Goal: Task Accomplishment & Management: Use online tool/utility

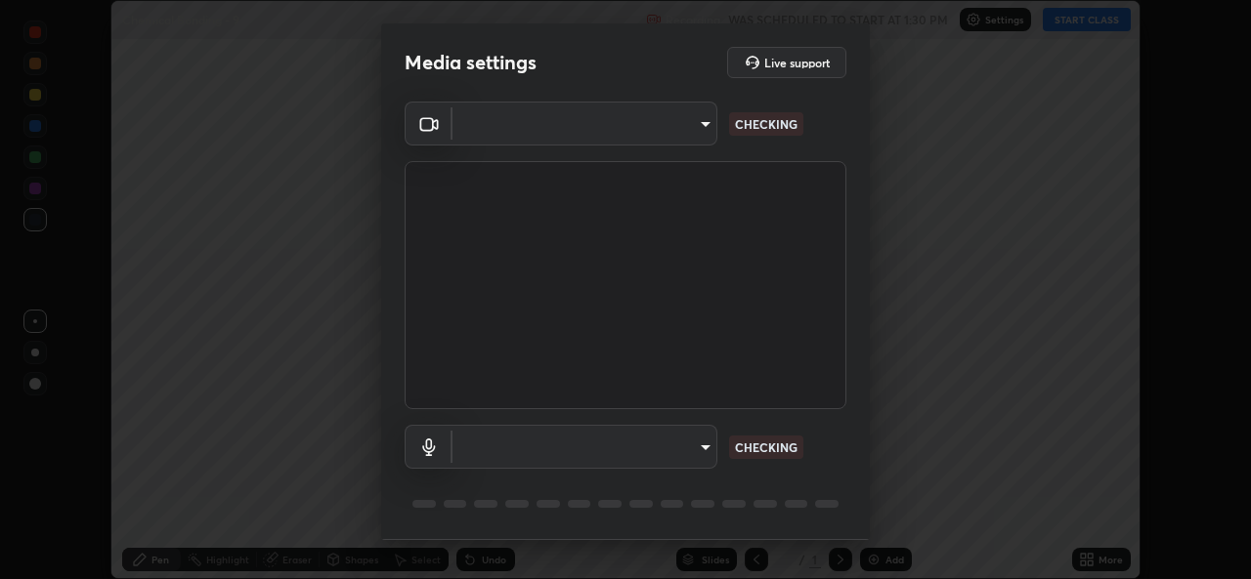
scroll to position [579, 1251]
type input "b4951f90531da0d842cdcd629816b7b2be3c5c01230d926a2f210d32d9644bff"
type input "99848f2a9d109760ec62b66e2f255c73a791916cfc686045695a6d5e2156f403"
click at [512, 127] on body "Erase all Chemical Bonding - 9 Recording WAS SCHEDULED TO START AT 1:30 PM Sett…" at bounding box center [625, 289] width 1251 height 579
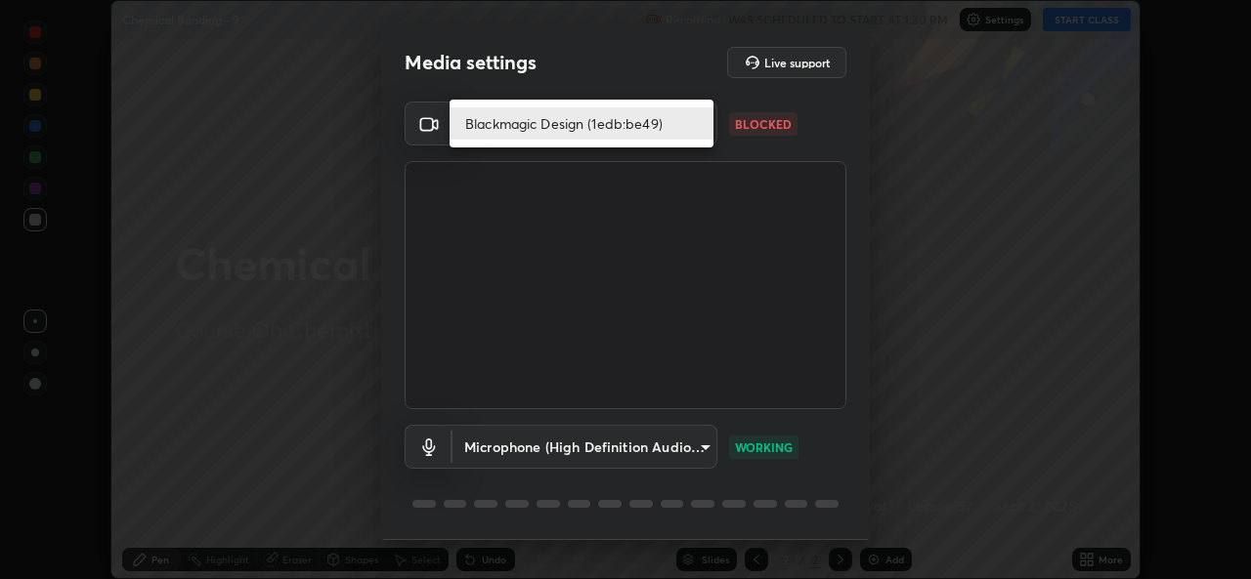
click at [560, 122] on li "Blackmagic Design (1edb:be49)" at bounding box center [582, 123] width 264 height 32
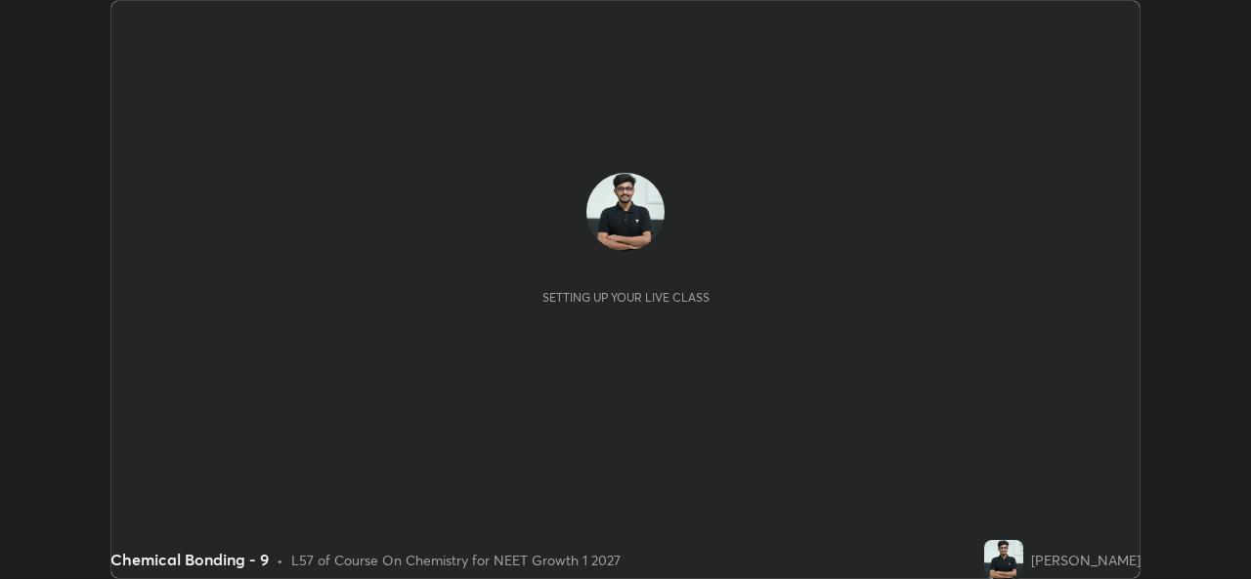
scroll to position [579, 1250]
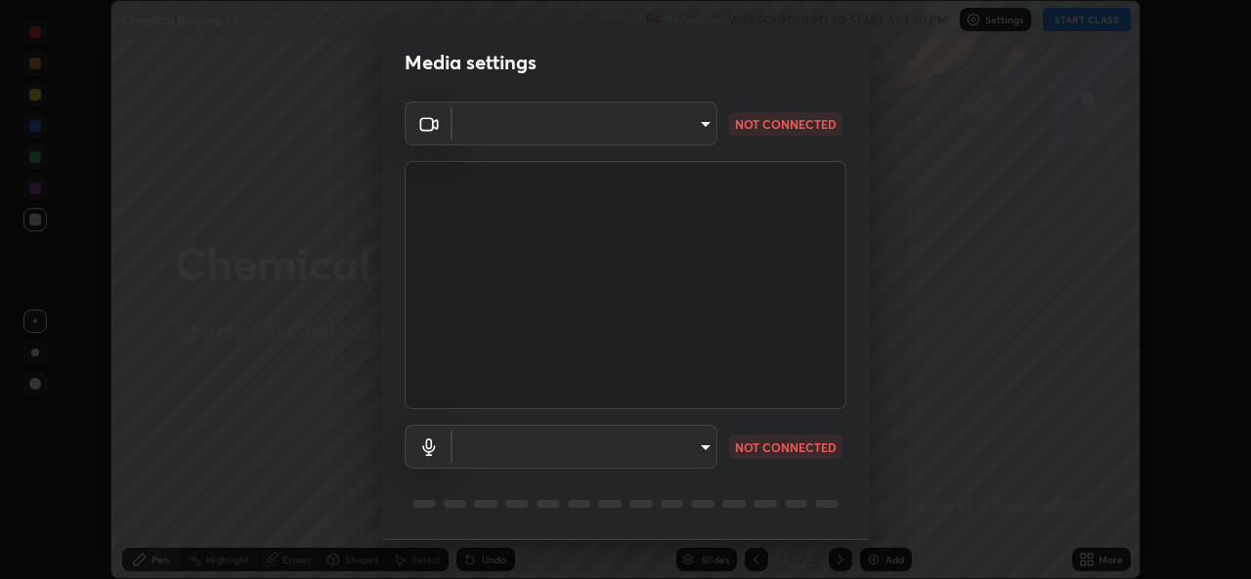
type input "b4951f90531da0d842cdcd629816b7b2be3c5c01230d926a2f210d32d9644bff"
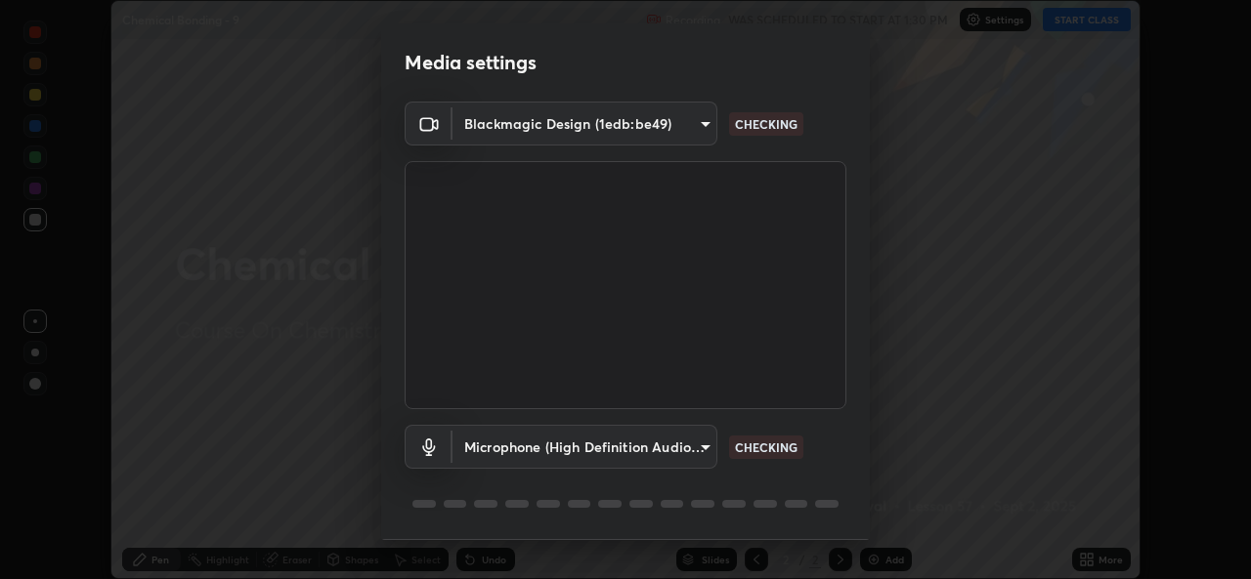
scroll to position [62, 0]
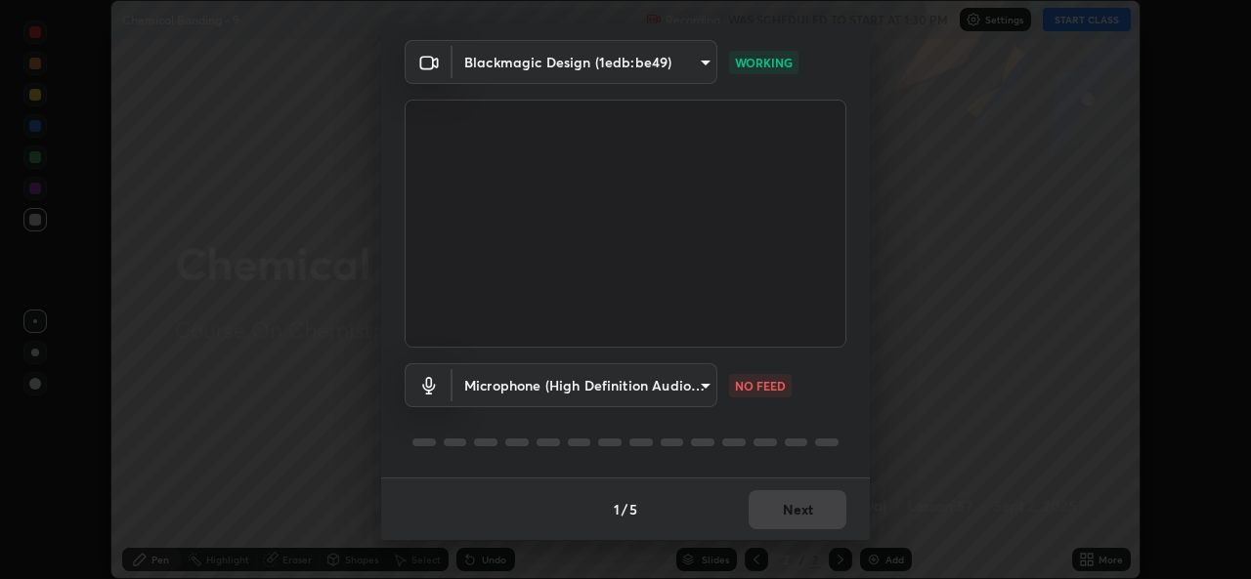
click at [682, 391] on body "Erase all Chemical Bonding - 9 Recording WAS SCHEDULED TO START AT 1:30 PM Sett…" at bounding box center [625, 289] width 1251 height 579
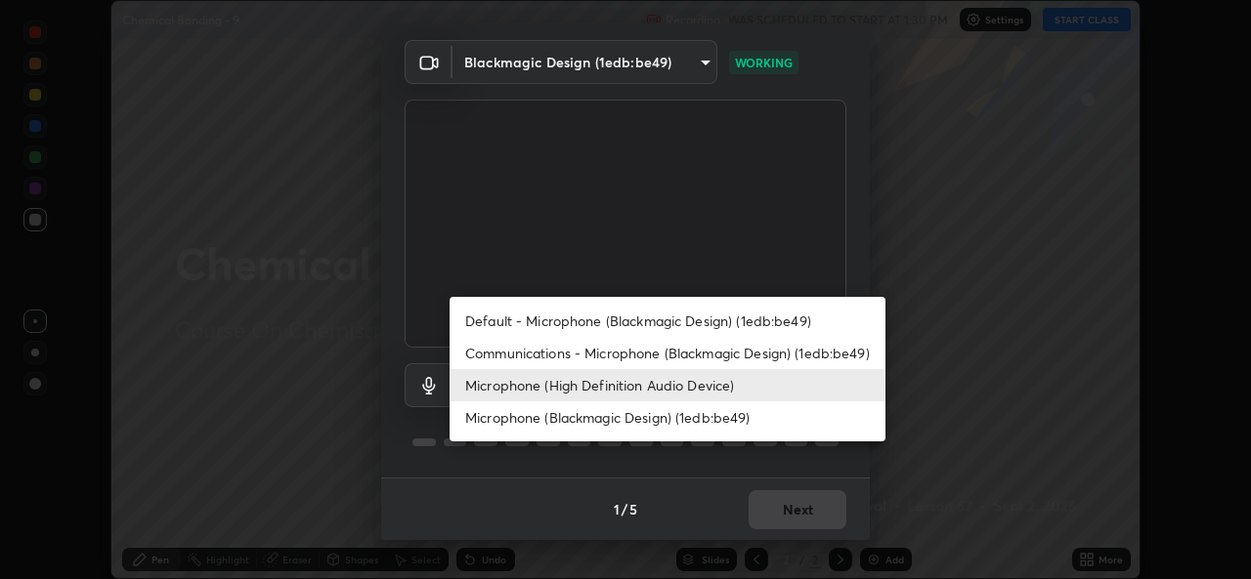
click at [593, 412] on li "Microphone (Blackmagic Design) (1edb:be49)" at bounding box center [668, 418] width 436 height 32
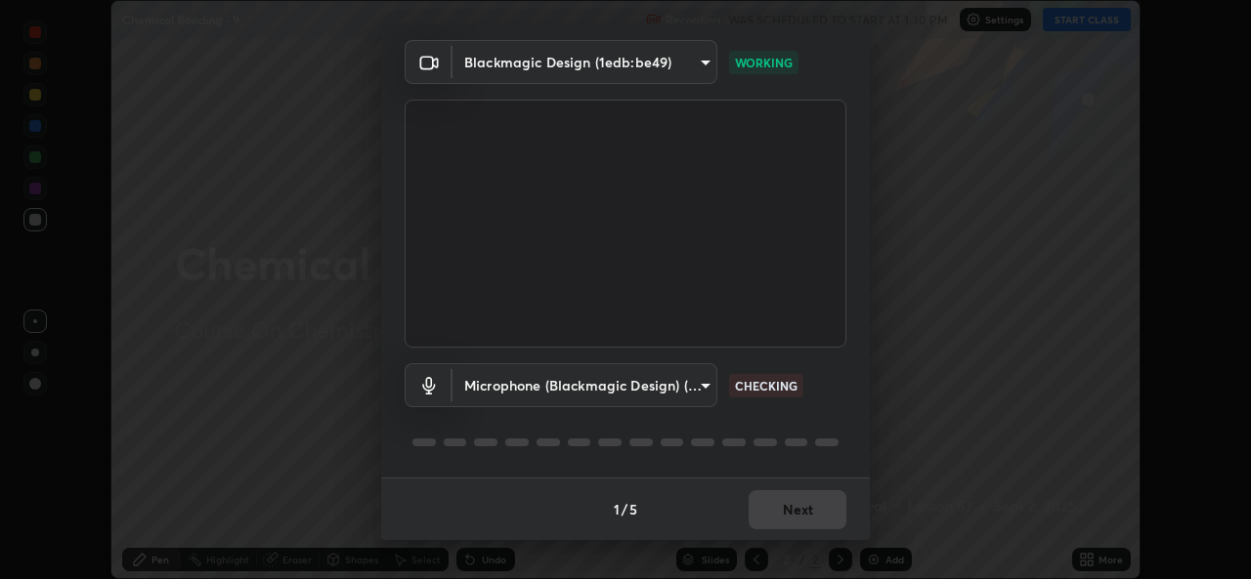
click at [616, 386] on body "Erase all Chemical Bonding - 9 Recording WAS SCHEDULED TO START AT 1:30 PM Sett…" at bounding box center [625, 289] width 1251 height 579
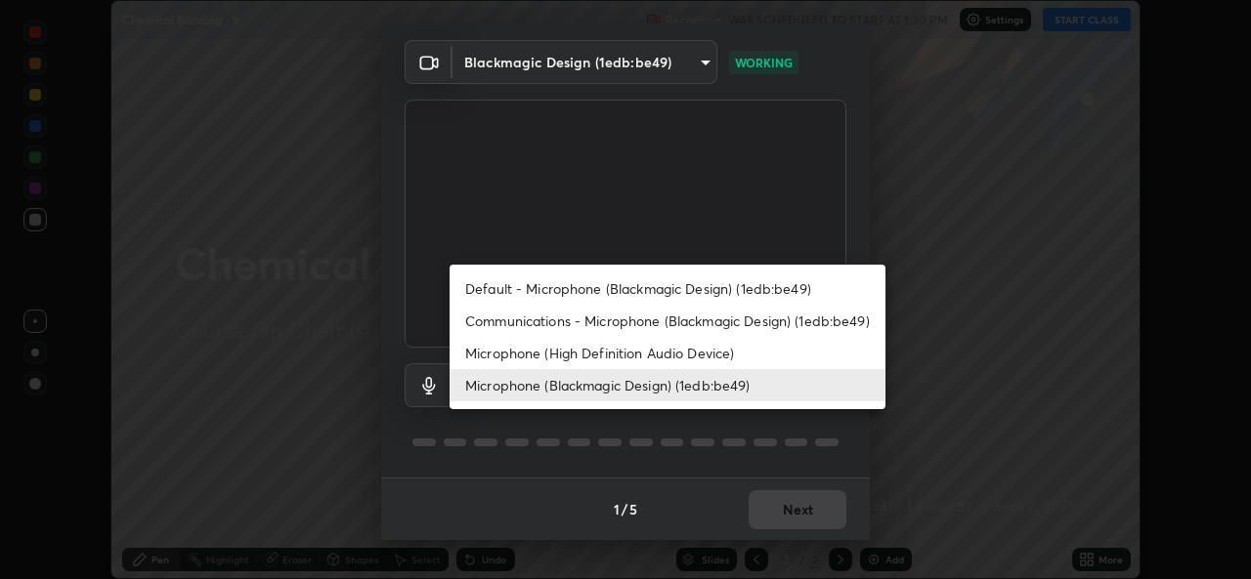
click at [579, 352] on li "Microphone (High Definition Audio Device)" at bounding box center [668, 353] width 436 height 32
type input "99848f2a9d109760ec62b66e2f255c73a791916cfc686045695a6d5e2156f403"
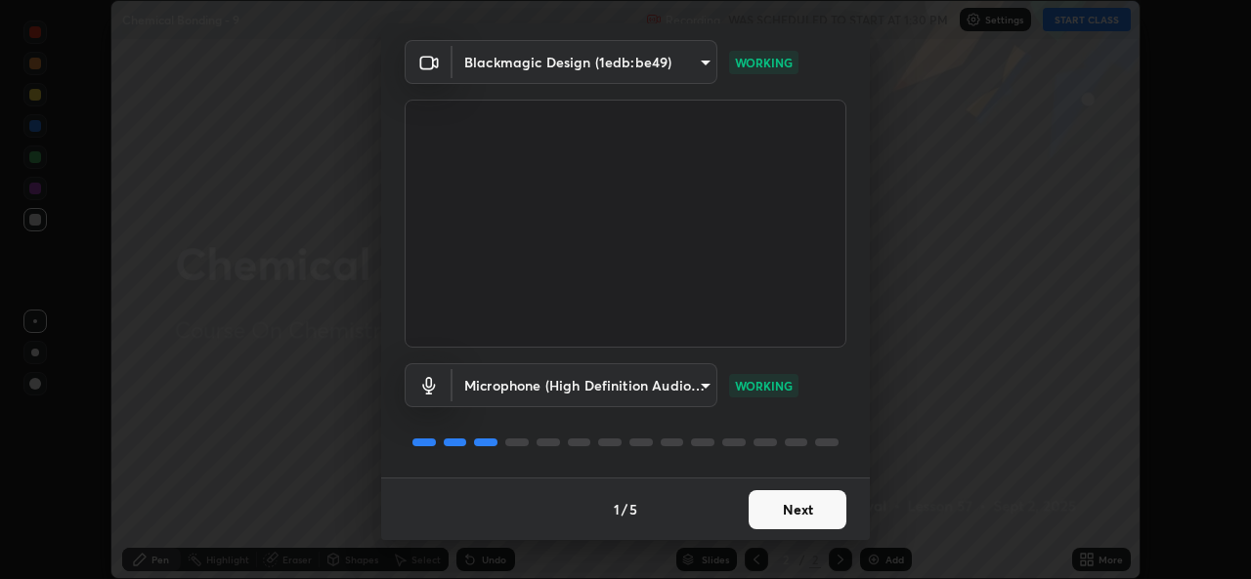
click at [818, 523] on button "Next" at bounding box center [798, 510] width 98 height 39
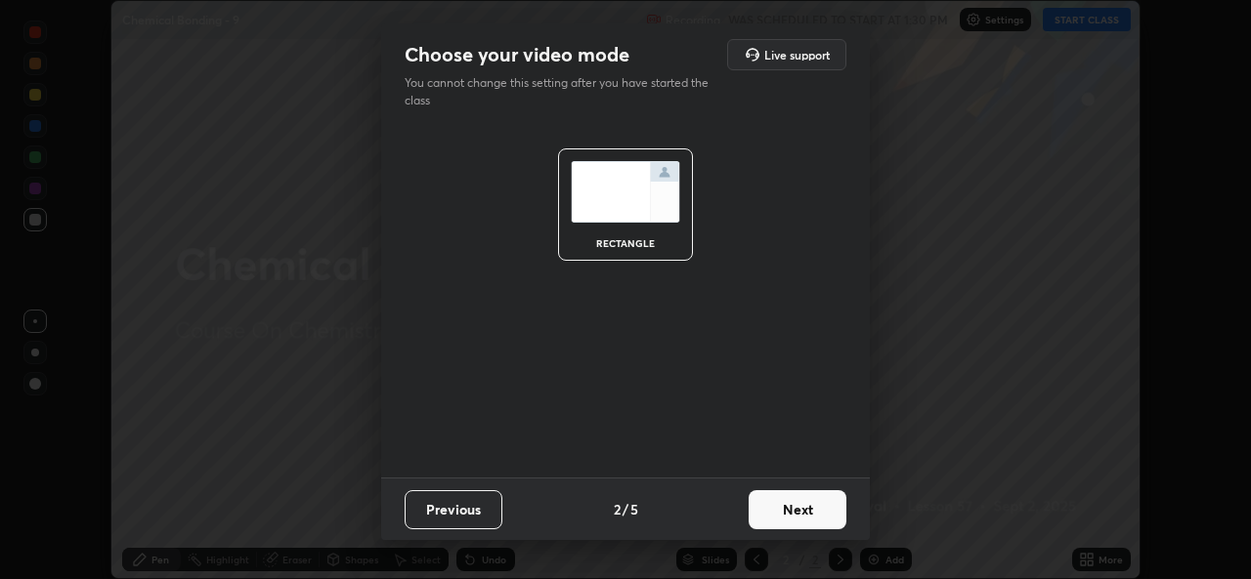
scroll to position [0, 0]
click at [813, 506] on button "Next" at bounding box center [798, 510] width 98 height 39
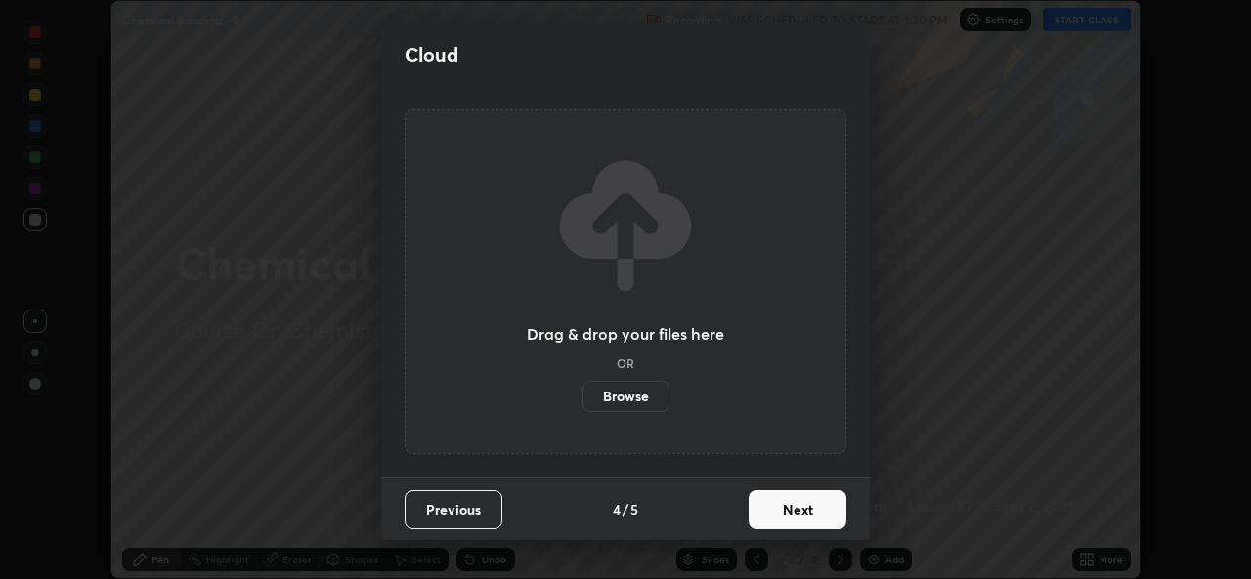
click at [809, 510] on button "Next" at bounding box center [798, 510] width 98 height 39
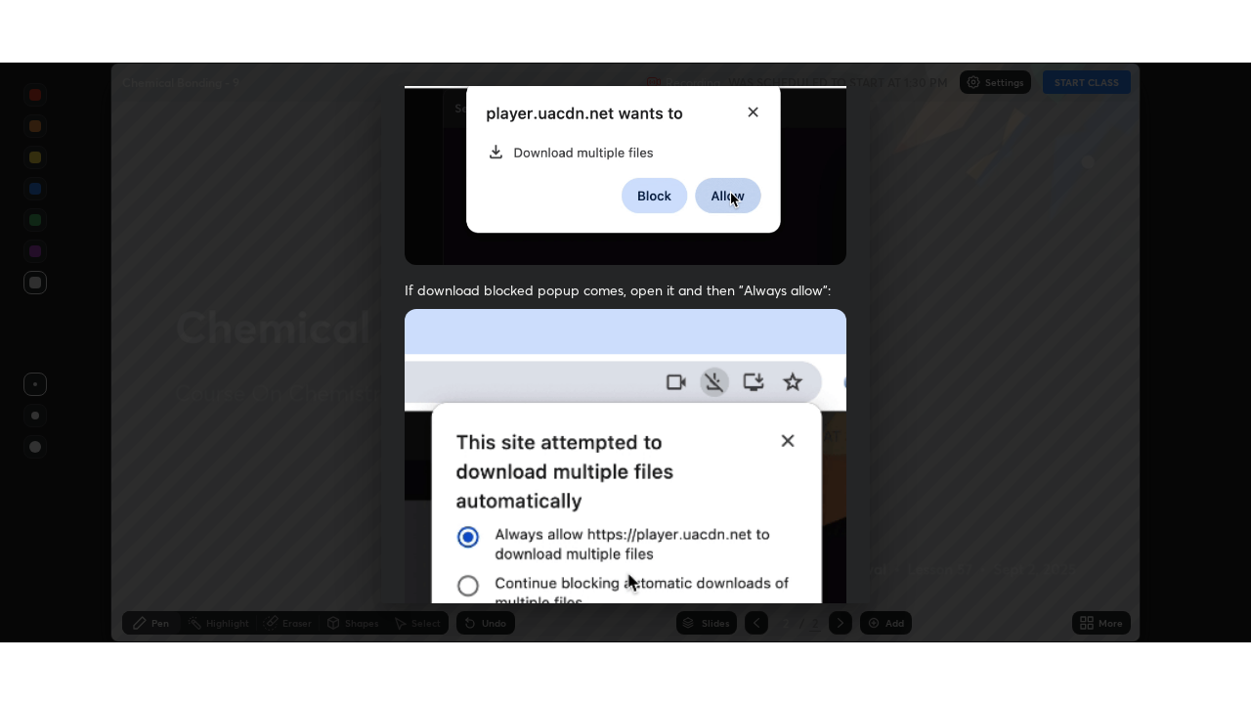
scroll to position [460, 0]
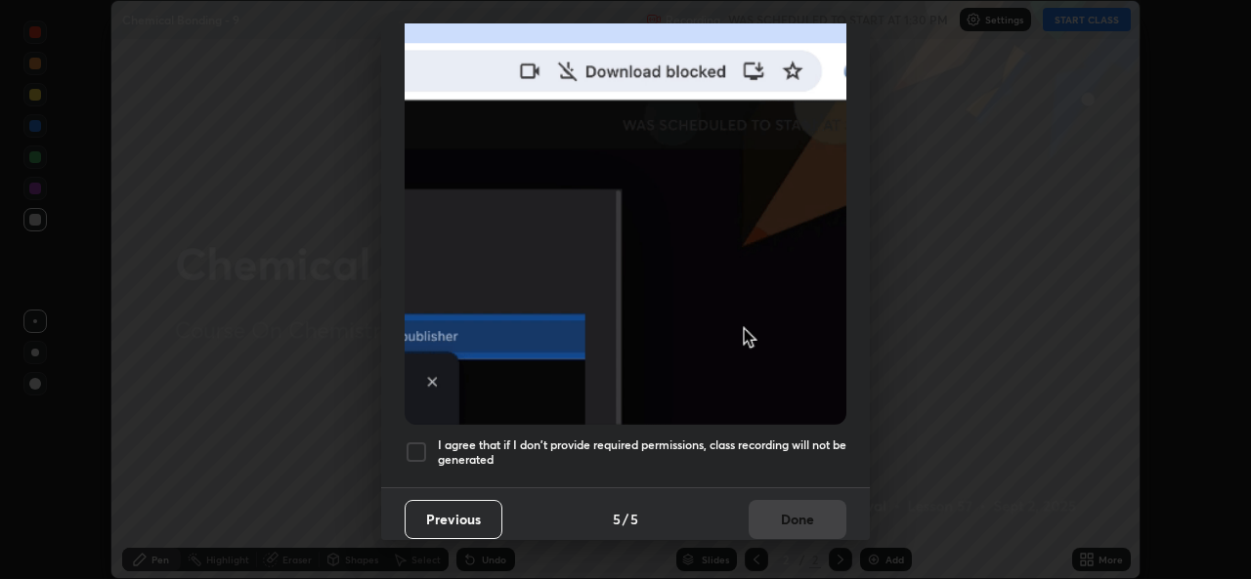
click at [422, 441] on div at bounding box center [416, 452] width 23 height 23
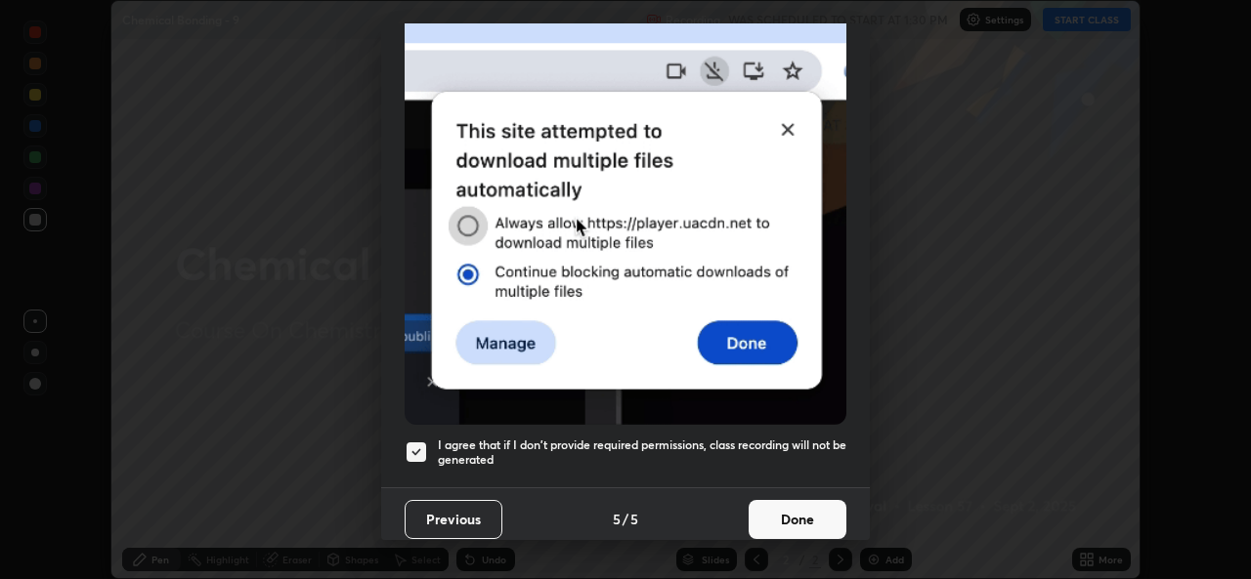
click at [820, 505] on button "Done" at bounding box center [798, 519] width 98 height 39
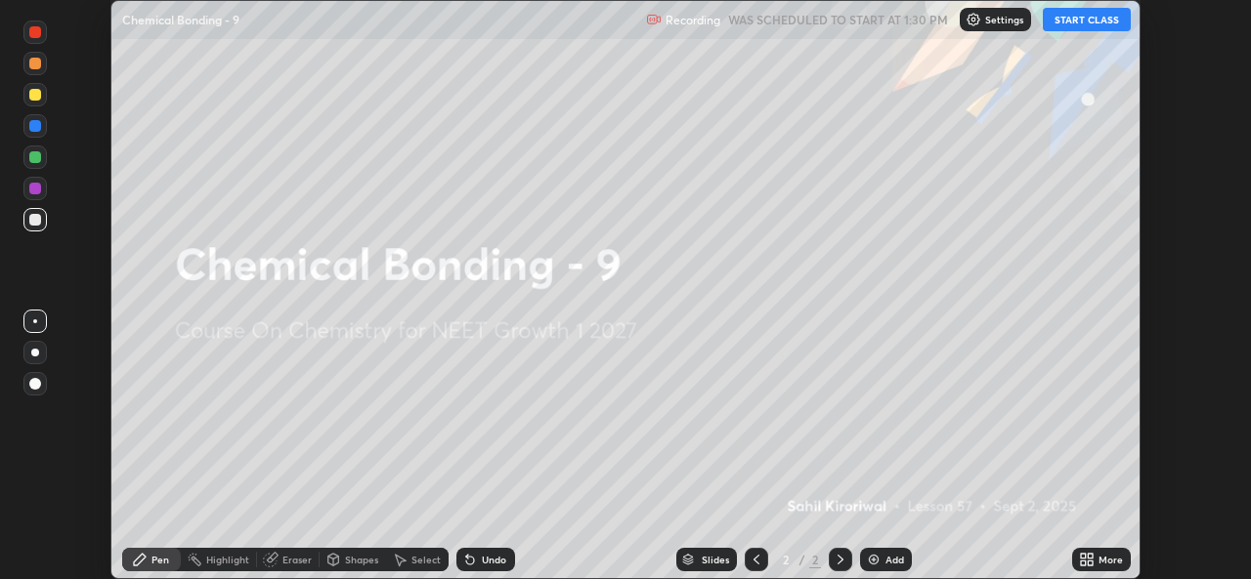
click at [1095, 14] on button "START CLASS" at bounding box center [1087, 19] width 88 height 23
click at [1098, 559] on div "More" at bounding box center [1110, 560] width 24 height 10
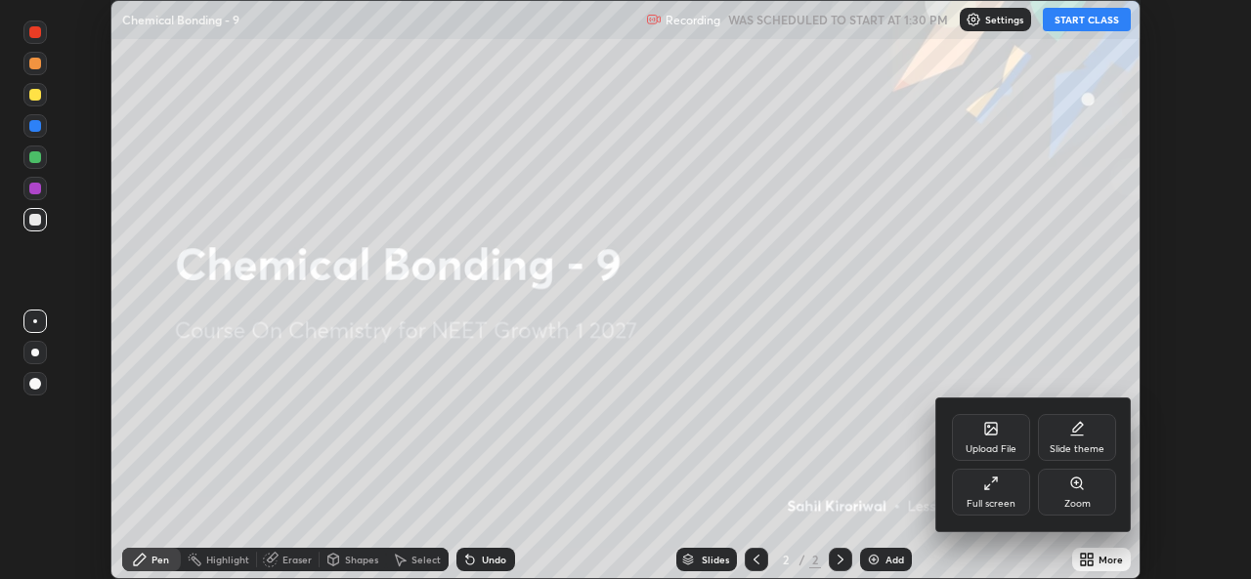
click at [1009, 489] on div "Full screen" at bounding box center [991, 492] width 78 height 47
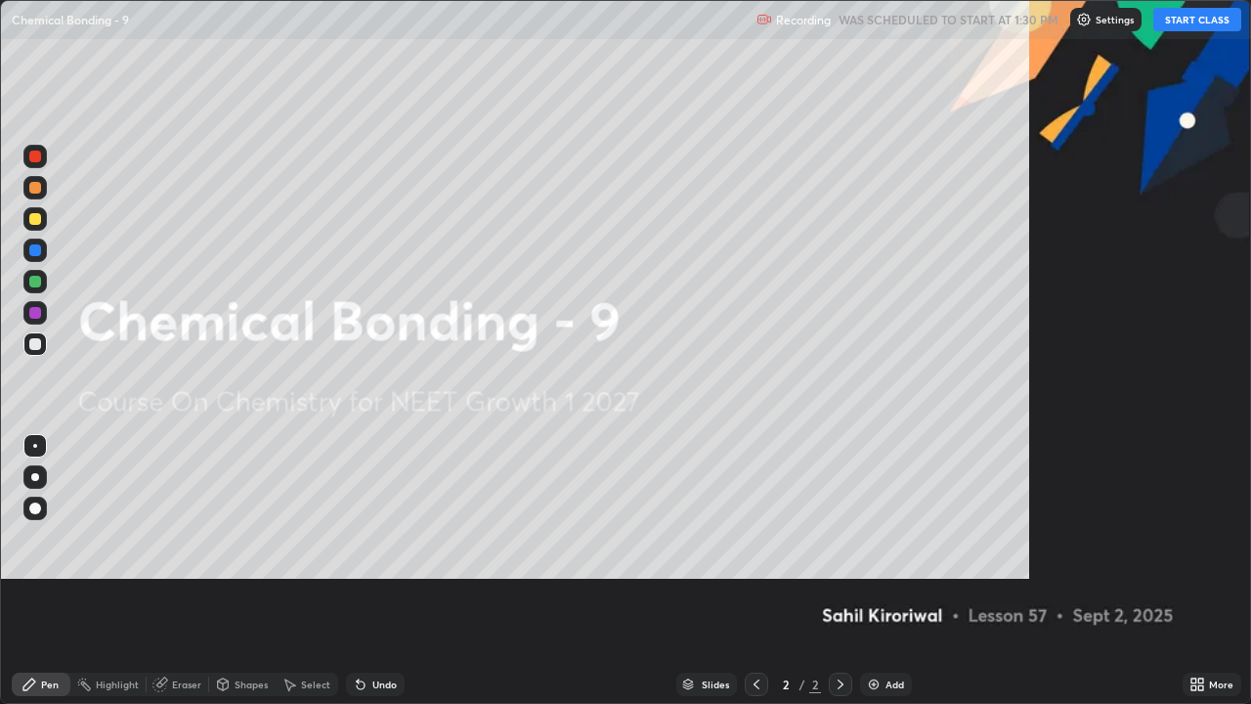
scroll to position [704, 1251]
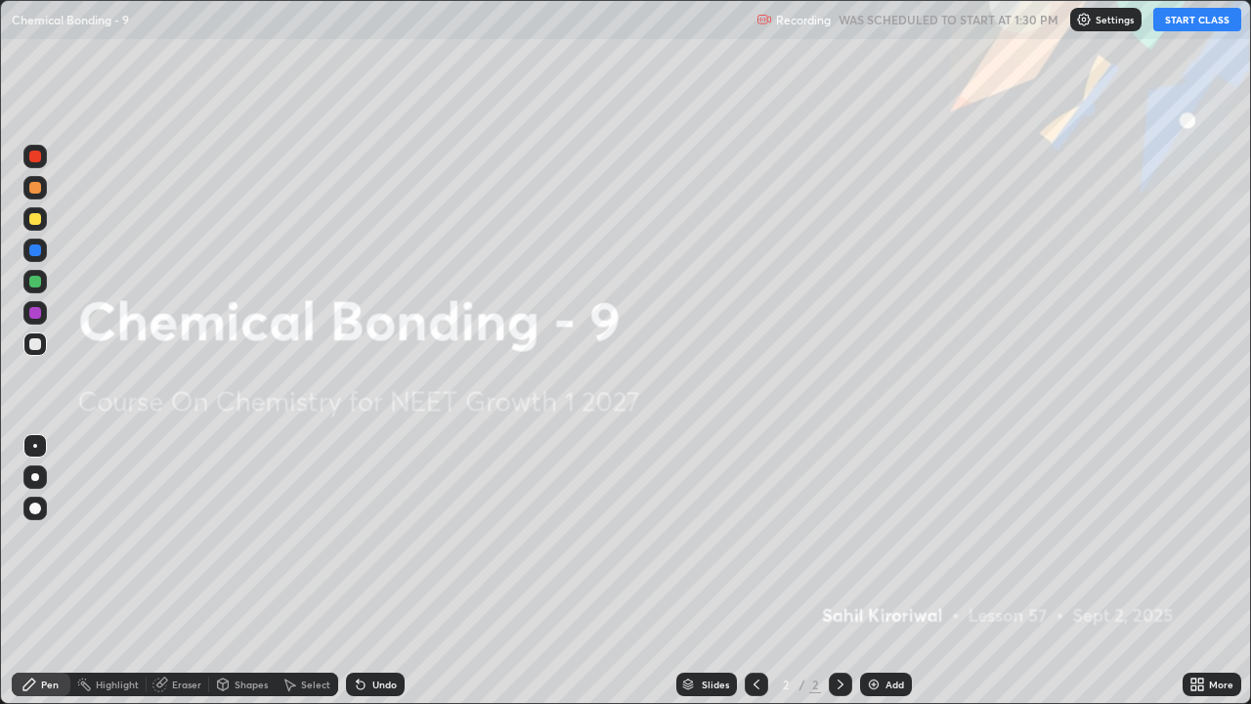
click at [892, 578] on div "Add" at bounding box center [894, 684] width 19 height 10
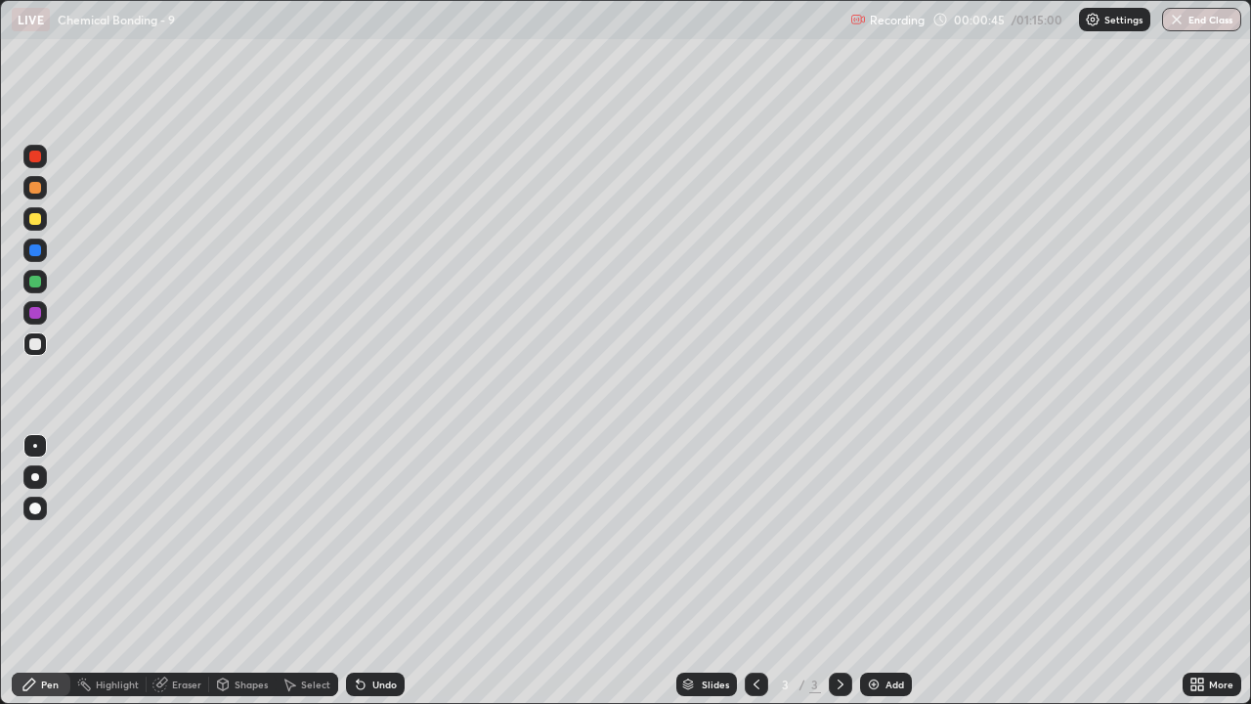
click at [377, 578] on div "Undo" at bounding box center [375, 683] width 59 height 23
click at [375, 578] on div "Undo" at bounding box center [384, 684] width 24 height 10
click at [42, 226] on div at bounding box center [34, 218] width 23 height 23
click at [37, 280] on div at bounding box center [35, 282] width 12 height 12
click at [27, 212] on div at bounding box center [34, 218] width 23 height 23
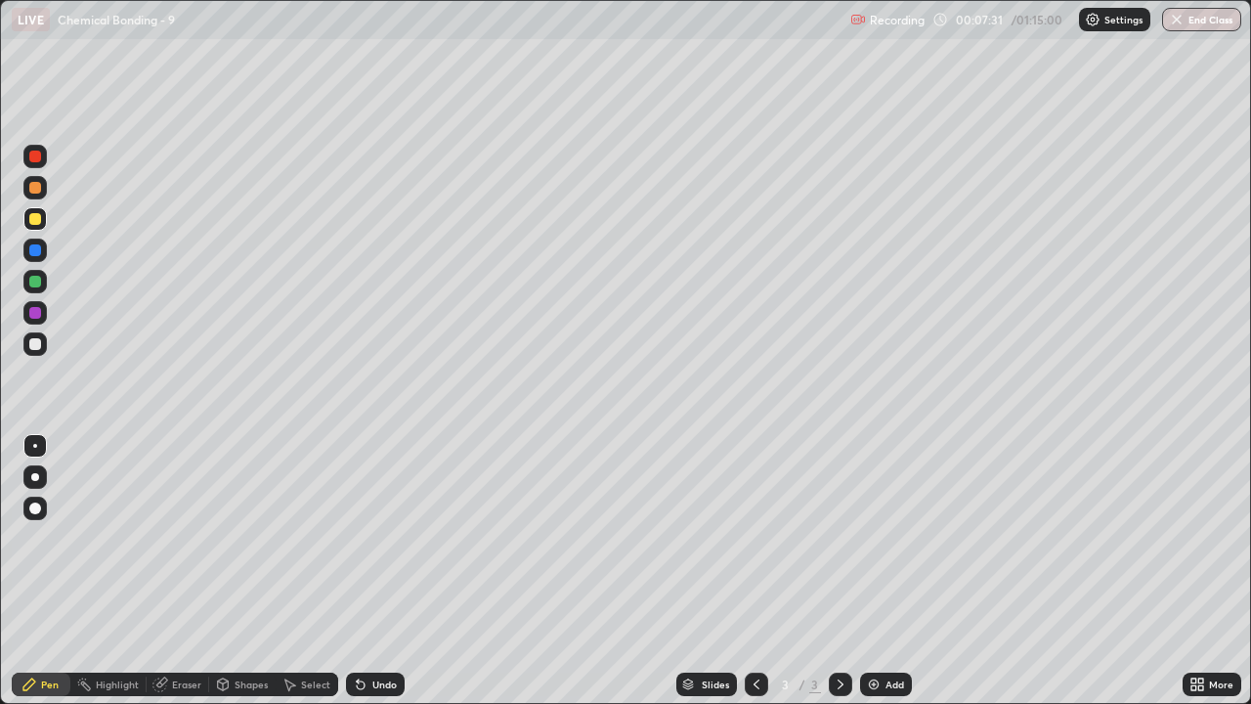
click at [376, 578] on div "Undo" at bounding box center [384, 684] width 24 height 10
click at [393, 578] on div "Undo" at bounding box center [384, 684] width 24 height 10
click at [366, 578] on div "Undo" at bounding box center [375, 683] width 59 height 23
click at [370, 578] on div "Undo" at bounding box center [375, 683] width 59 height 23
click at [374, 578] on div "Undo" at bounding box center [375, 683] width 59 height 23
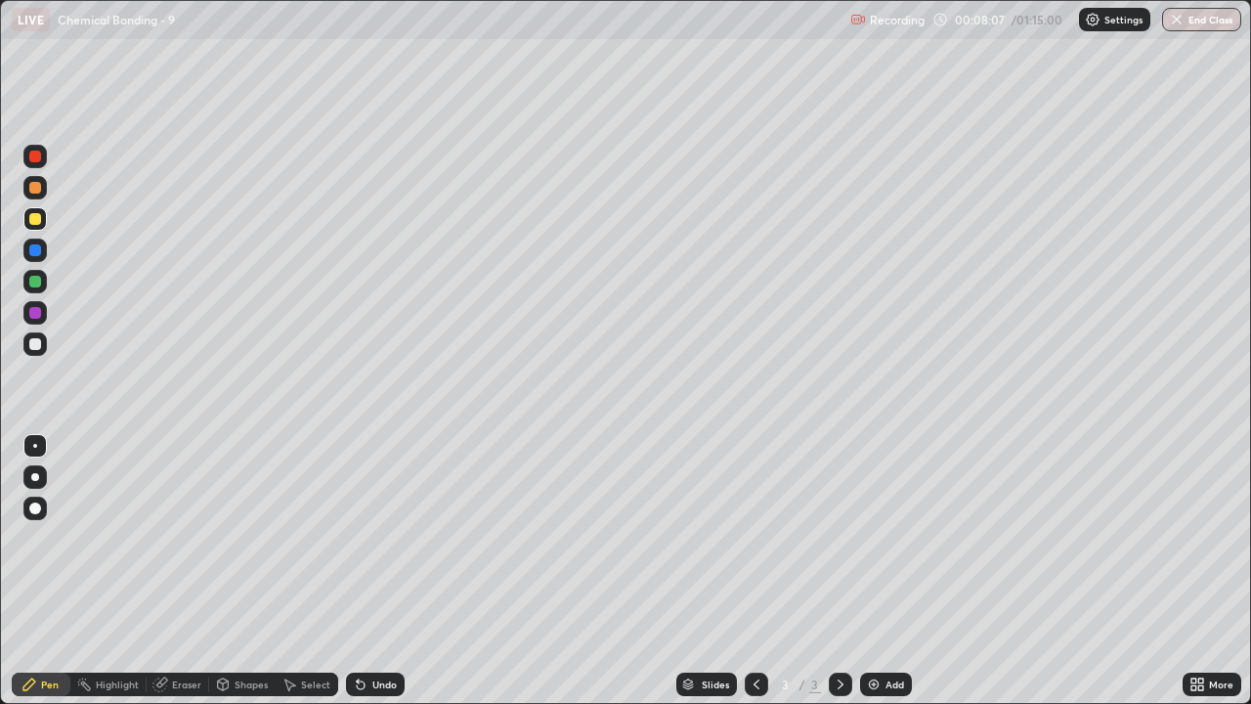
click at [375, 578] on div "Undo" at bounding box center [375, 683] width 59 height 23
click at [382, 578] on div "Undo" at bounding box center [375, 683] width 59 height 23
click at [378, 578] on div "Undo" at bounding box center [375, 683] width 59 height 23
click at [383, 578] on div "Undo" at bounding box center [375, 683] width 59 height 23
click at [379, 578] on div "Undo" at bounding box center [375, 683] width 59 height 23
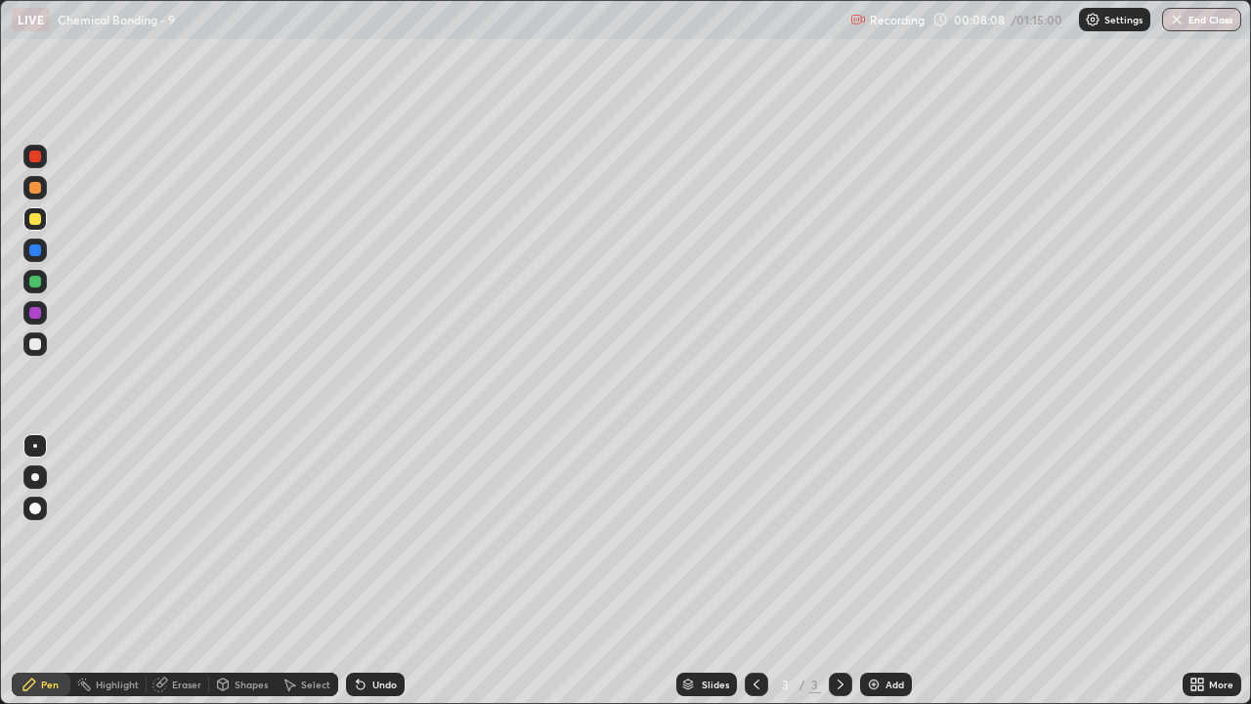
click at [379, 578] on div "Undo" at bounding box center [375, 683] width 59 height 23
click at [381, 578] on div "Undo" at bounding box center [375, 683] width 59 height 23
click at [377, 578] on div "Undo" at bounding box center [375, 683] width 59 height 23
click at [881, 578] on div "Add" at bounding box center [886, 683] width 52 height 23
click at [38, 220] on div at bounding box center [35, 219] width 12 height 12
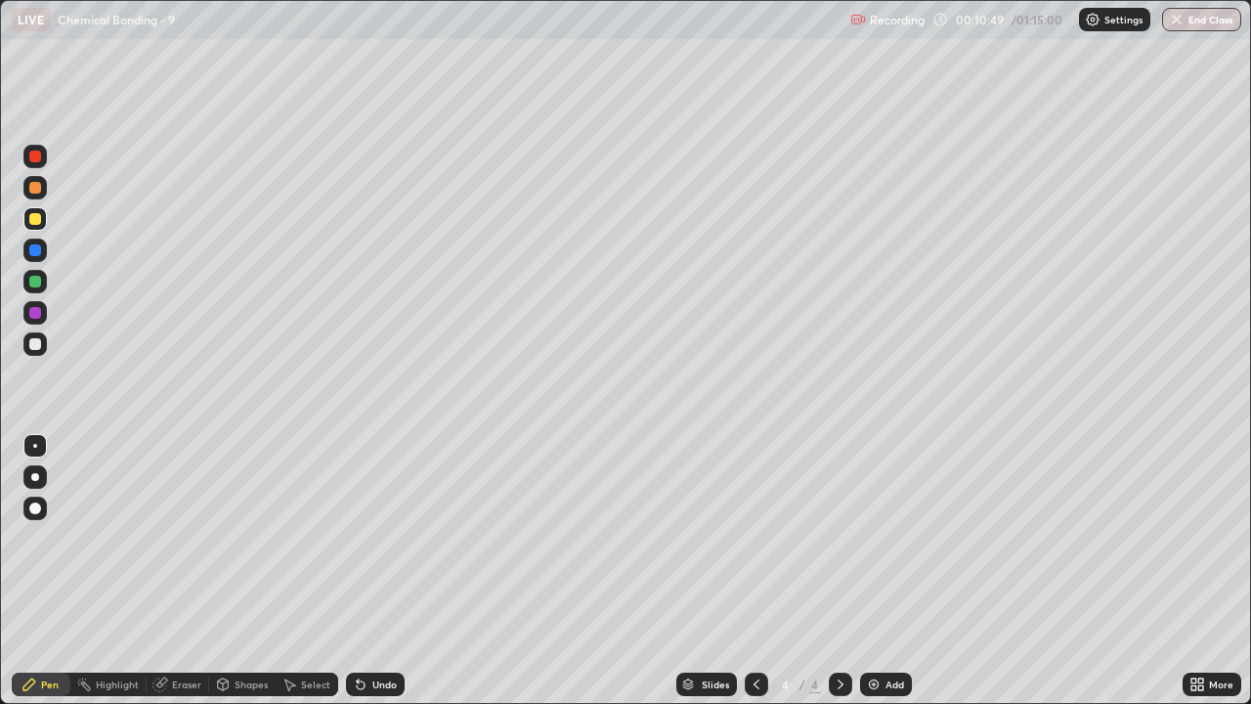
click at [885, 578] on div "Add" at bounding box center [894, 684] width 19 height 10
click at [239, 578] on div "Shapes" at bounding box center [251, 684] width 33 height 10
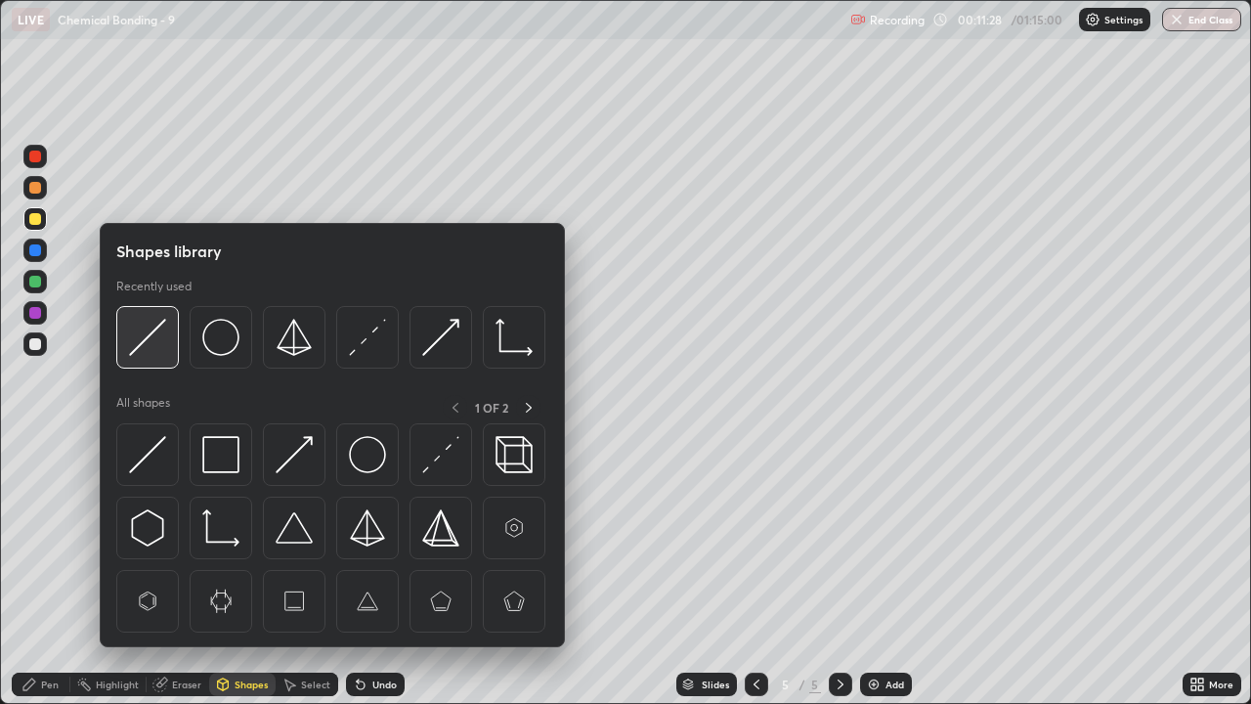
click at [171, 342] on div at bounding box center [147, 337] width 63 height 63
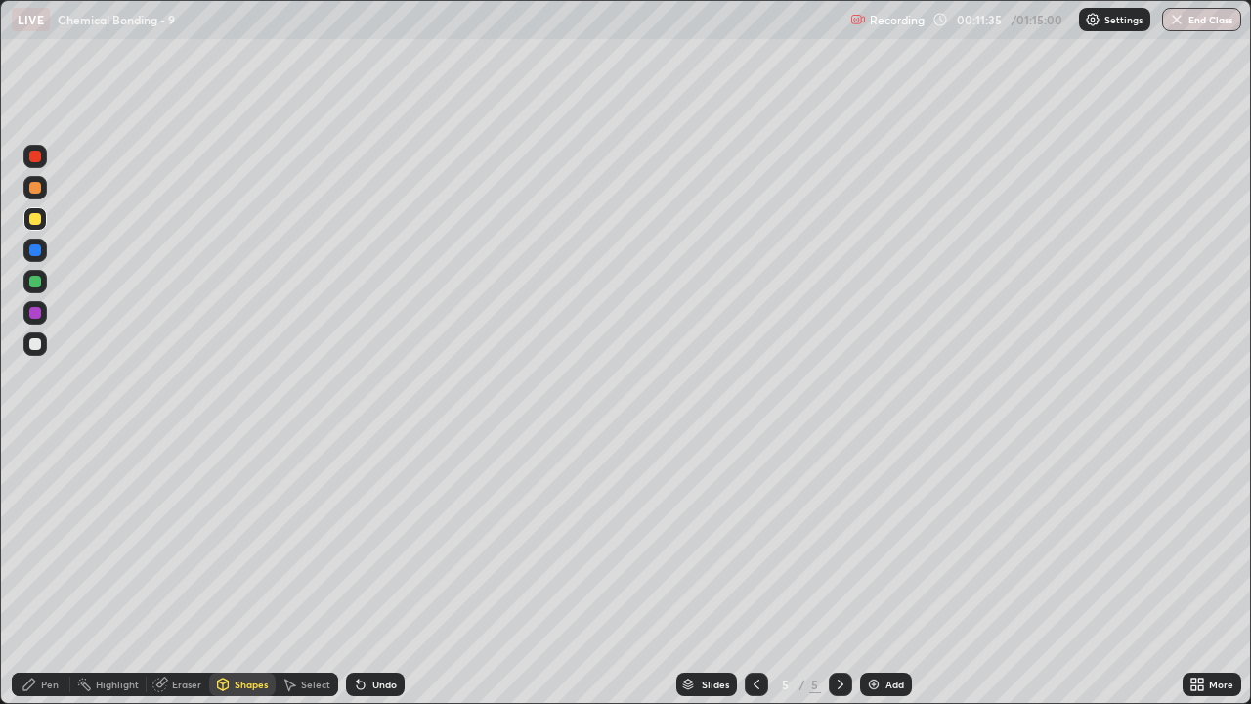
click at [378, 578] on div "Undo" at bounding box center [384, 684] width 24 height 10
click at [376, 578] on div "Undo" at bounding box center [384, 684] width 24 height 10
click at [372, 578] on div "Undo" at bounding box center [384, 684] width 24 height 10
click at [178, 578] on div "Eraser" at bounding box center [178, 683] width 63 height 23
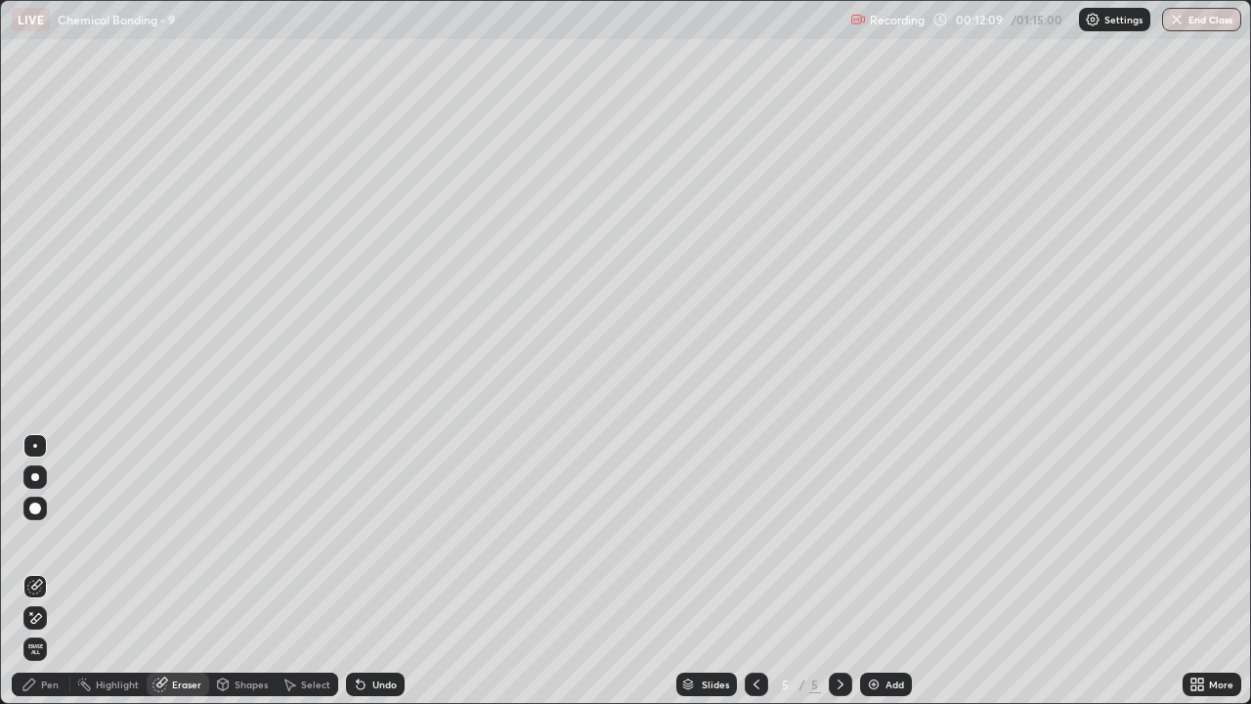
click at [45, 578] on div "Pen" at bounding box center [50, 684] width 18 height 10
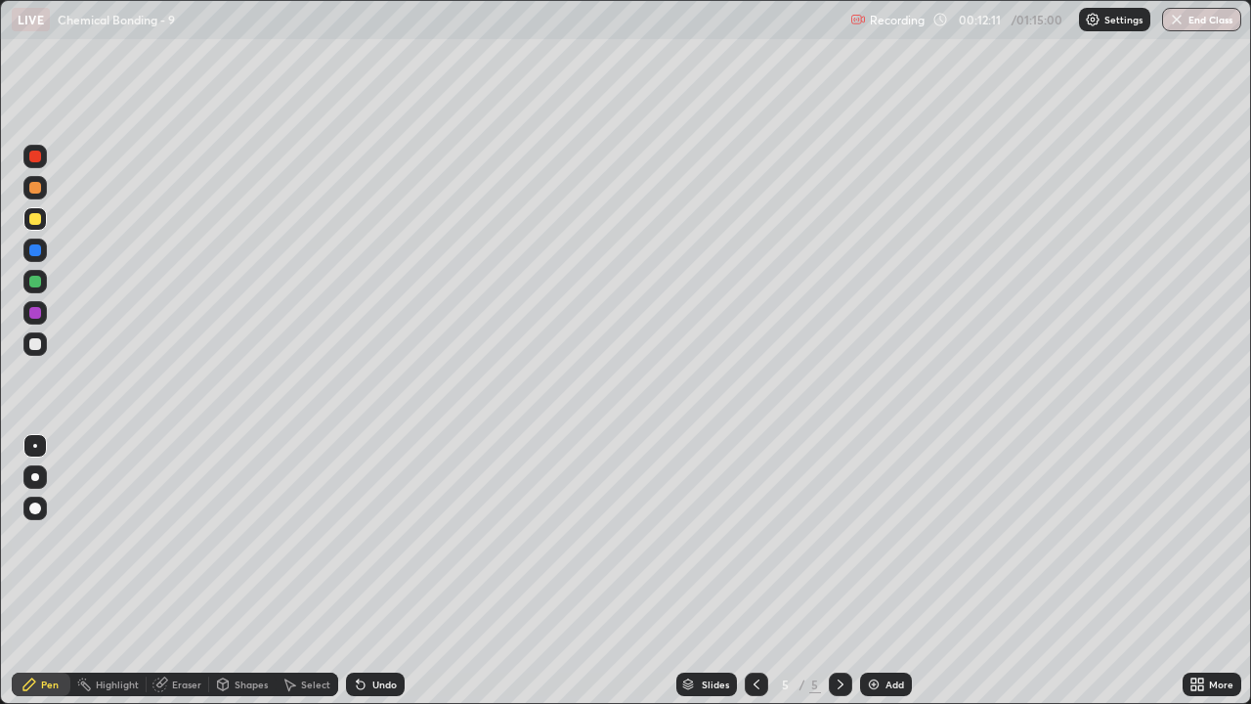
click at [304, 578] on div "Select" at bounding box center [315, 684] width 29 height 10
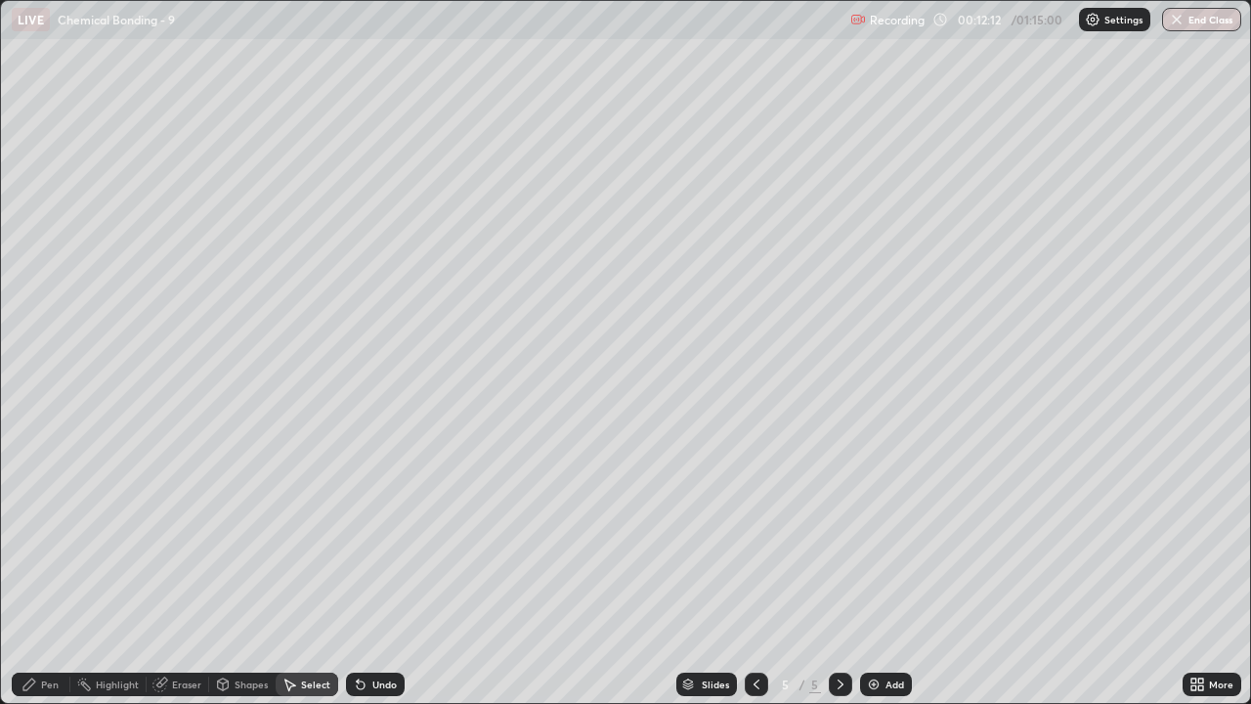
click at [245, 578] on div "Shapes" at bounding box center [251, 684] width 33 height 10
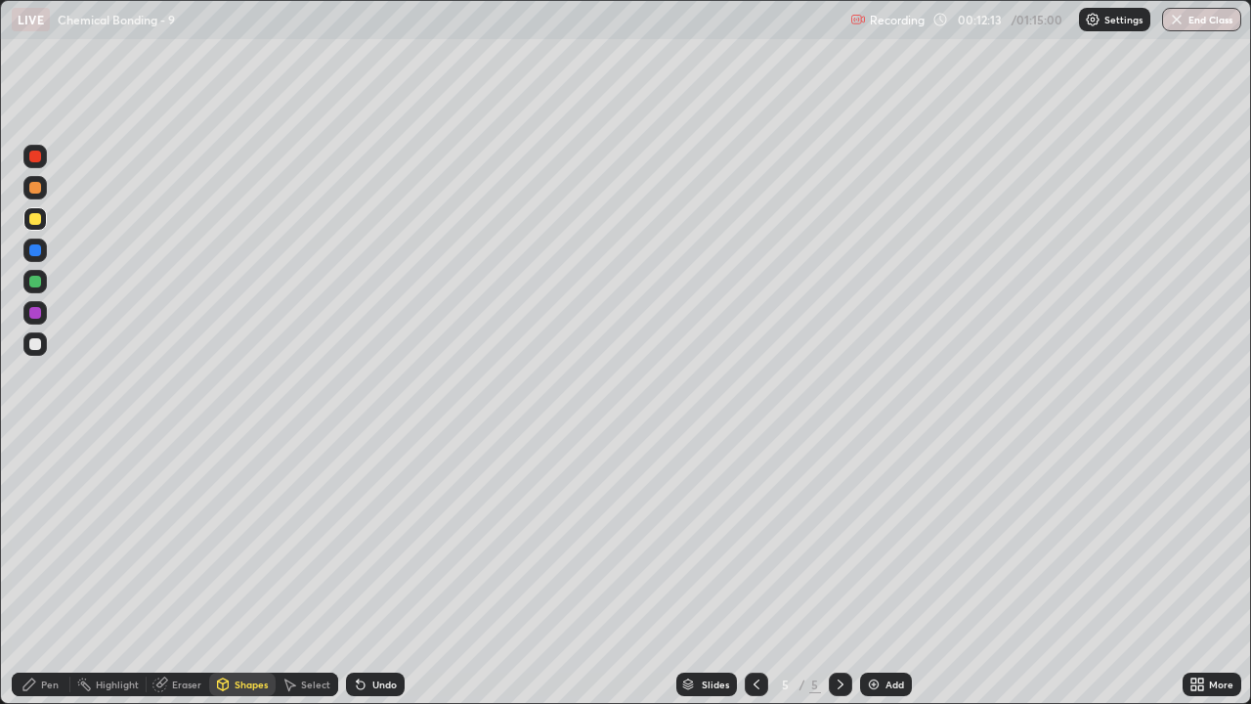
click at [372, 578] on div "Undo" at bounding box center [384, 684] width 24 height 10
click at [190, 578] on div "Eraser" at bounding box center [186, 684] width 29 height 10
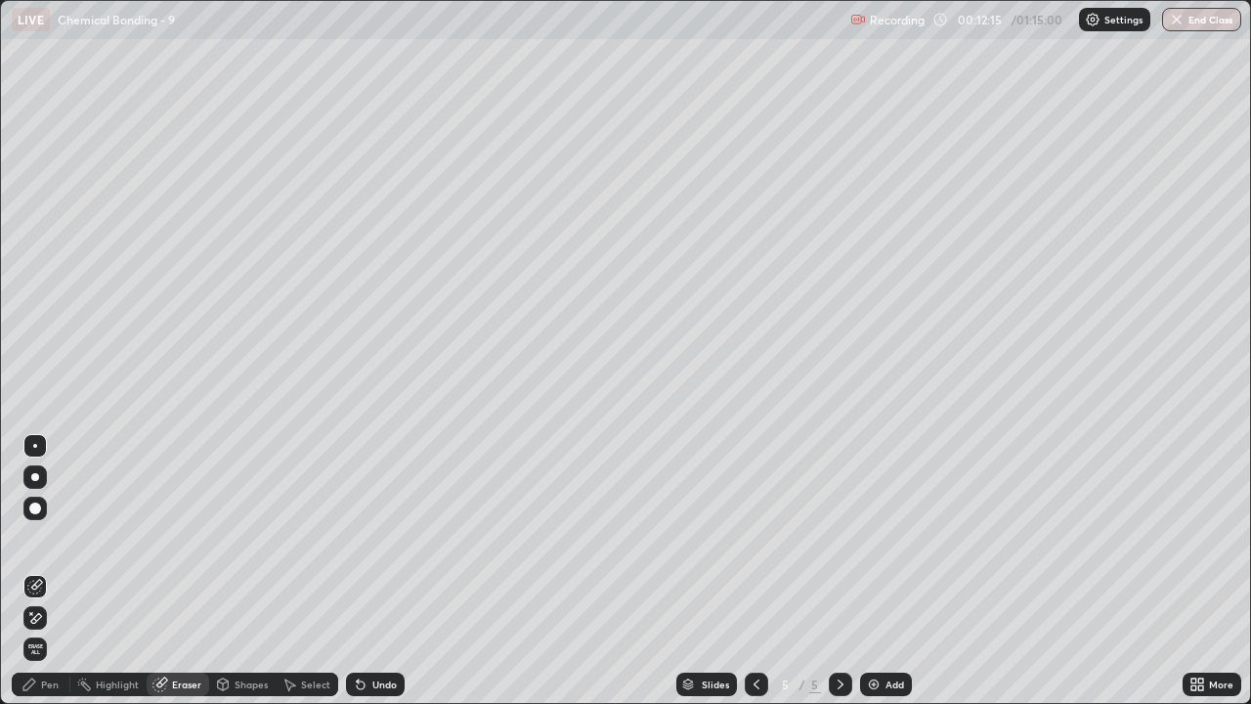
click at [46, 578] on div "Pen" at bounding box center [41, 683] width 59 height 23
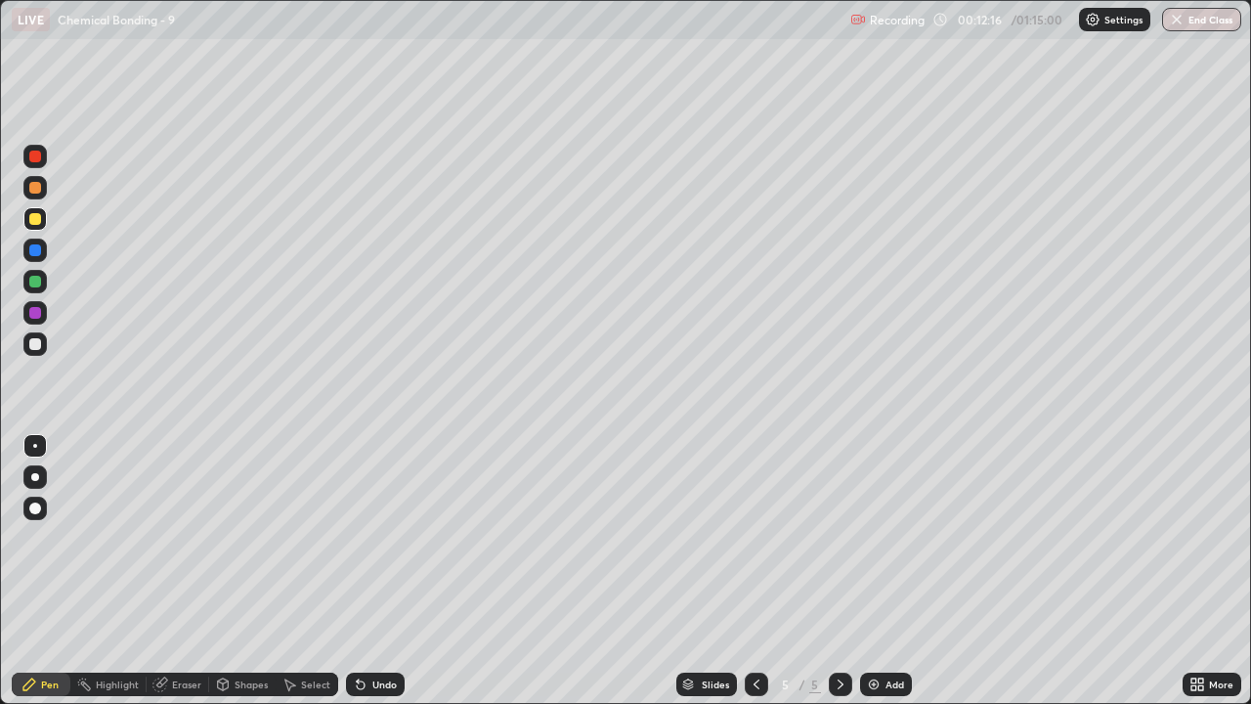
click at [32, 218] on div at bounding box center [35, 219] width 12 height 12
click at [377, 578] on div "Undo" at bounding box center [384, 684] width 24 height 10
click at [321, 578] on div "Select" at bounding box center [315, 684] width 29 height 10
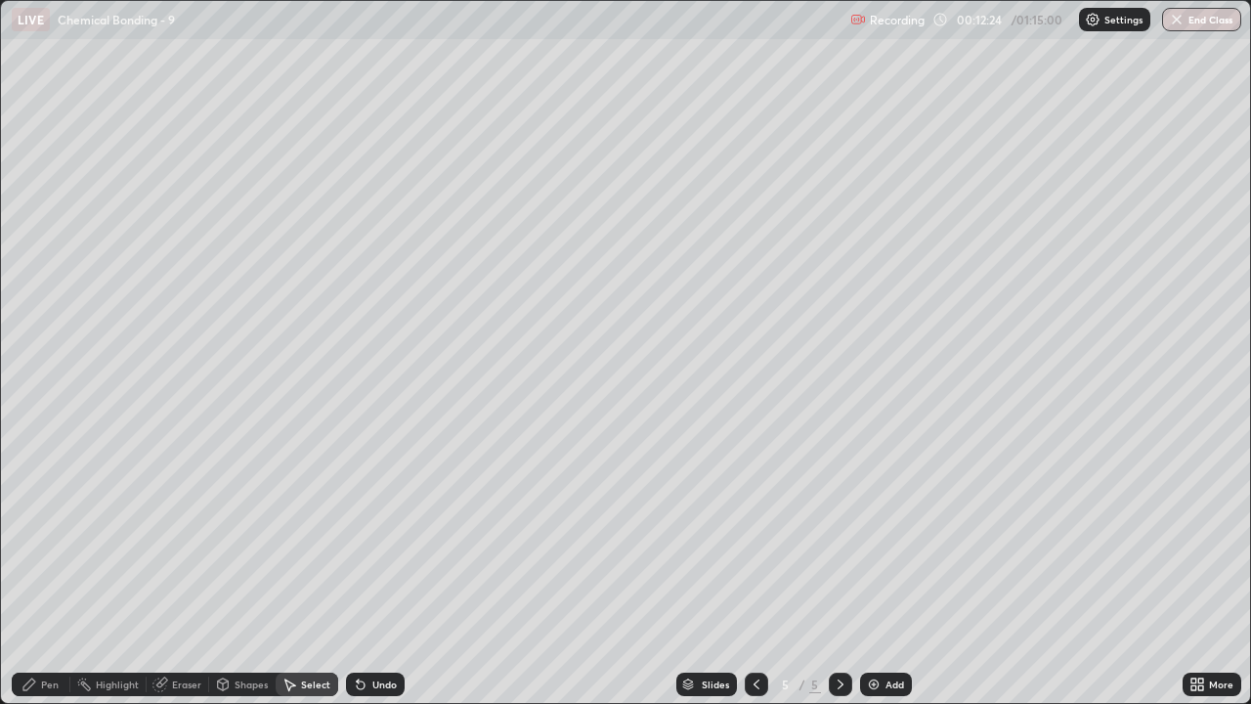
click at [243, 578] on div "Shapes" at bounding box center [242, 683] width 66 height 23
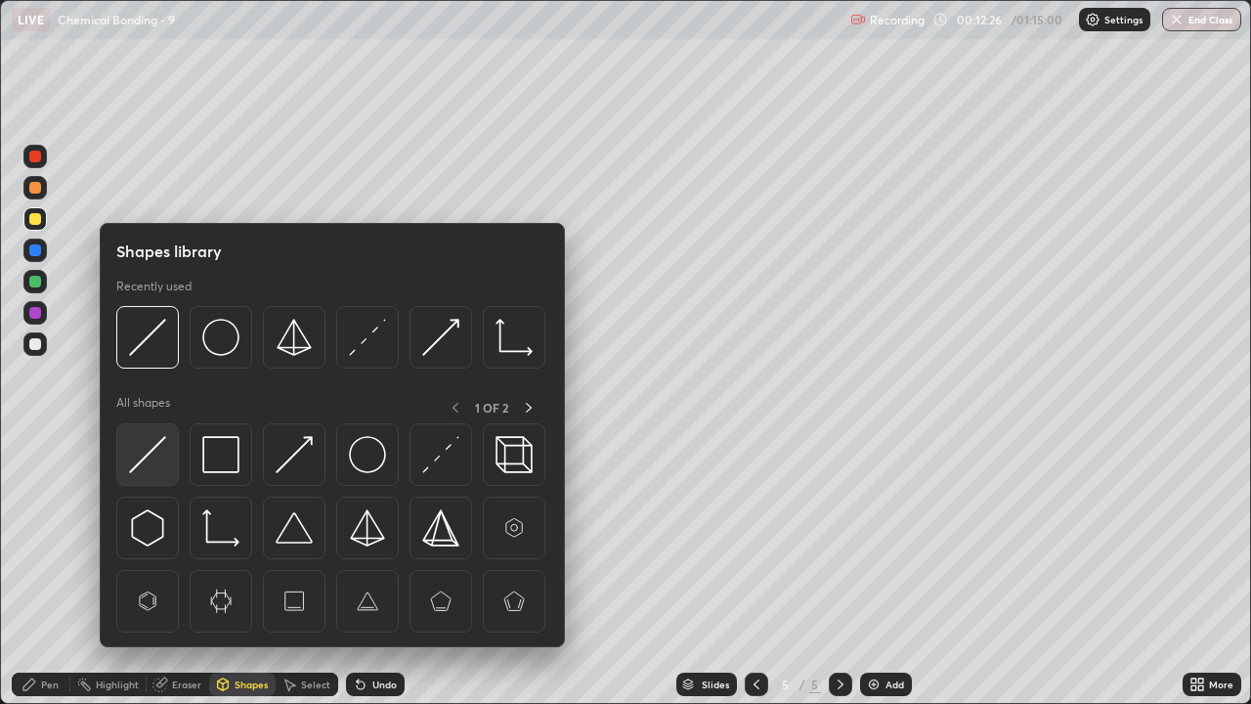
click at [132, 473] on img at bounding box center [147, 454] width 37 height 37
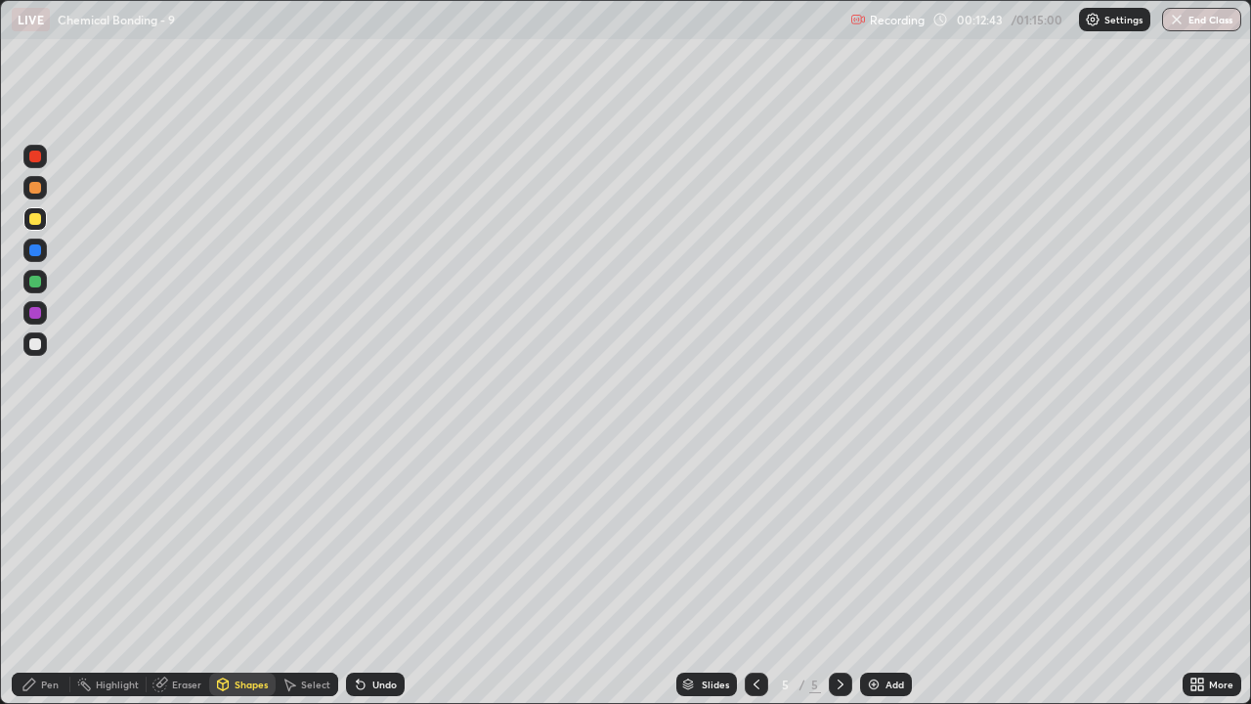
click at [49, 578] on div "Pen" at bounding box center [50, 684] width 18 height 10
click at [33, 194] on div at bounding box center [34, 187] width 23 height 23
click at [371, 578] on div "Undo" at bounding box center [375, 683] width 59 height 23
click at [361, 578] on icon at bounding box center [361, 684] width 16 height 16
click at [382, 578] on div "Undo" at bounding box center [384, 684] width 24 height 10
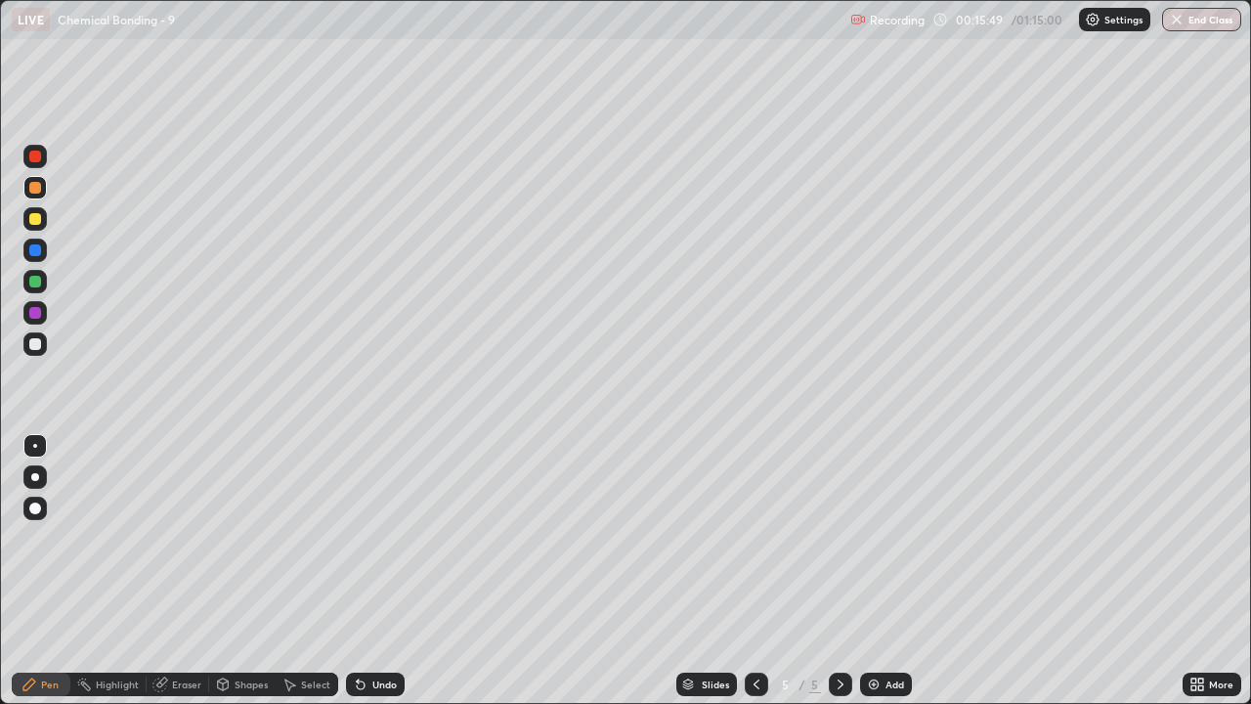
click at [389, 578] on div "Undo" at bounding box center [375, 683] width 59 height 23
click at [386, 578] on div "Undo" at bounding box center [375, 683] width 59 height 23
click at [382, 578] on div "Undo" at bounding box center [375, 683] width 59 height 23
click at [381, 578] on div "Undo" at bounding box center [375, 683] width 59 height 23
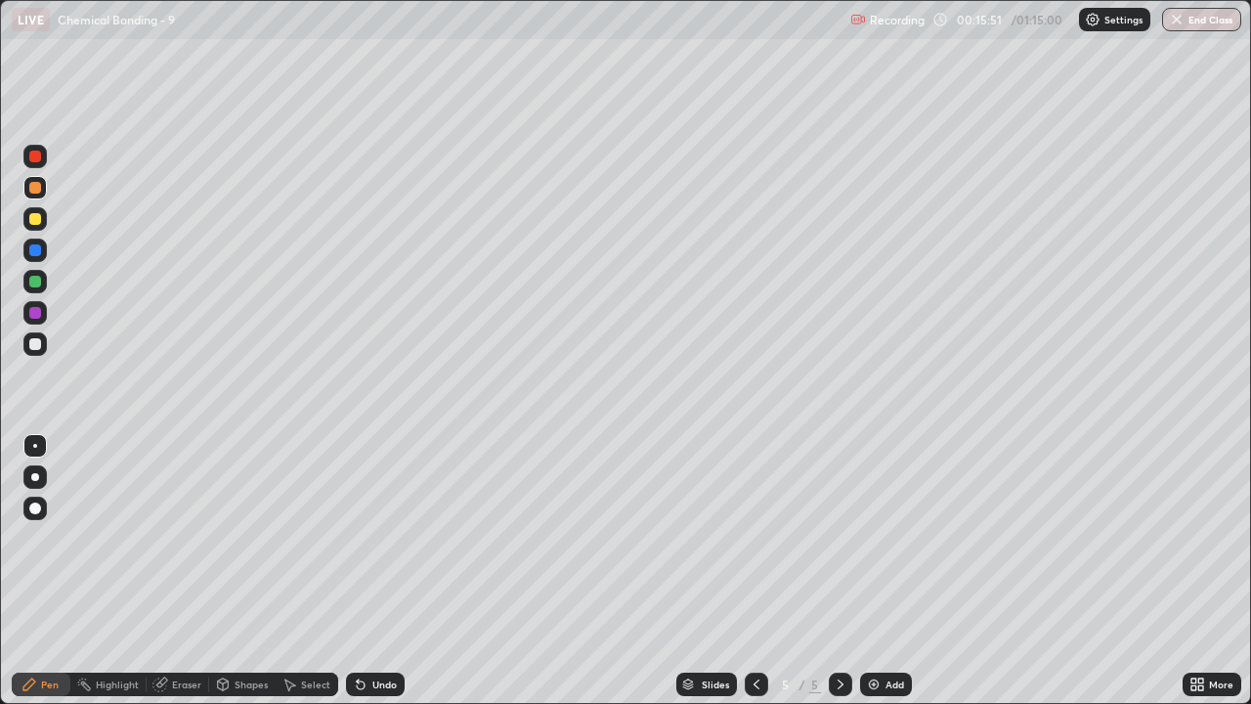
click at [374, 578] on div "Undo" at bounding box center [384, 684] width 24 height 10
click at [382, 578] on div "Undo" at bounding box center [384, 684] width 24 height 10
click at [305, 578] on div "Select" at bounding box center [315, 684] width 29 height 10
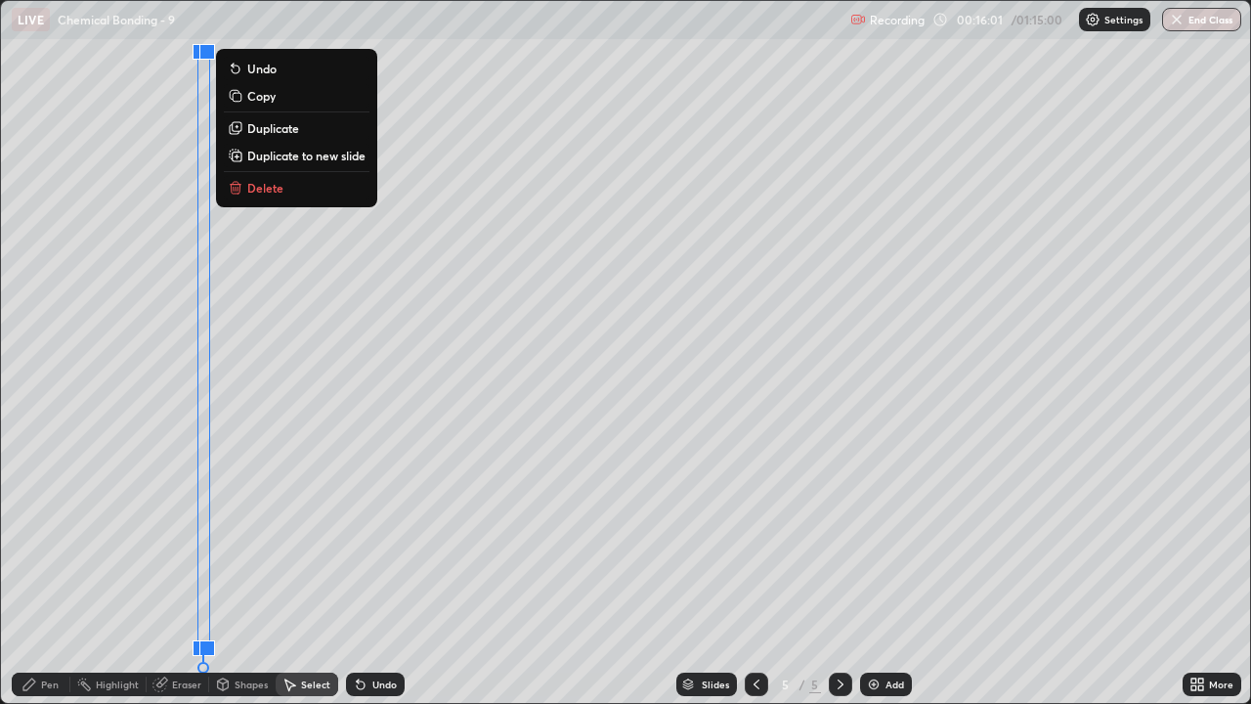
click at [150, 266] on div "0 ° Undo Copy Duplicate Duplicate to new slide Delete" at bounding box center [625, 352] width 1249 height 702
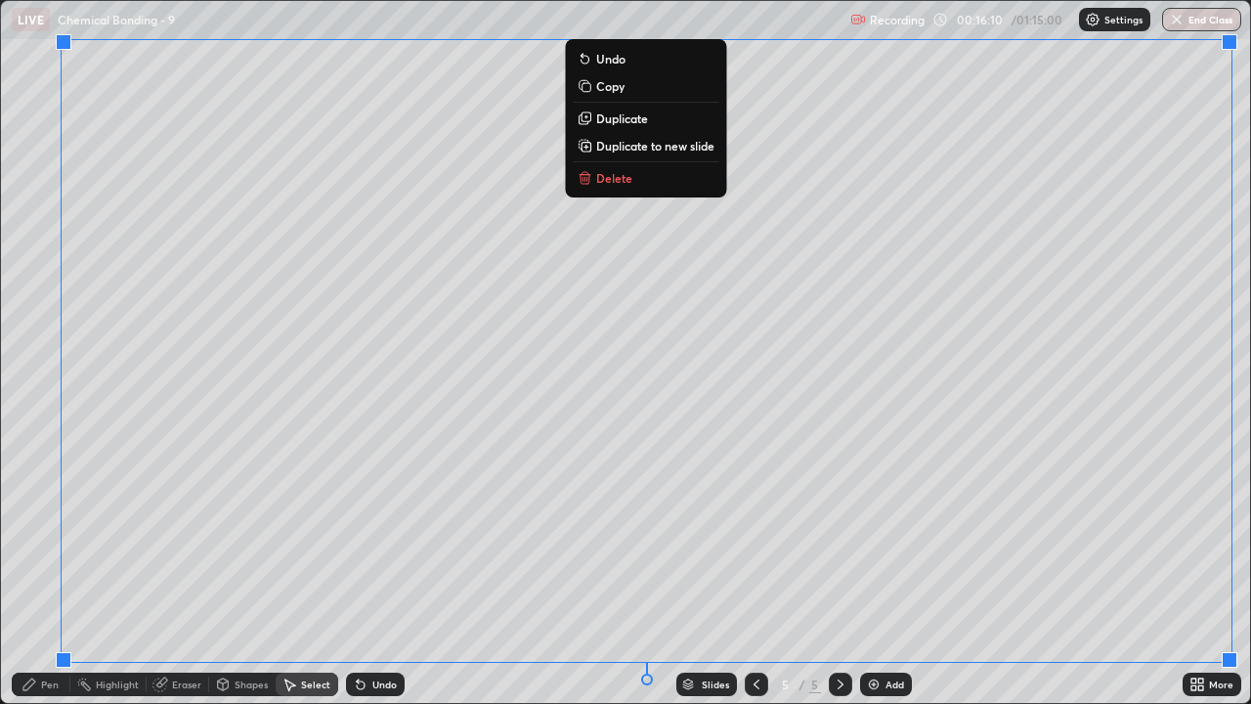
click at [695, 146] on p "Duplicate to new slide" at bounding box center [655, 146] width 118 height 16
click at [680, 146] on p "Duplicate to new slide" at bounding box center [655, 146] width 118 height 16
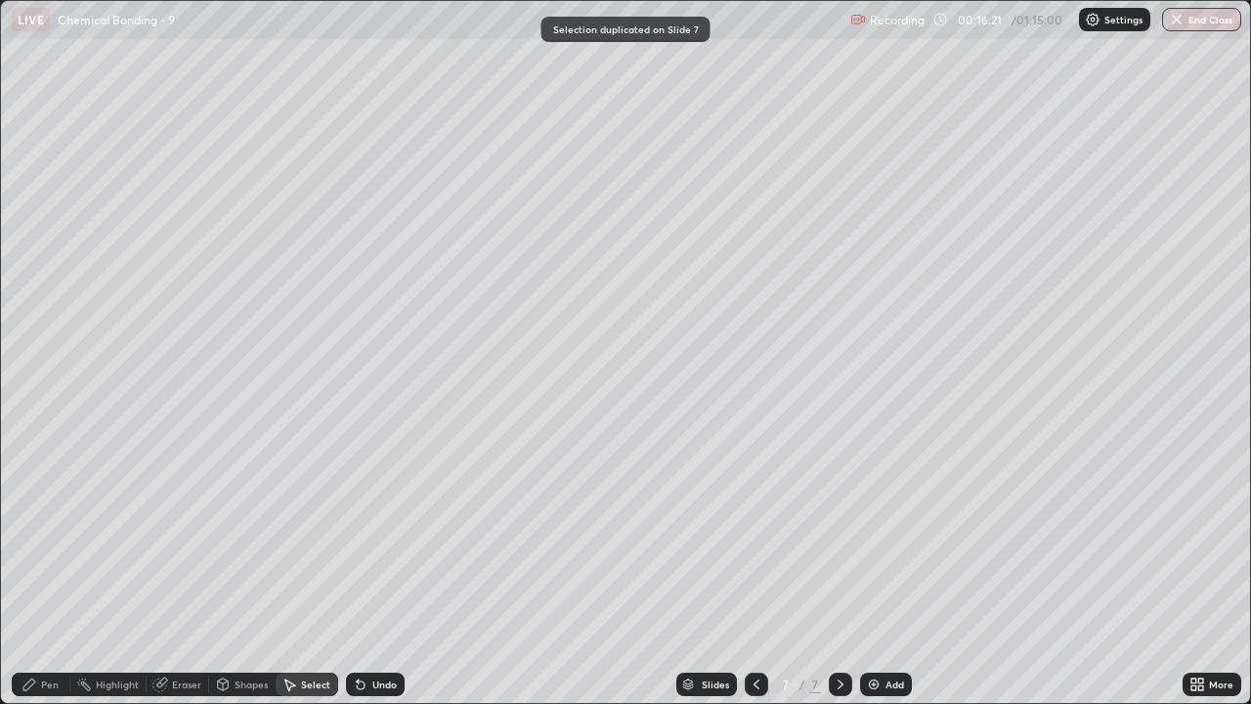
click at [71, 143] on div "0 ° Undo Copy Duplicate Duplicate to new slide Delete" at bounding box center [625, 352] width 1249 height 702
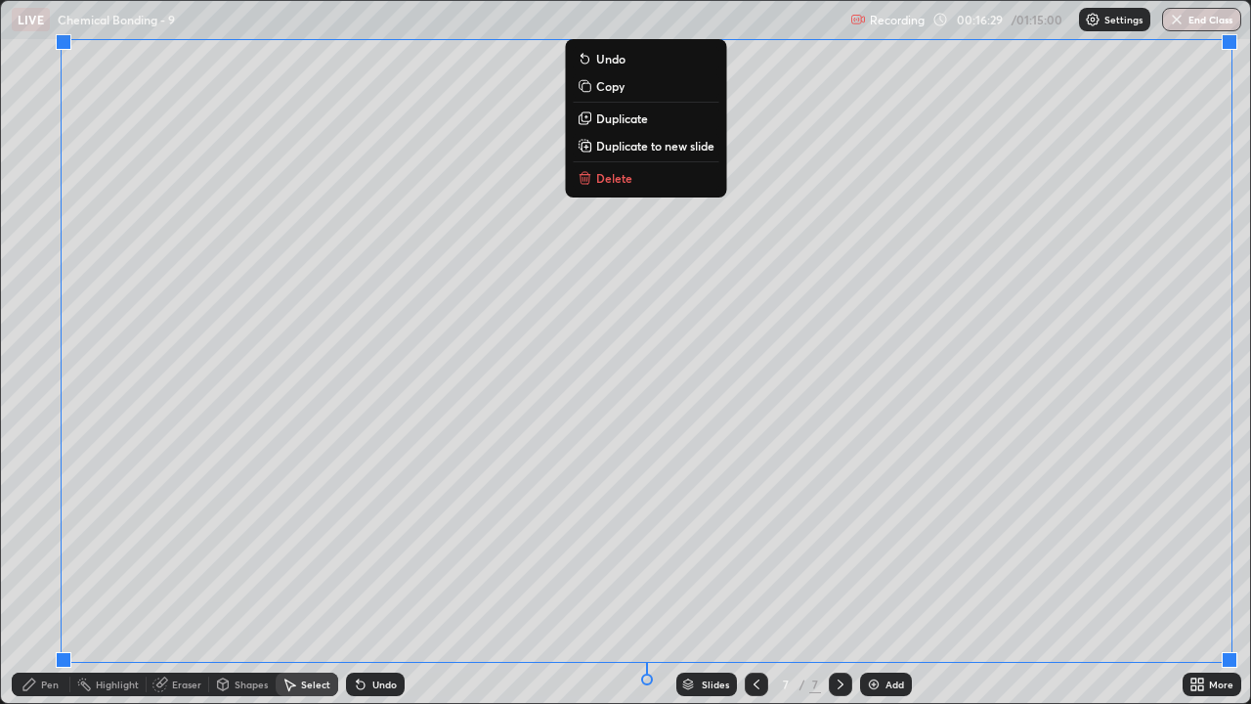
click at [621, 146] on p "Duplicate to new slide" at bounding box center [655, 146] width 118 height 16
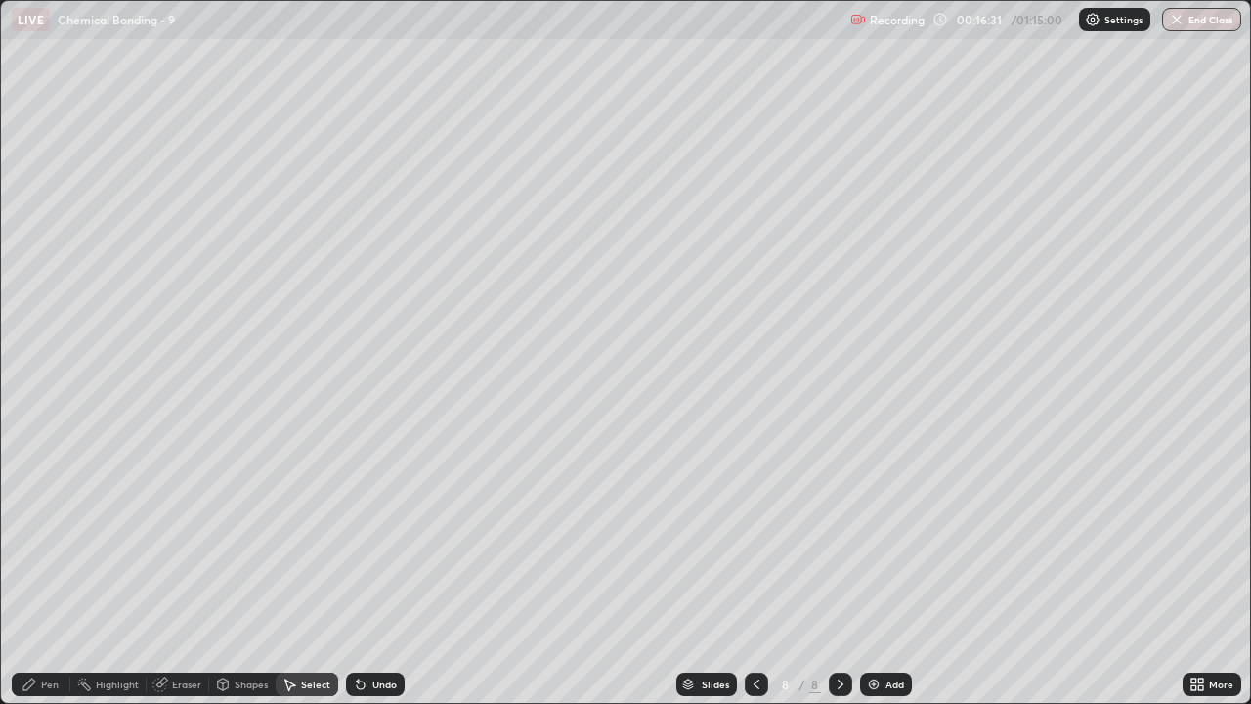
click at [89, 210] on div "0 ° Undo Copy Duplicate Duplicate to new slide Delete" at bounding box center [625, 352] width 1249 height 702
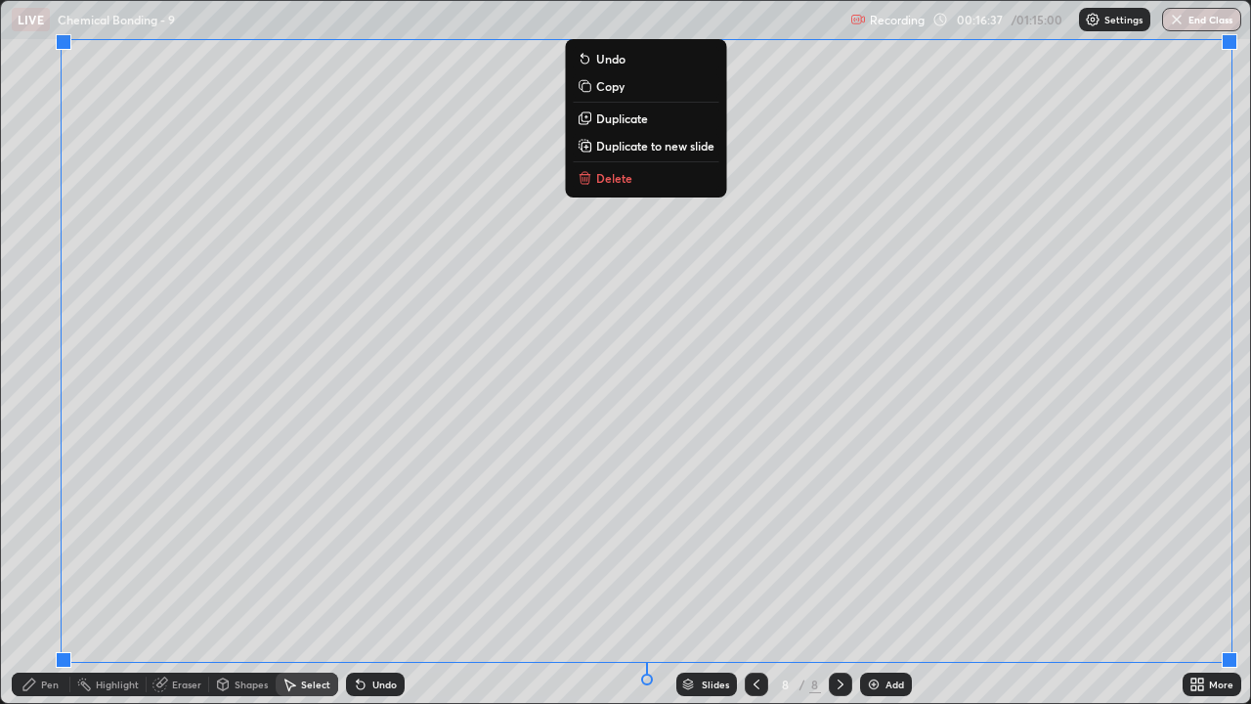
click at [670, 142] on p "Duplicate to new slide" at bounding box center [655, 146] width 118 height 16
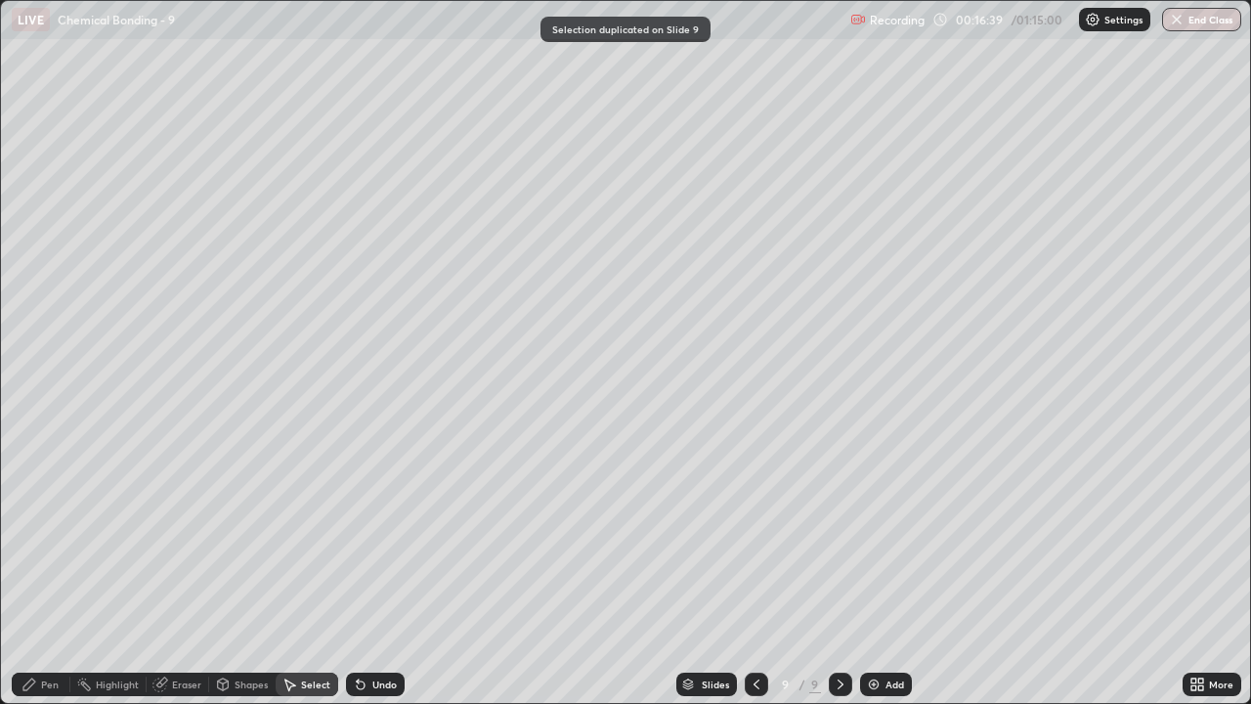
click at [117, 439] on div "0 ° Undo Copy Duplicate Duplicate to new slide Delete" at bounding box center [625, 352] width 1249 height 702
click at [67, 51] on div "0 ° Undo Copy Duplicate Duplicate to new slide Delete" at bounding box center [625, 352] width 1249 height 702
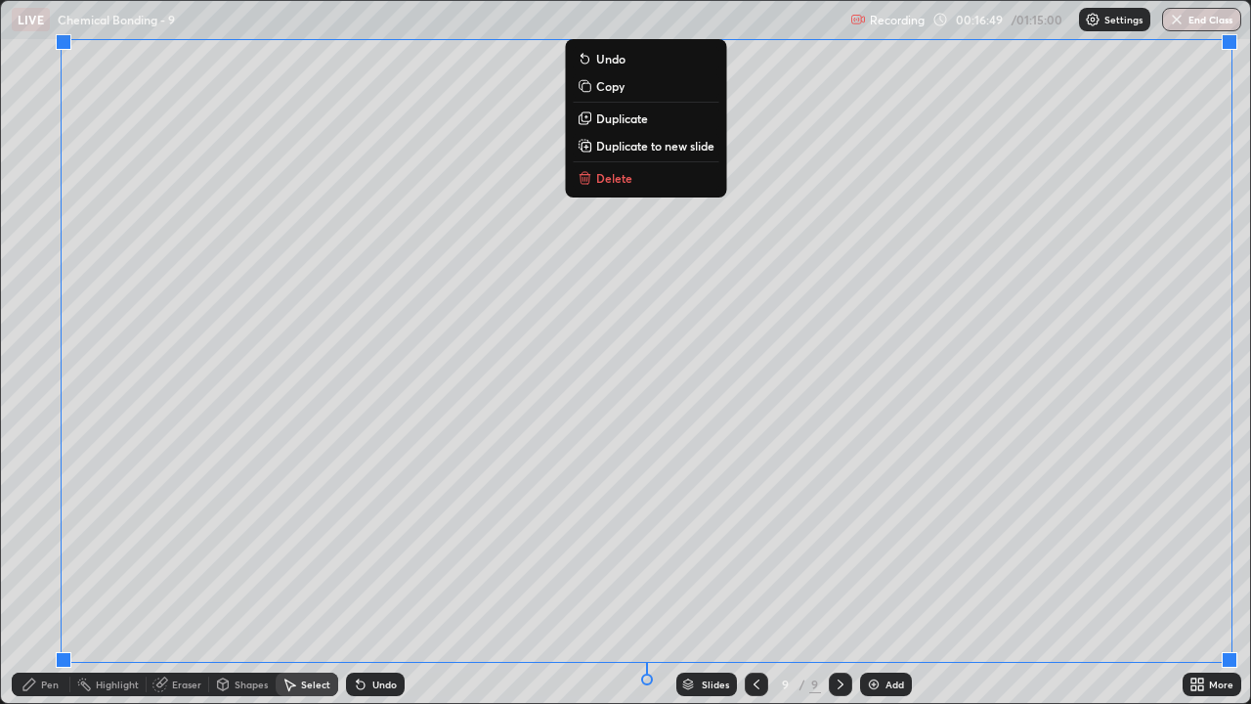
click at [693, 147] on p "Duplicate to new slide" at bounding box center [655, 146] width 118 height 16
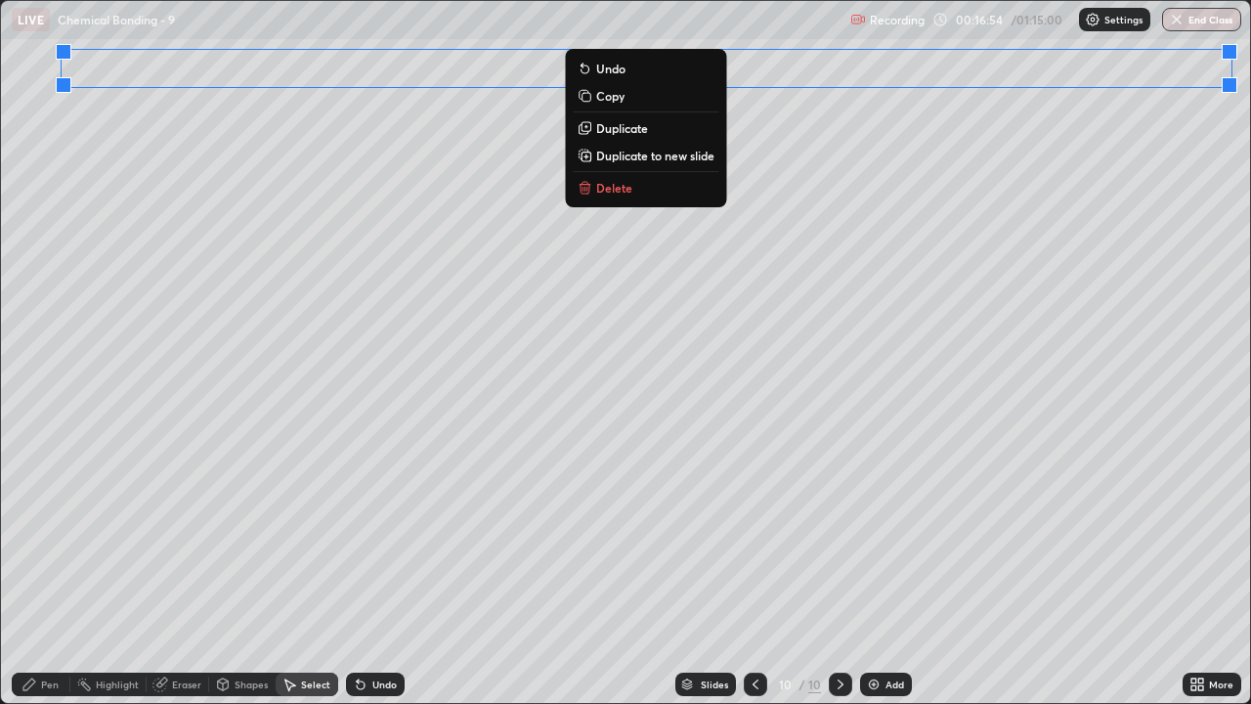
click at [88, 134] on div "0 ° Undo Copy Duplicate Duplicate to new slide Delete" at bounding box center [625, 352] width 1249 height 702
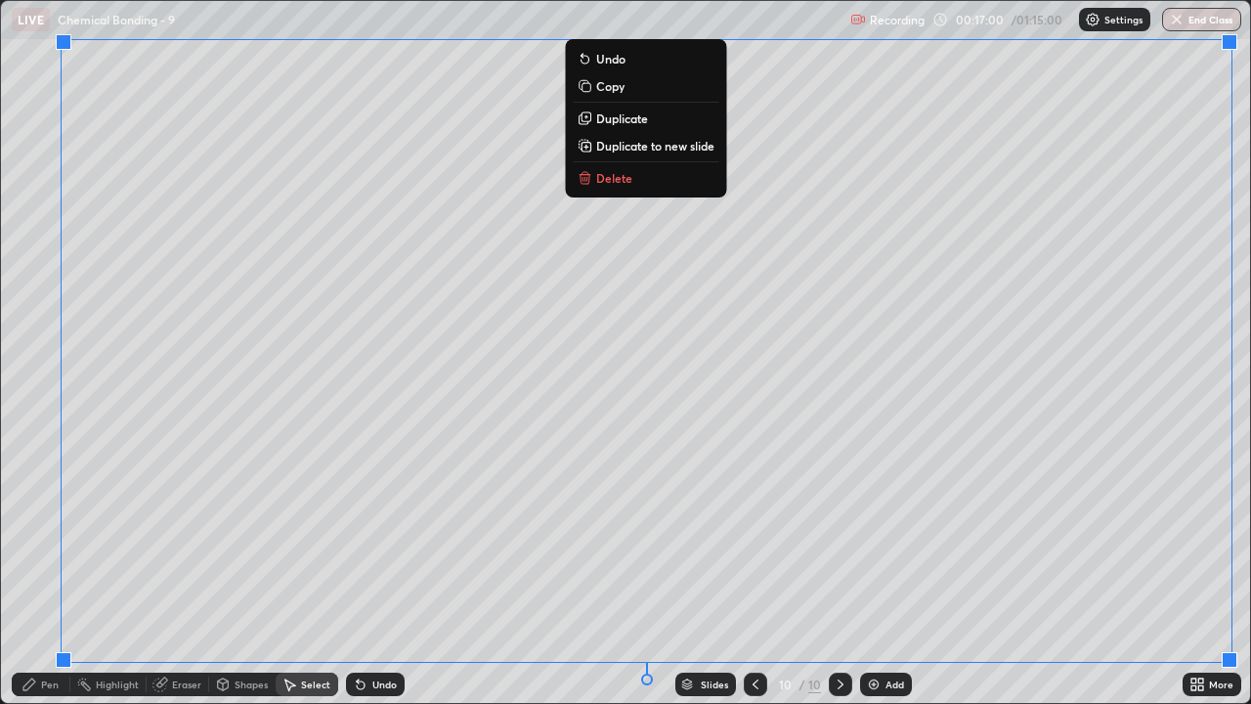
click at [698, 145] on p "Duplicate to new slide" at bounding box center [655, 146] width 118 height 16
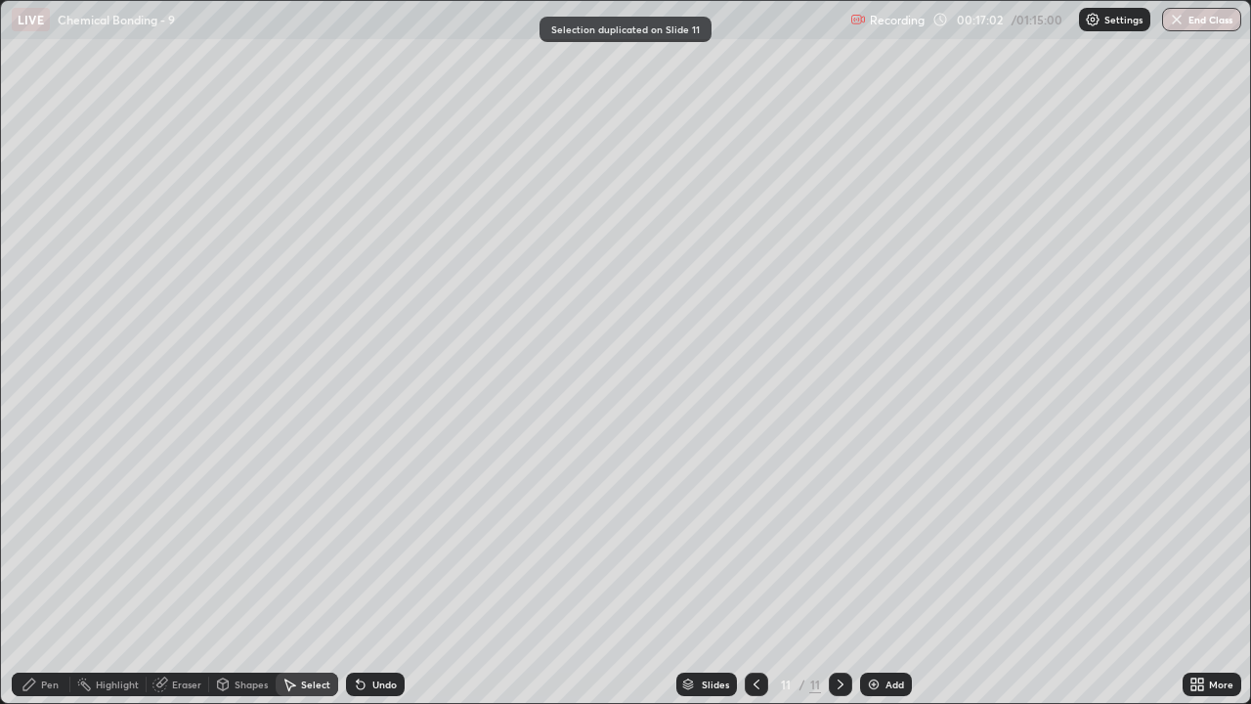
click at [754, 578] on icon at bounding box center [757, 684] width 16 height 16
click at [755, 578] on icon at bounding box center [757, 684] width 16 height 16
click at [751, 578] on icon at bounding box center [757, 684] width 16 height 16
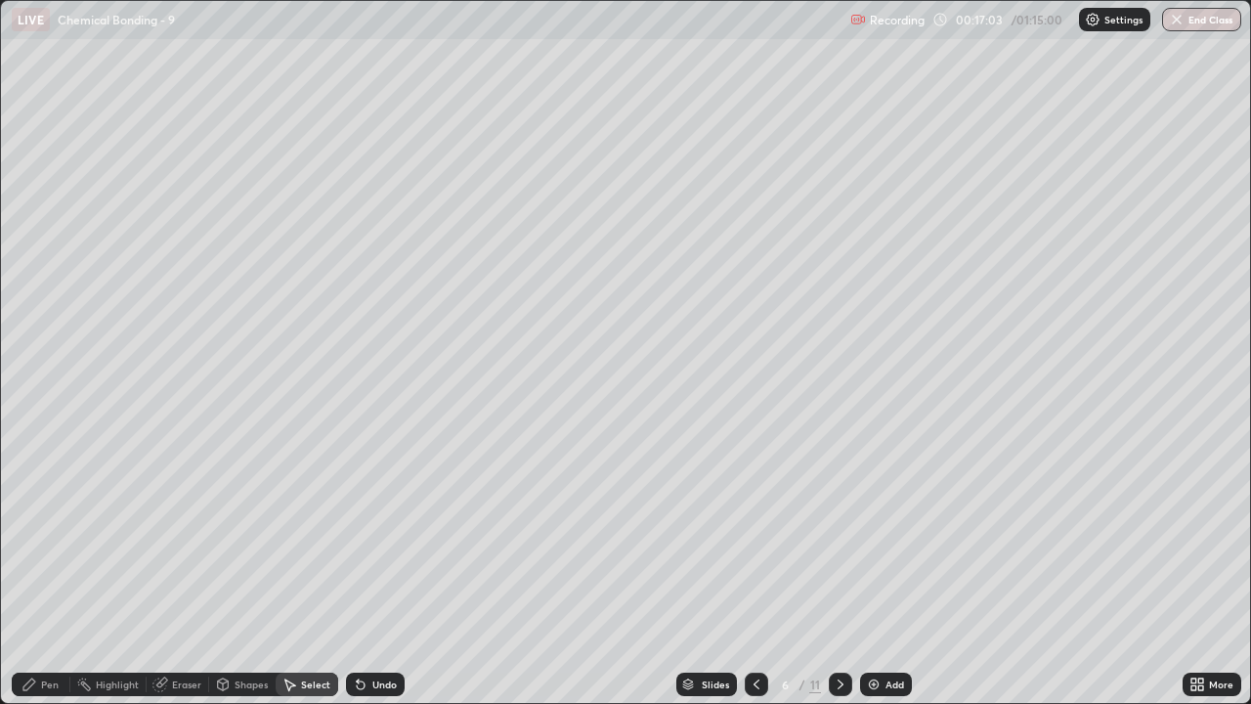
click at [755, 578] on icon at bounding box center [756, 684] width 6 height 10
click at [752, 578] on icon at bounding box center [757, 684] width 16 height 16
click at [838, 578] on icon at bounding box center [841, 684] width 16 height 16
click at [38, 578] on div "Pen" at bounding box center [41, 683] width 59 height 23
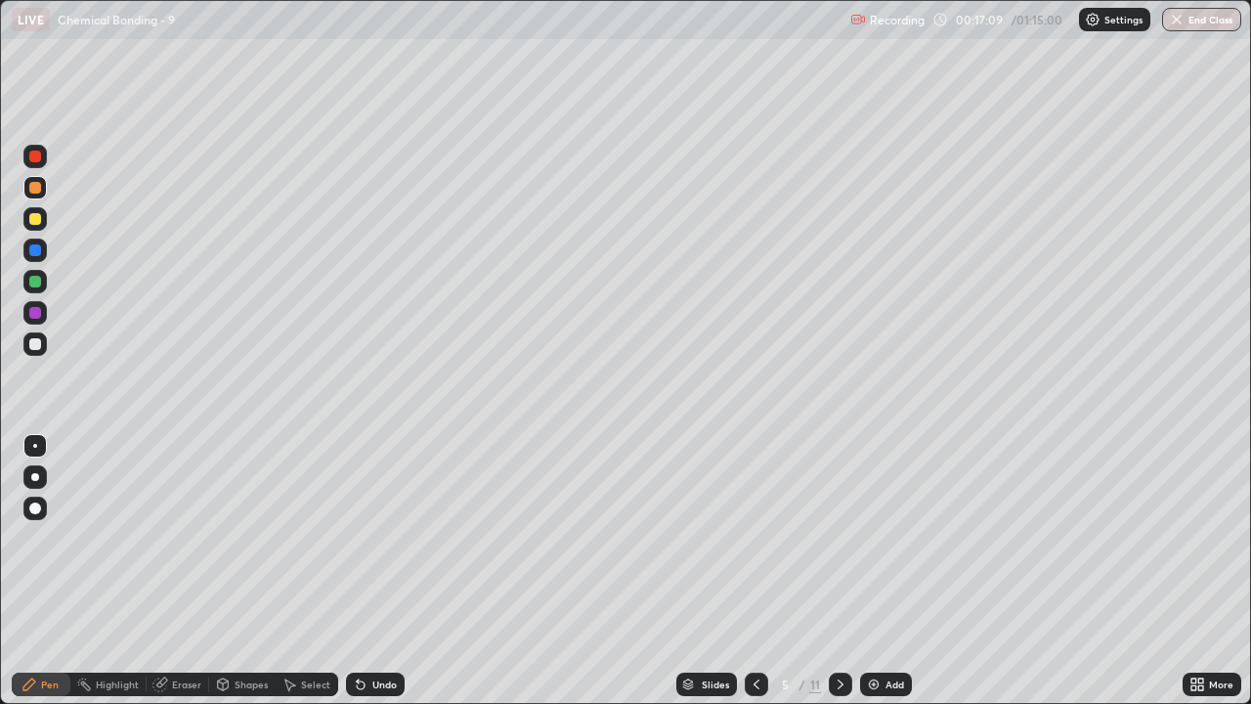
click at [33, 220] on div at bounding box center [35, 219] width 12 height 12
click at [383, 578] on div "Undo" at bounding box center [384, 684] width 24 height 10
click at [181, 578] on div "Eraser" at bounding box center [186, 684] width 29 height 10
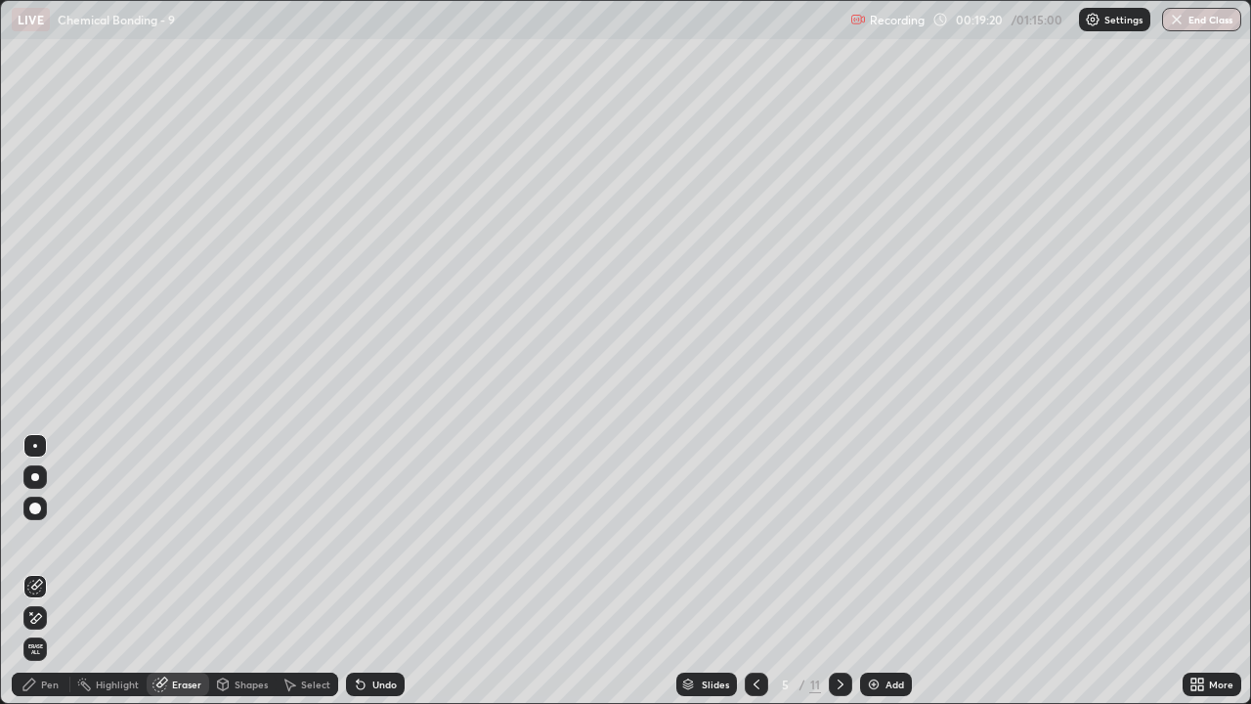
click at [37, 578] on icon at bounding box center [35, 618] width 16 height 17
click at [37, 578] on div "Pen" at bounding box center [41, 683] width 59 height 23
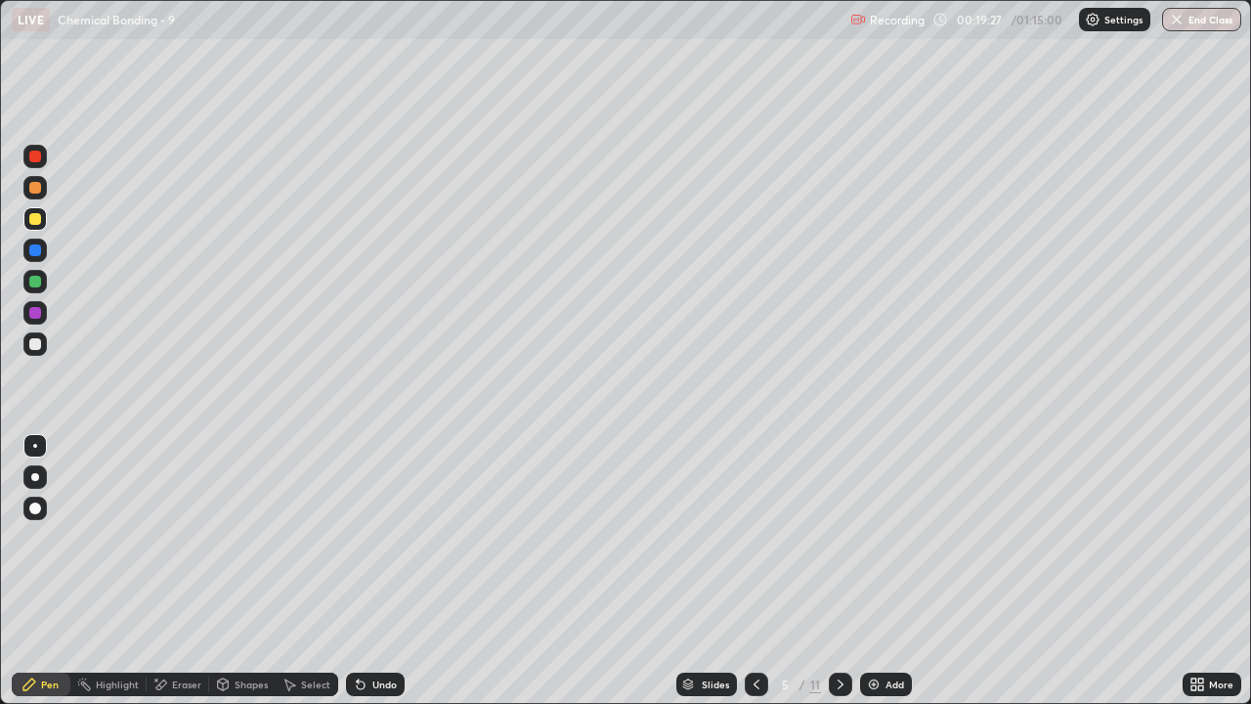
click at [30, 186] on div at bounding box center [35, 188] width 12 height 12
click at [38, 223] on div at bounding box center [35, 219] width 12 height 12
click at [376, 578] on div "Undo" at bounding box center [384, 684] width 24 height 10
click at [190, 578] on div "Eraser" at bounding box center [178, 683] width 63 height 23
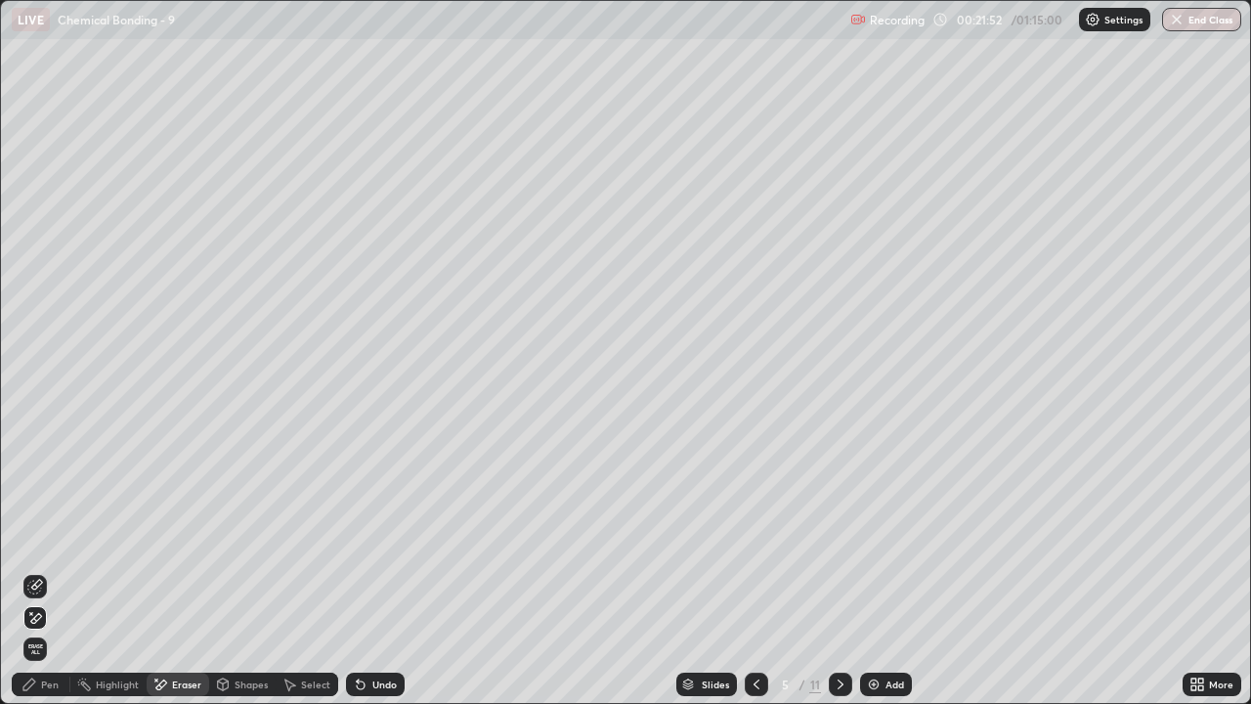
click at [251, 578] on div "Shapes" at bounding box center [251, 684] width 33 height 10
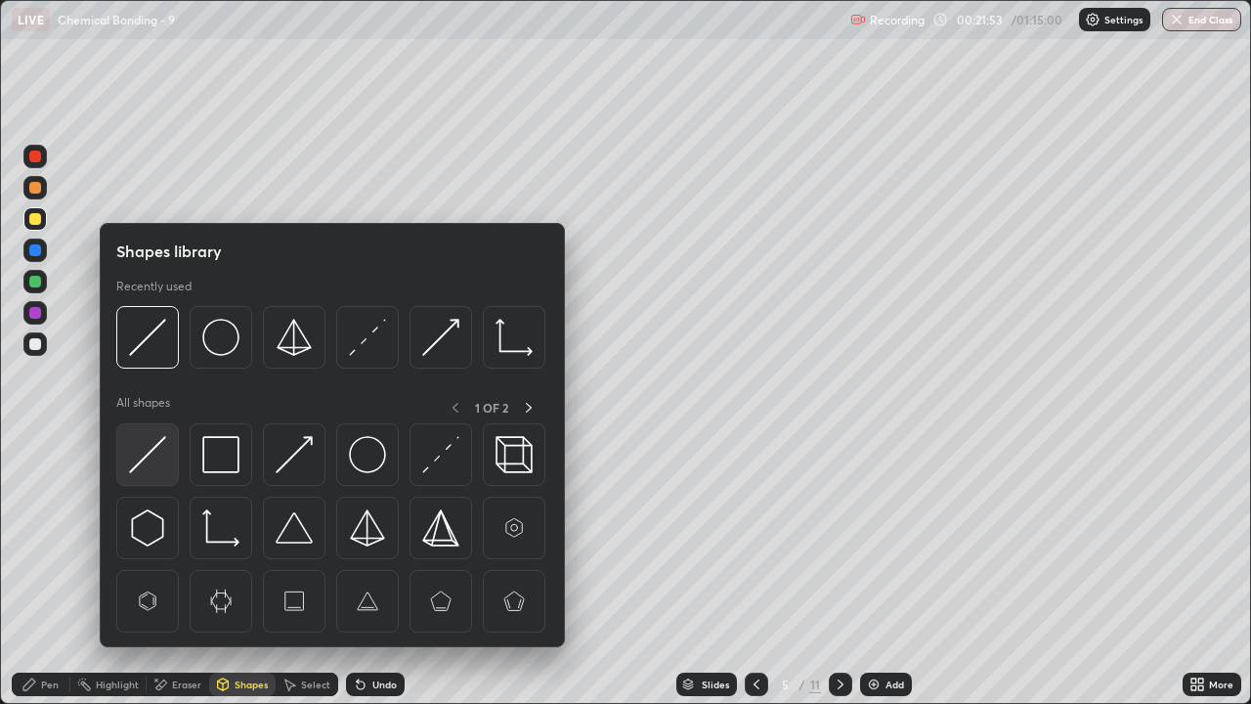
click at [142, 453] on img at bounding box center [147, 454] width 37 height 37
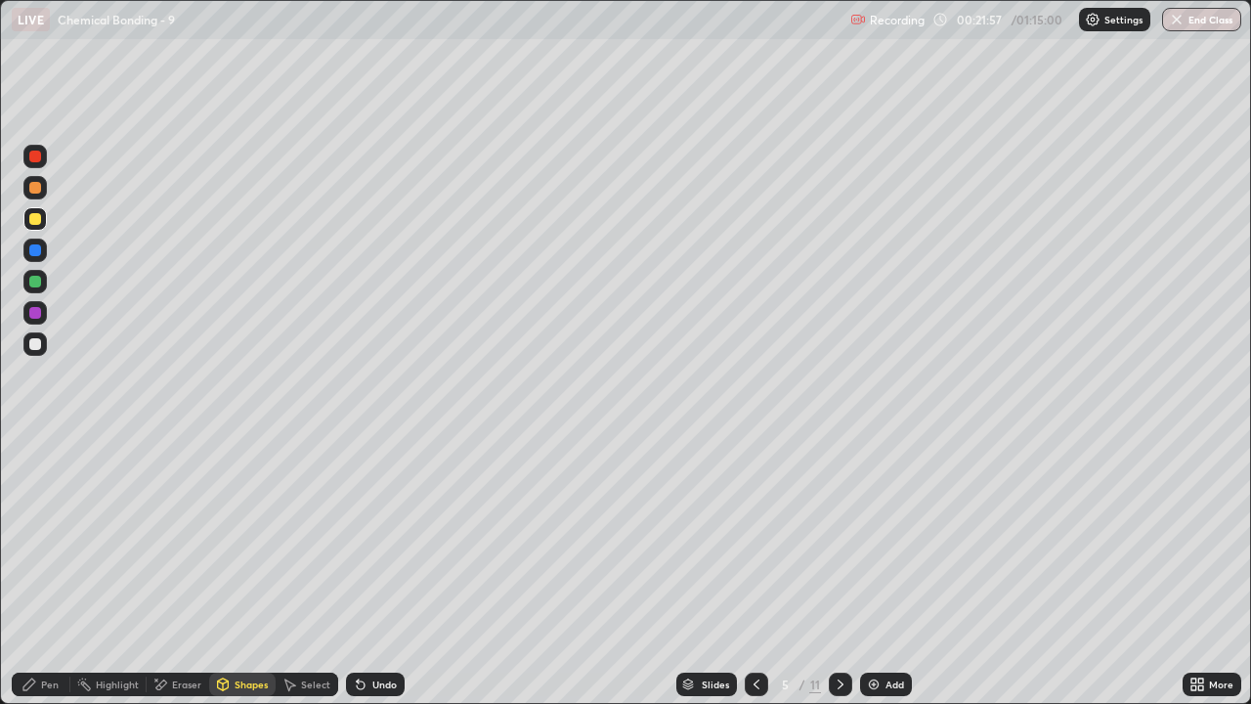
click at [36, 578] on icon at bounding box center [29, 684] width 16 height 16
click at [243, 578] on div "Shapes" at bounding box center [242, 683] width 66 height 23
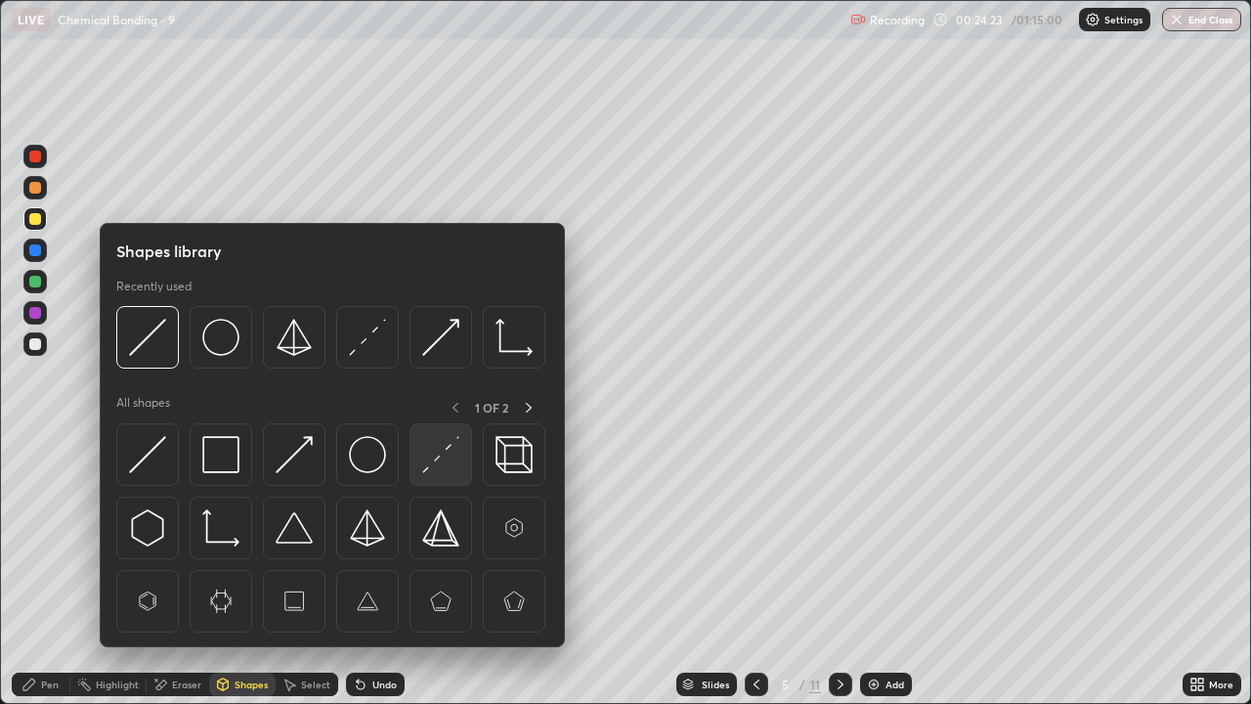
click at [447, 448] on img at bounding box center [440, 454] width 37 height 37
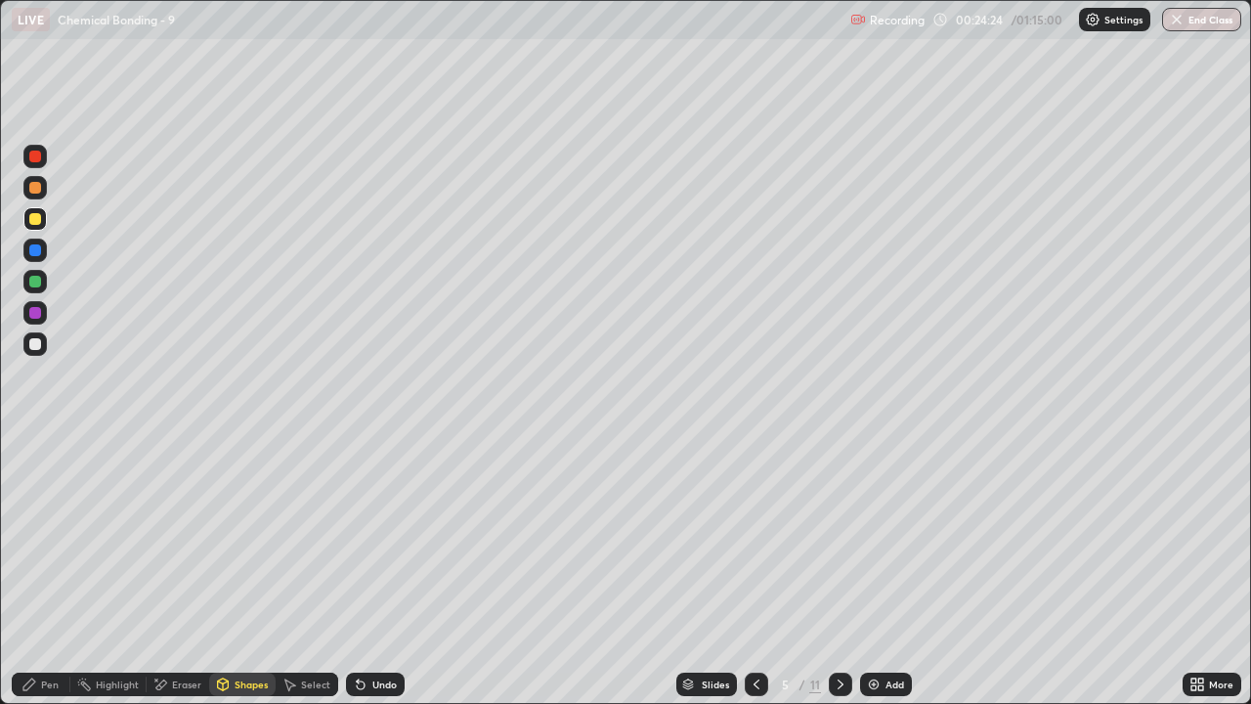
click at [43, 349] on div at bounding box center [34, 343] width 23 height 23
click at [19, 578] on div "Pen" at bounding box center [41, 683] width 59 height 23
click at [37, 348] on div at bounding box center [35, 344] width 12 height 12
click at [37, 221] on div at bounding box center [35, 219] width 12 height 12
click at [389, 578] on div "Undo" at bounding box center [384, 684] width 24 height 10
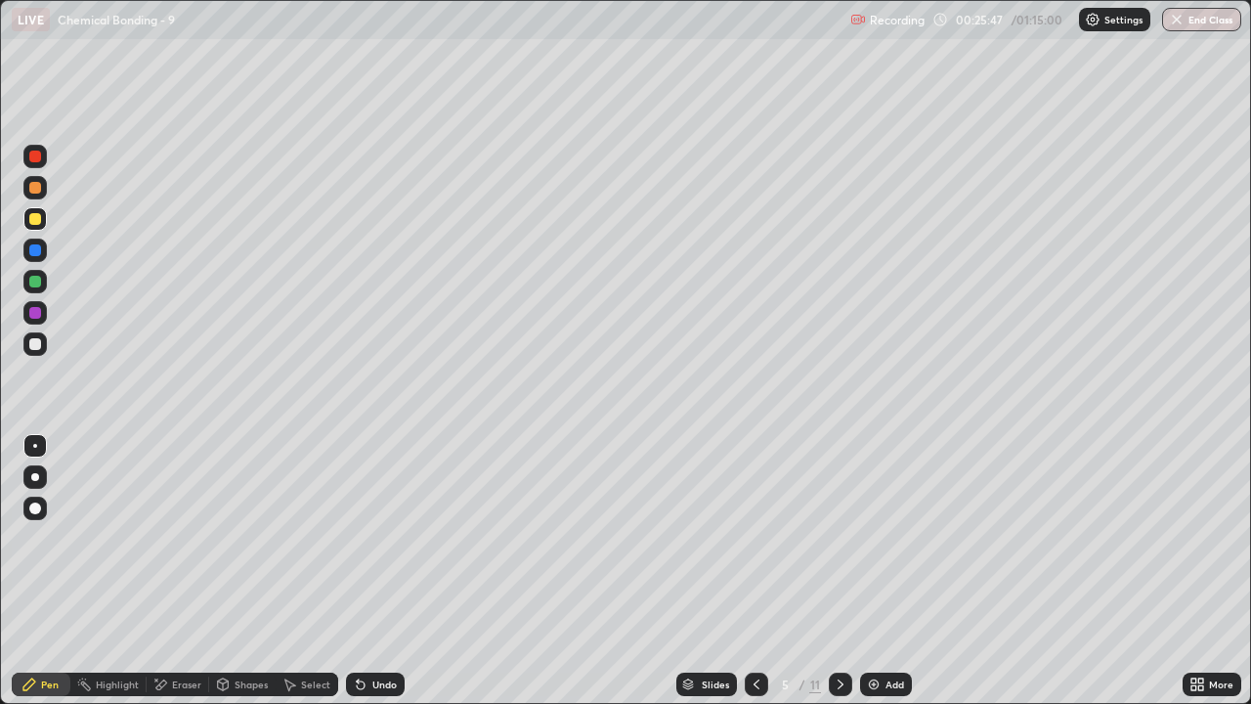
click at [379, 578] on div "Undo" at bounding box center [384, 684] width 24 height 10
click at [191, 578] on div "Eraser" at bounding box center [186, 684] width 29 height 10
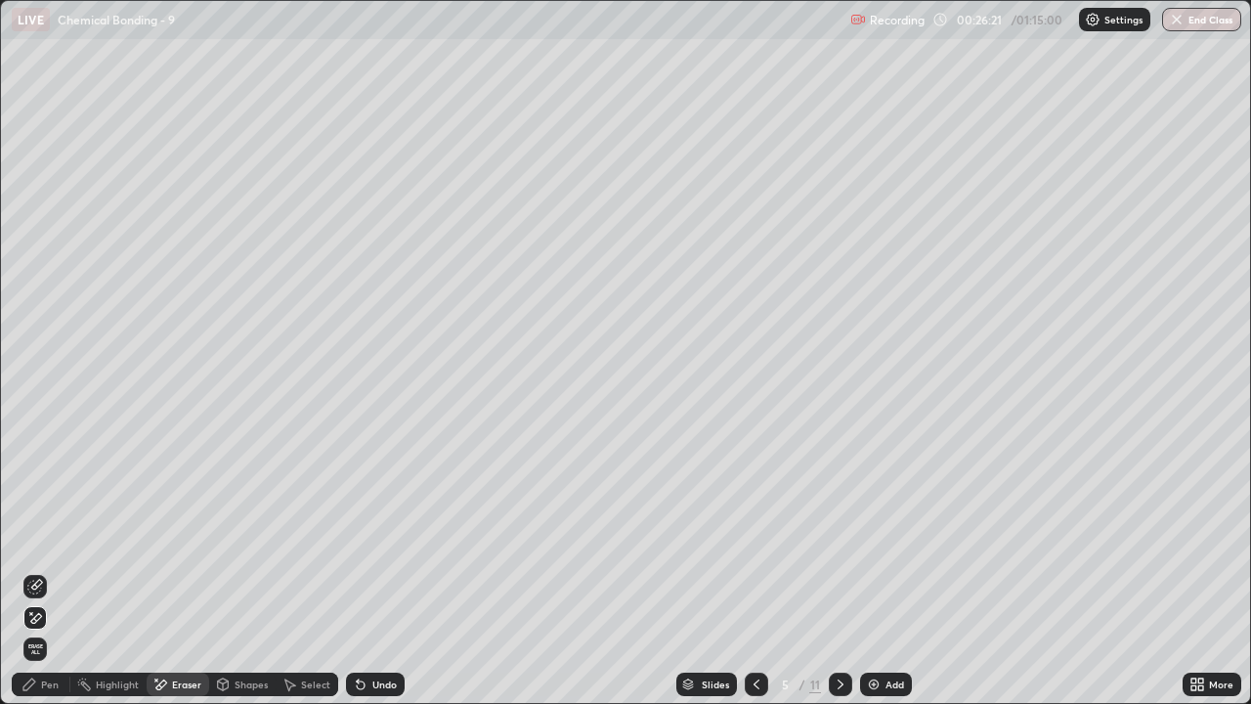
click at [37, 578] on div "Pen" at bounding box center [41, 683] width 59 height 23
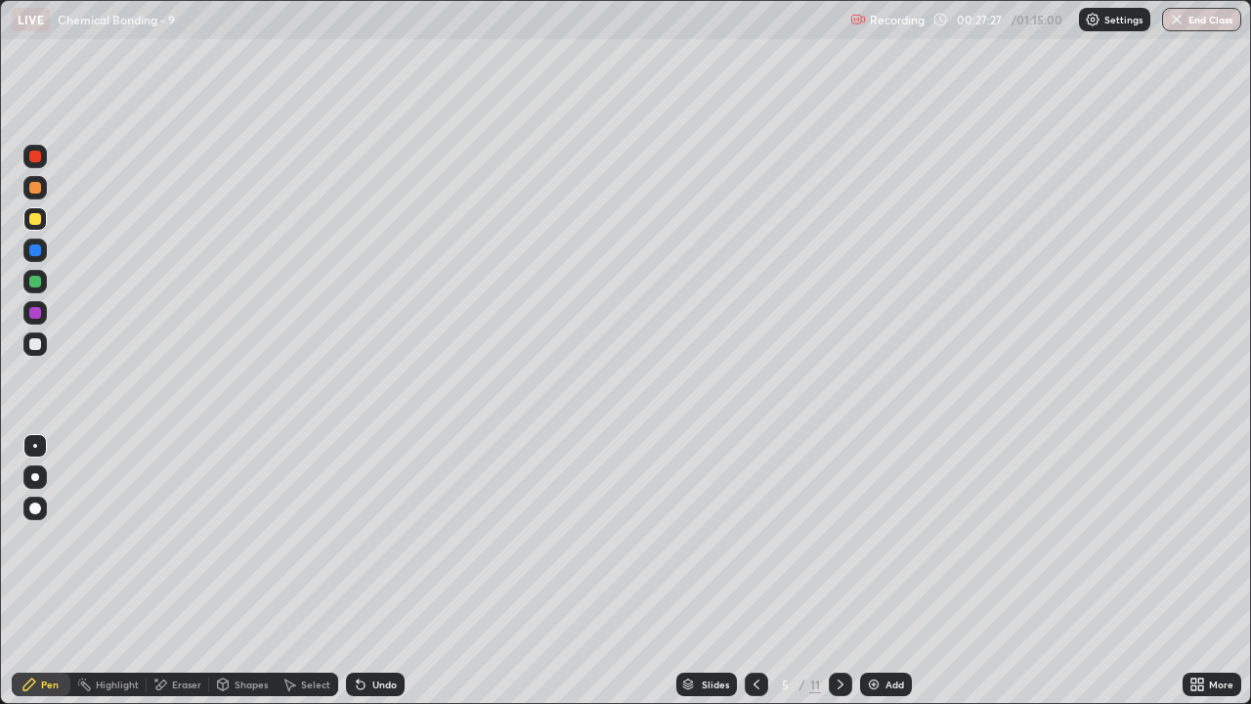
click at [178, 578] on div "Eraser" at bounding box center [186, 684] width 29 height 10
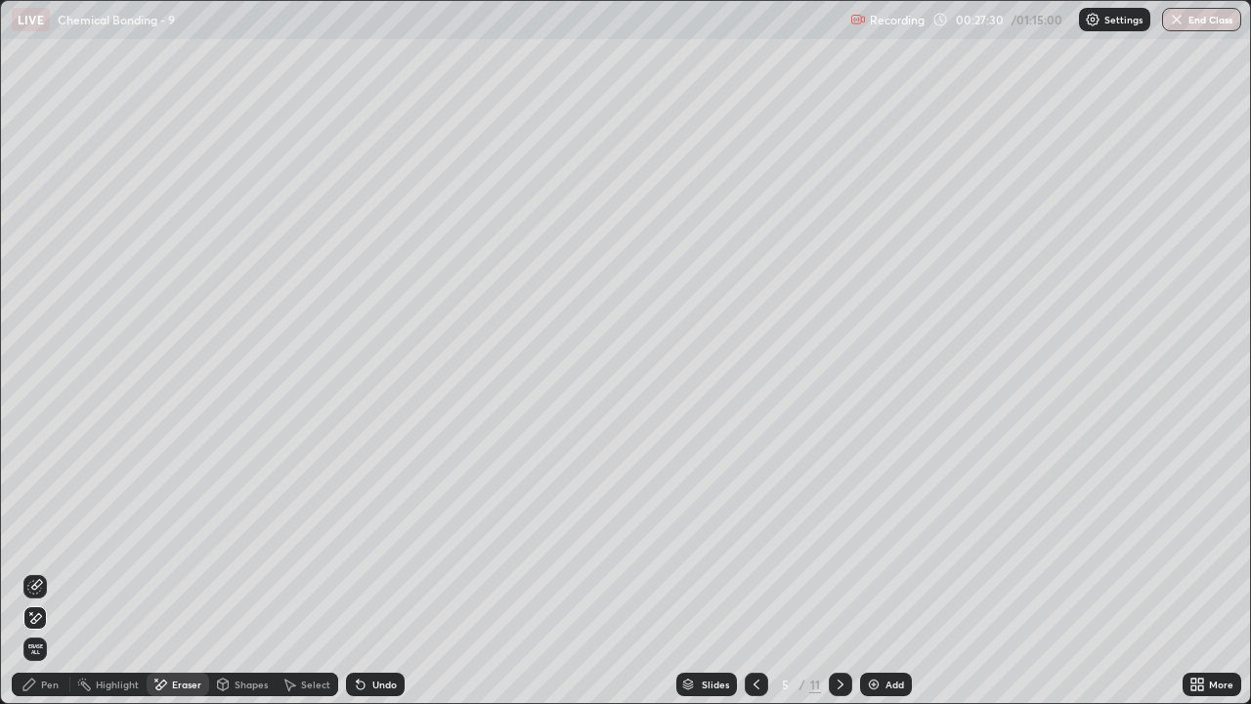
click at [306, 578] on div "Select" at bounding box center [315, 684] width 29 height 10
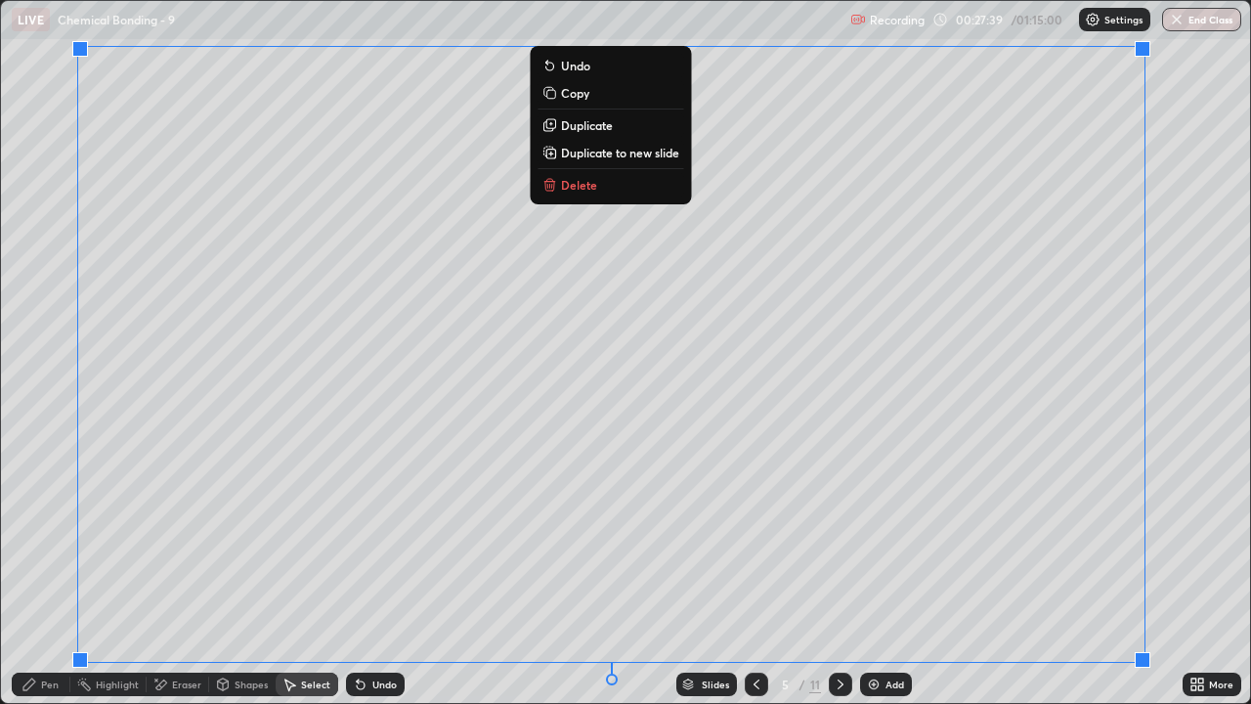
click at [833, 578] on icon at bounding box center [841, 684] width 16 height 16
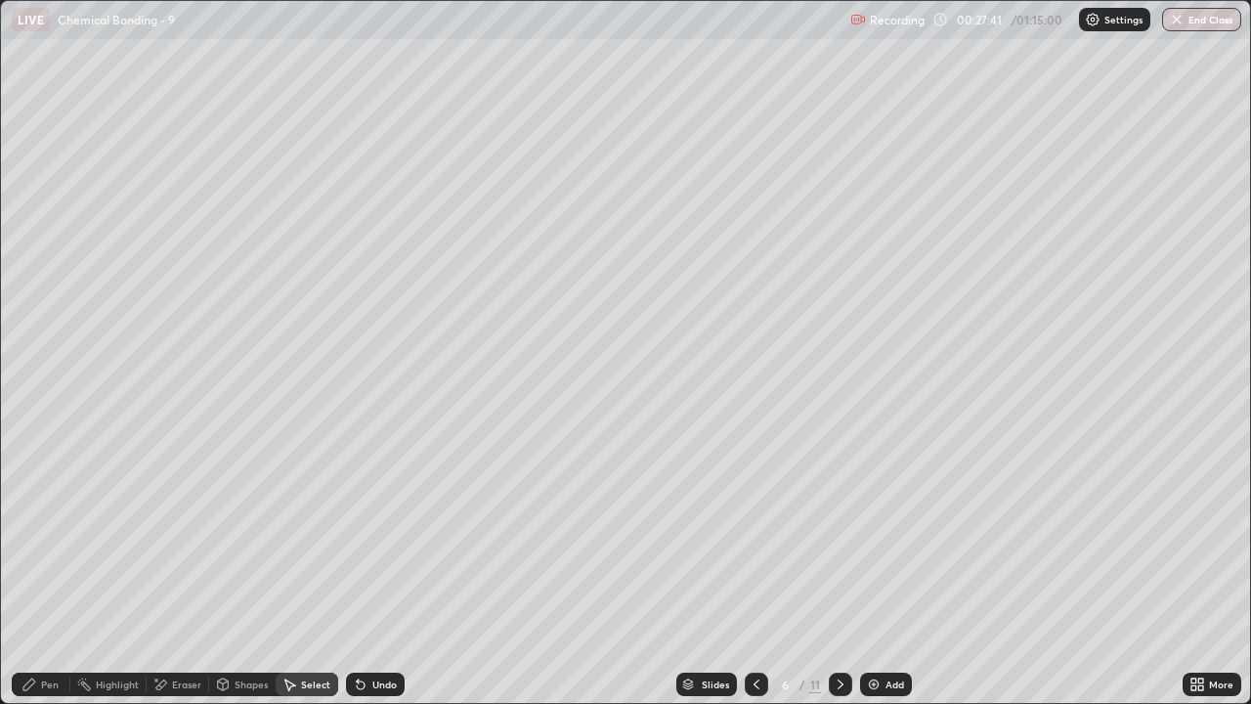
click at [40, 578] on div "Pen" at bounding box center [41, 683] width 59 height 23
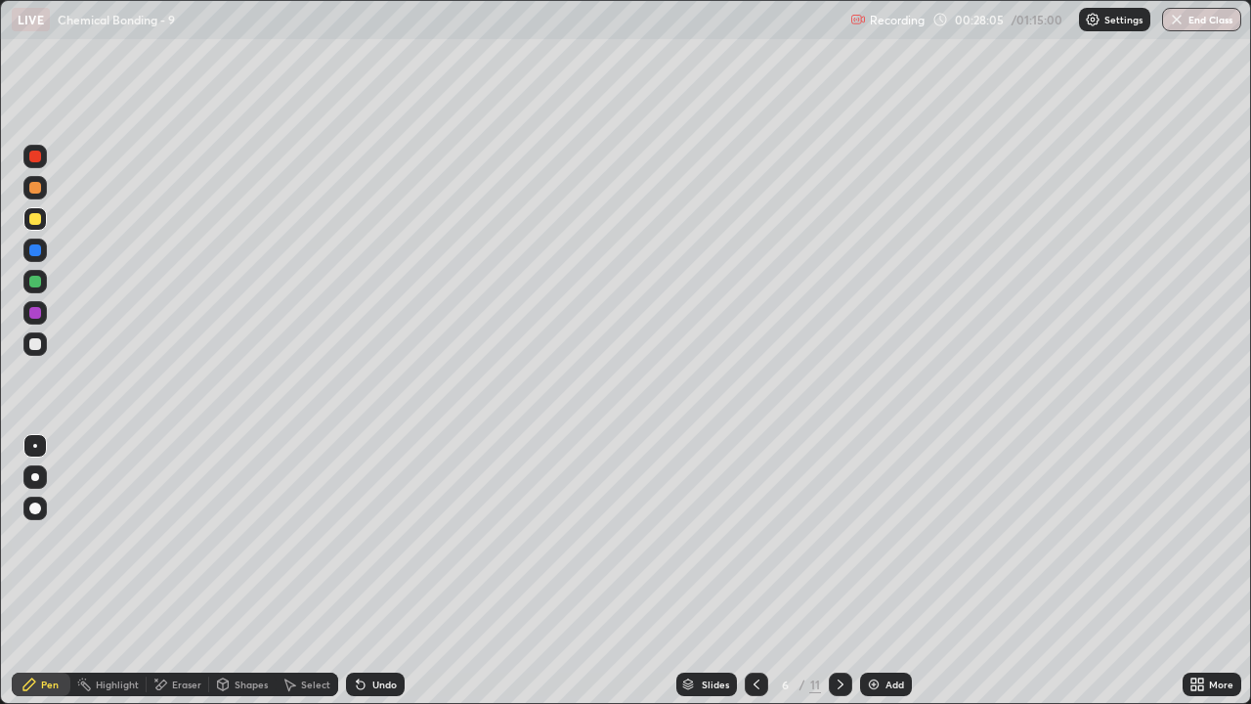
click at [754, 578] on icon at bounding box center [757, 684] width 16 height 16
click at [840, 578] on icon at bounding box center [841, 684] width 16 height 16
click at [387, 578] on div "Undo" at bounding box center [375, 683] width 59 height 23
click at [249, 578] on div "Shapes" at bounding box center [251, 684] width 33 height 10
click at [175, 578] on div "Eraser" at bounding box center [178, 683] width 63 height 23
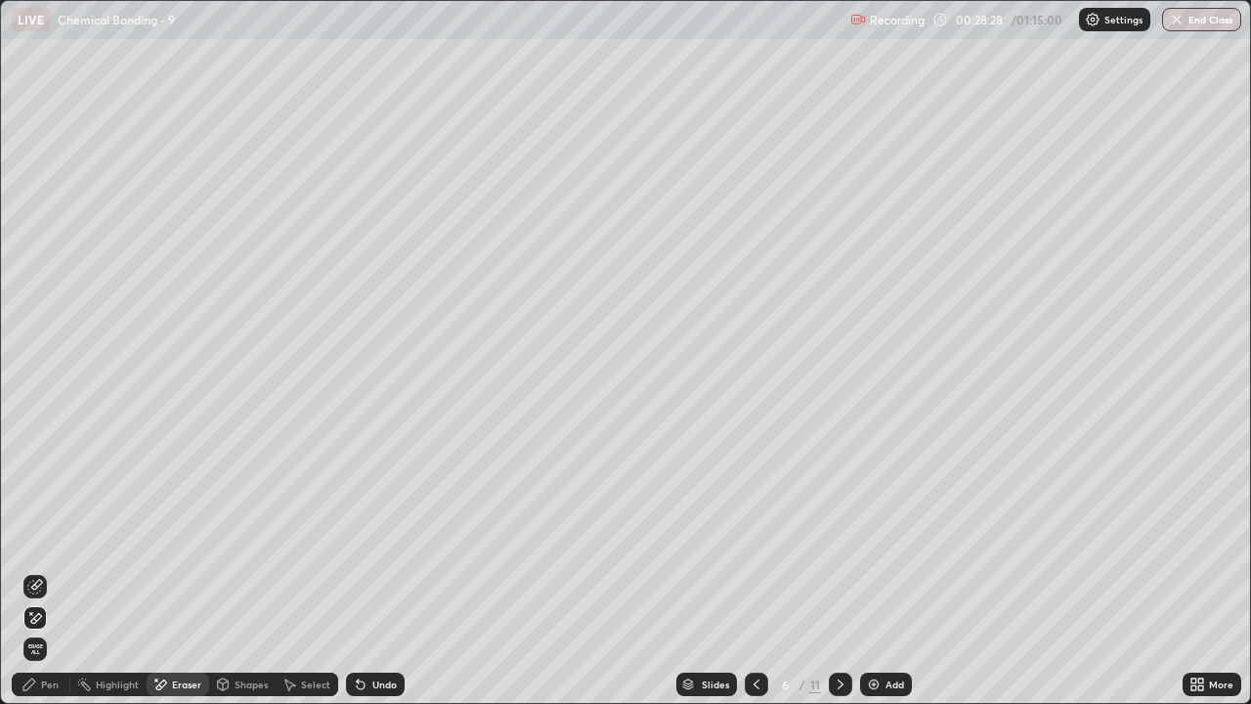
click at [230, 578] on div "Shapes" at bounding box center [242, 683] width 66 height 23
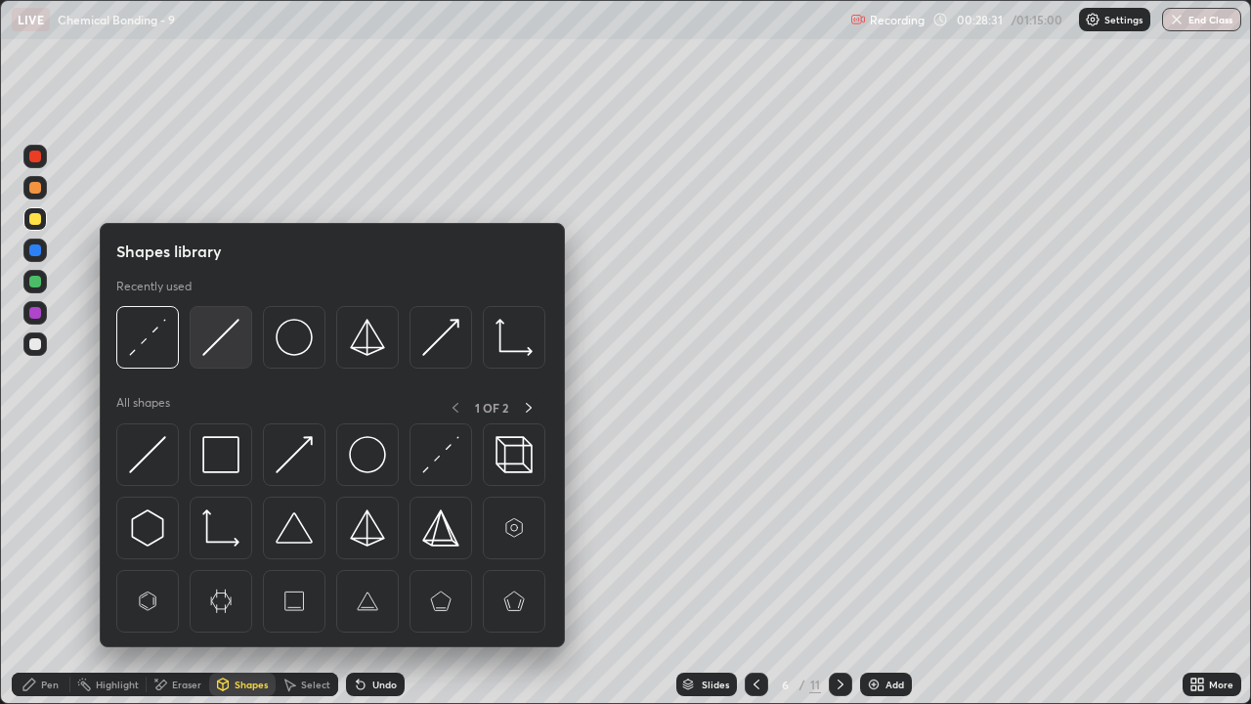
click at [219, 337] on img at bounding box center [220, 337] width 37 height 37
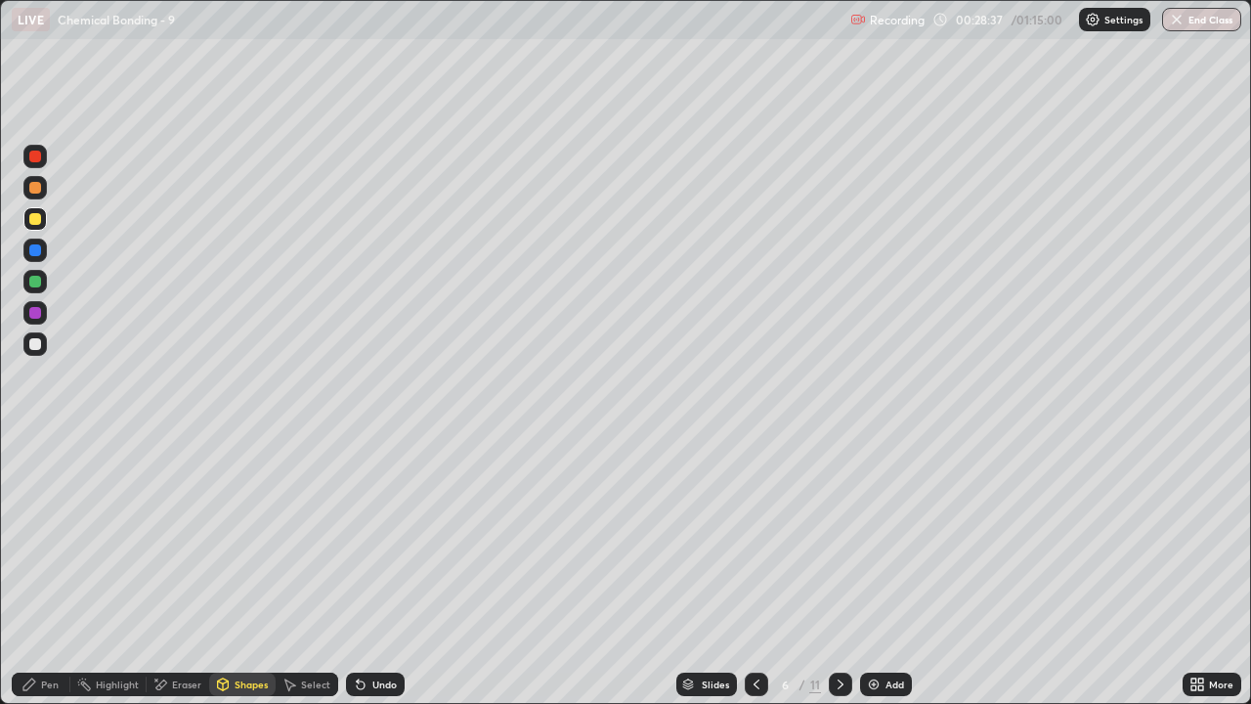
click at [48, 578] on div "Pen" at bounding box center [50, 684] width 18 height 10
click at [233, 578] on div "Shapes" at bounding box center [242, 683] width 66 height 23
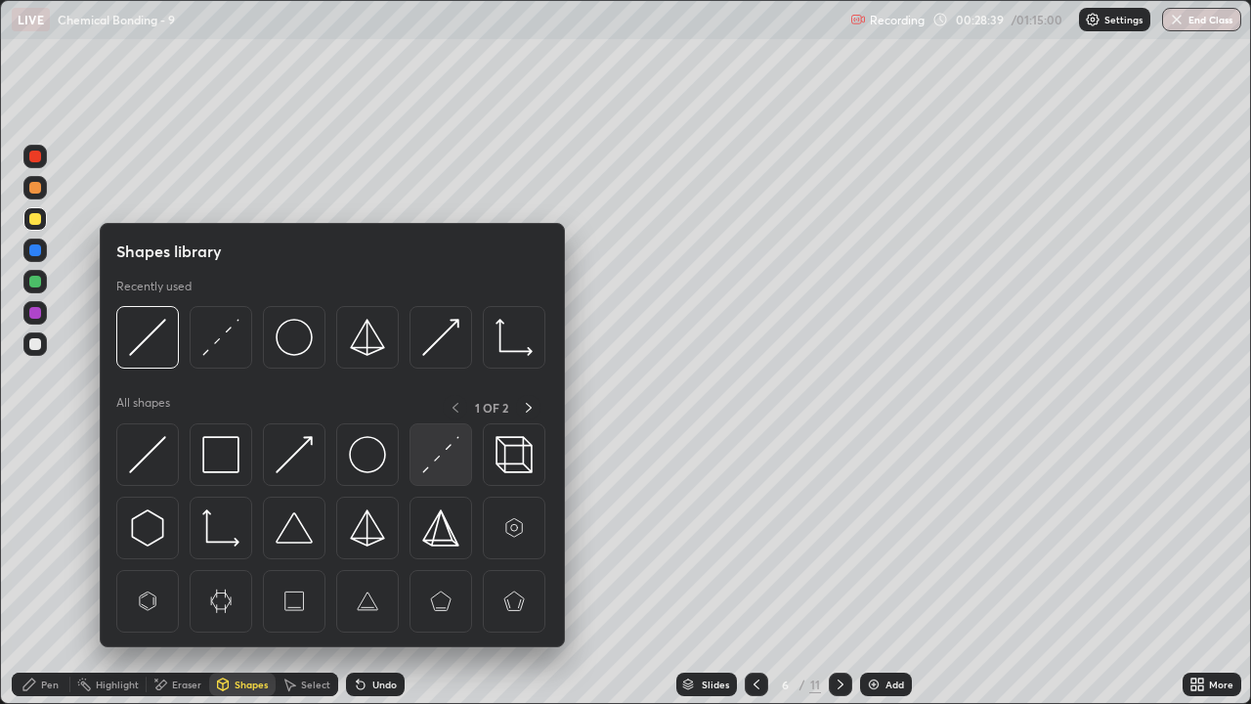
click at [421, 450] on div at bounding box center [440, 454] width 63 height 63
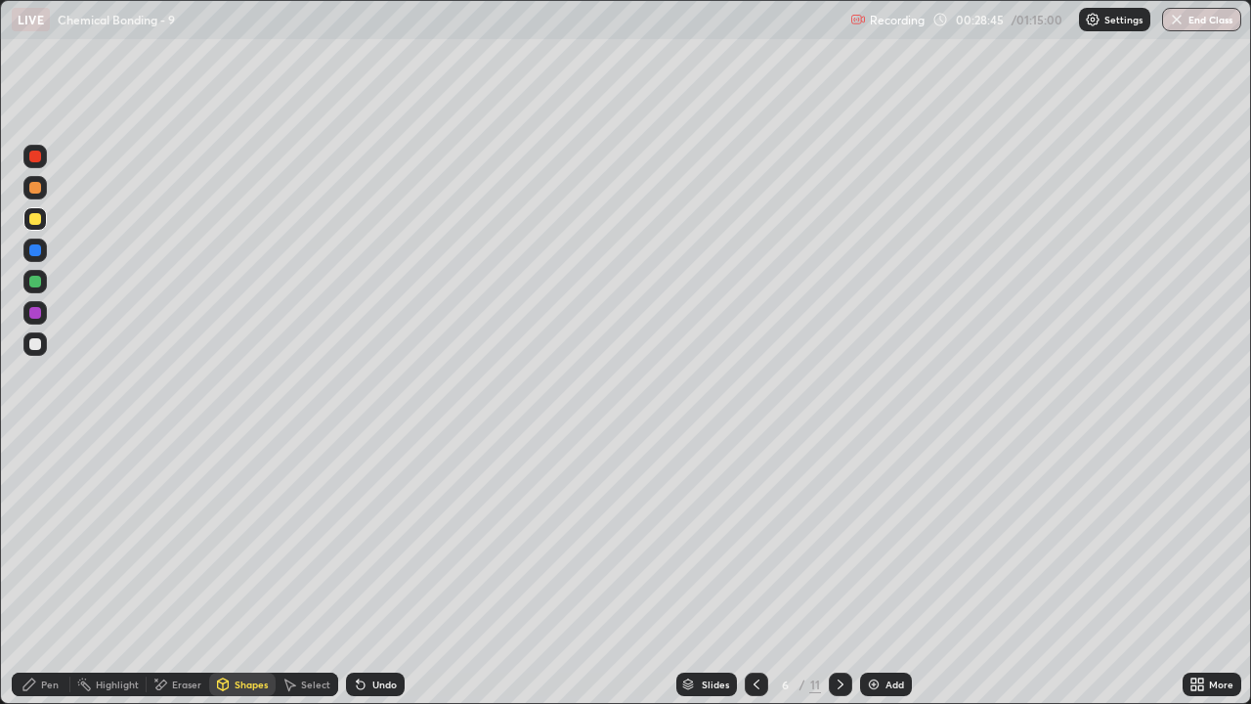
click at [54, 578] on div "Pen" at bounding box center [50, 684] width 18 height 10
click at [175, 578] on div "Eraser" at bounding box center [186, 684] width 29 height 10
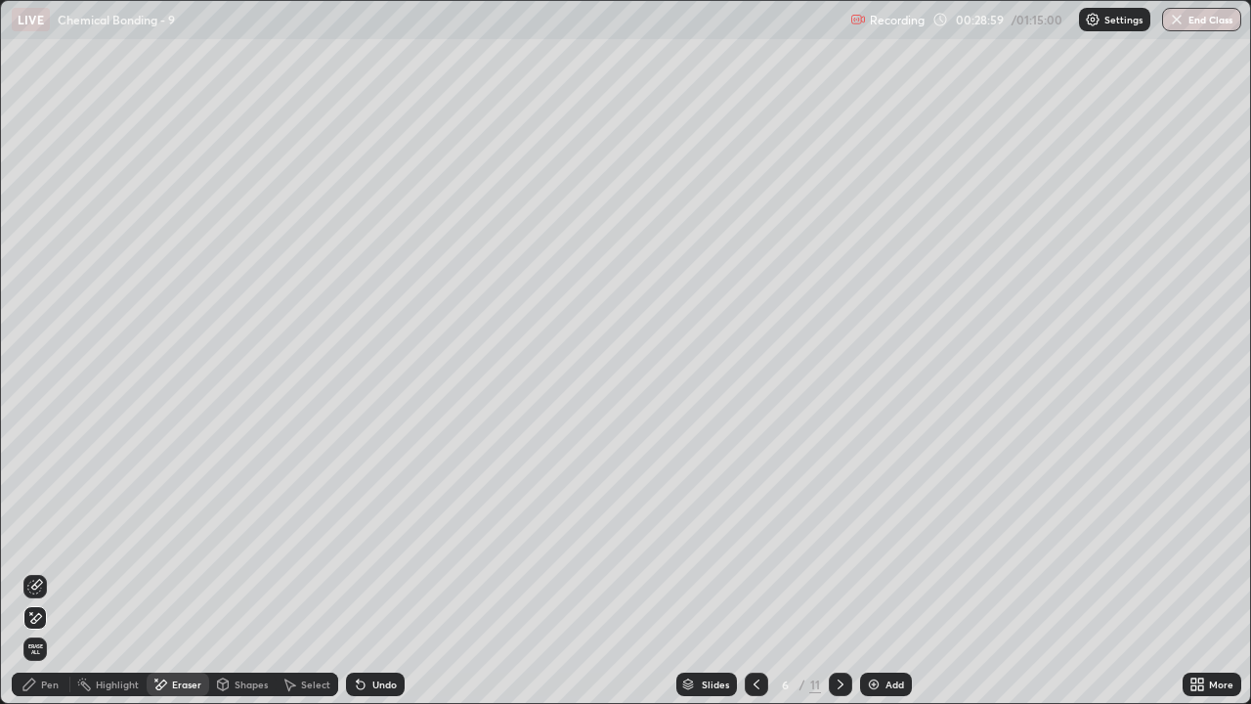
click at [372, 578] on div "Undo" at bounding box center [384, 684] width 24 height 10
click at [367, 578] on div "Undo" at bounding box center [375, 683] width 59 height 23
click at [364, 578] on icon at bounding box center [361, 684] width 16 height 16
click at [373, 578] on div "Undo" at bounding box center [384, 684] width 24 height 10
click at [42, 578] on div "Pen" at bounding box center [50, 684] width 18 height 10
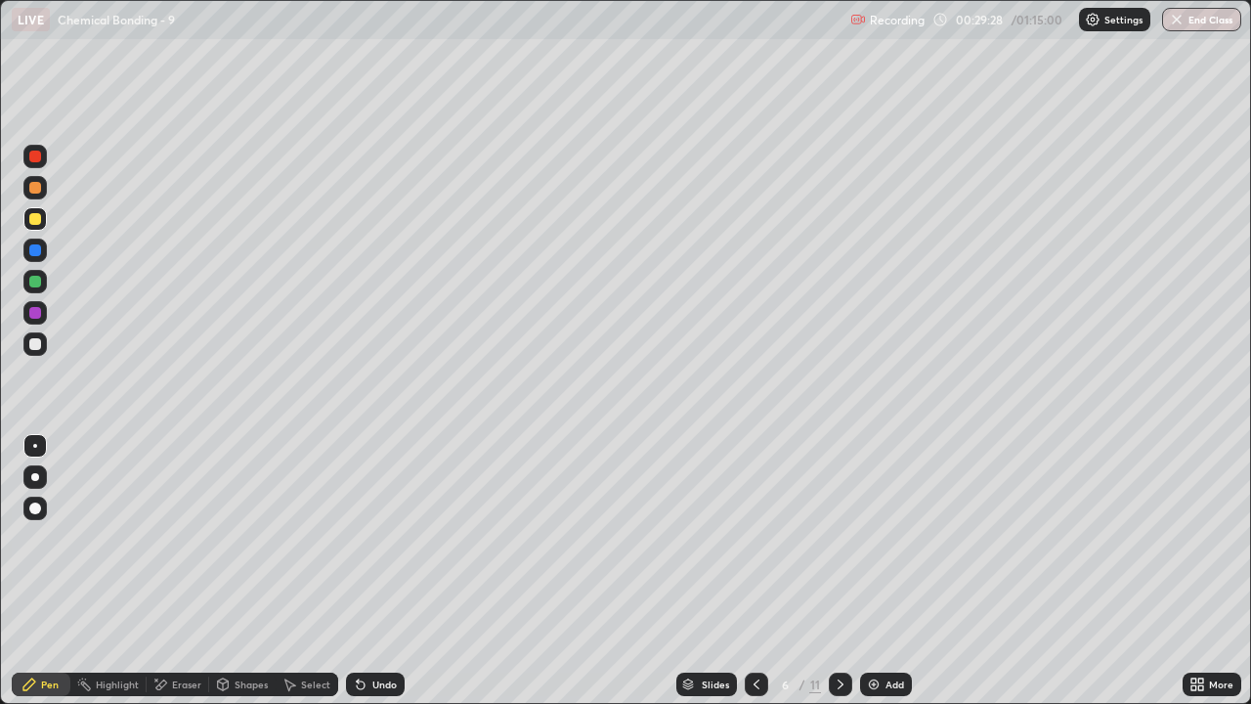
click at [397, 578] on div "Undo" at bounding box center [375, 683] width 59 height 23
click at [754, 578] on icon at bounding box center [757, 684] width 16 height 16
click at [838, 578] on icon at bounding box center [841, 684] width 16 height 16
click at [372, 578] on div "Undo" at bounding box center [384, 684] width 24 height 10
click at [375, 578] on div "Undo" at bounding box center [375, 683] width 59 height 23
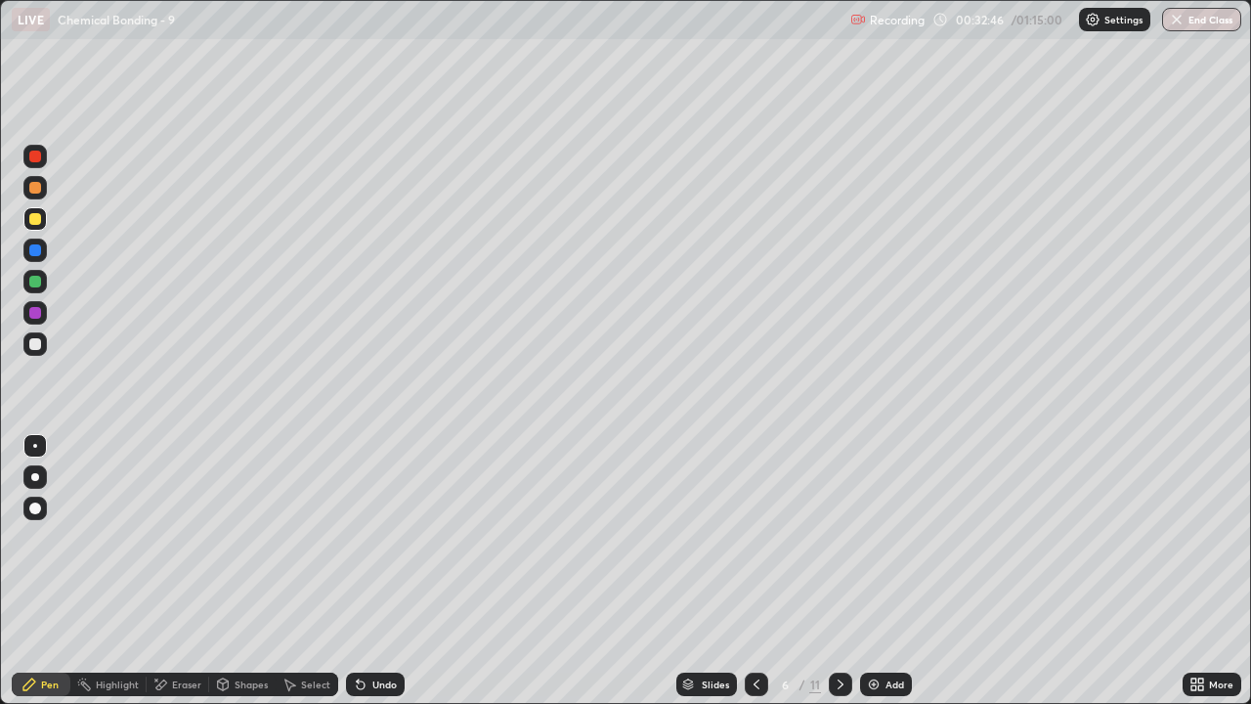
click at [366, 578] on div "Undo" at bounding box center [375, 683] width 59 height 23
click at [364, 578] on div "Undo" at bounding box center [375, 683] width 59 height 23
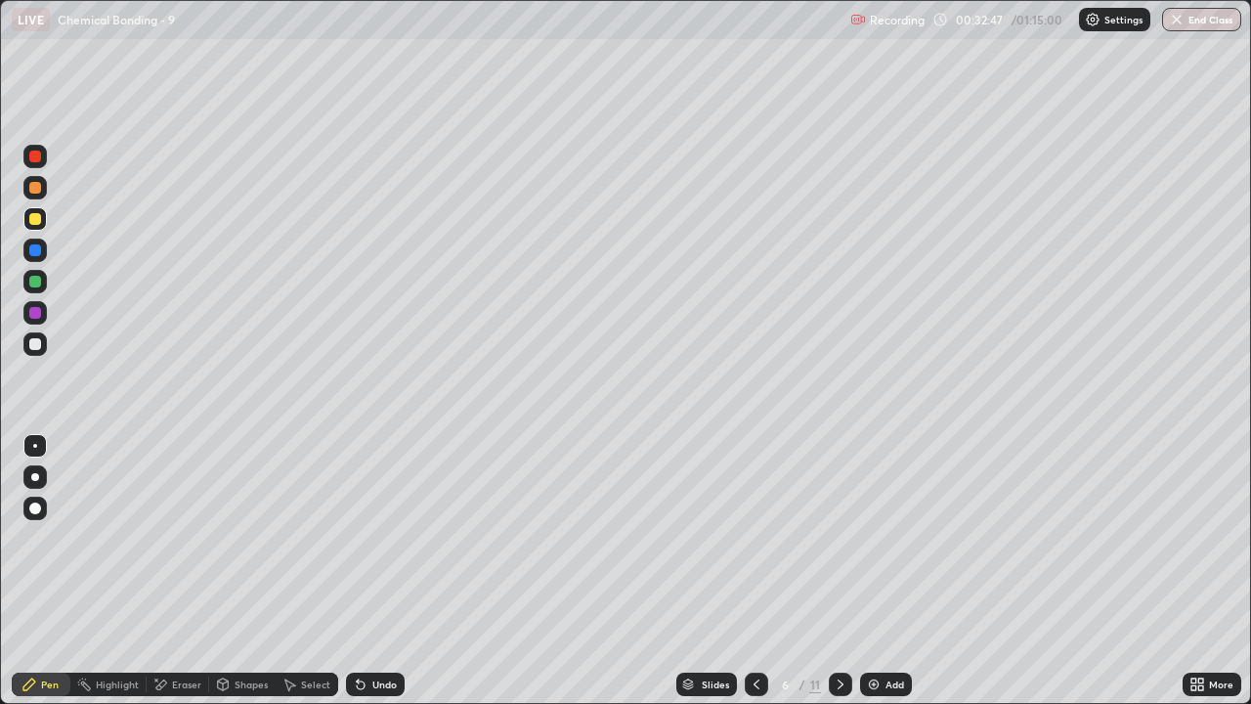
click at [364, 578] on div "Undo" at bounding box center [375, 683] width 59 height 23
click at [360, 578] on div "Undo" at bounding box center [375, 683] width 59 height 23
click at [362, 578] on div "Undo" at bounding box center [375, 683] width 59 height 23
click at [358, 578] on icon at bounding box center [361, 685] width 8 height 8
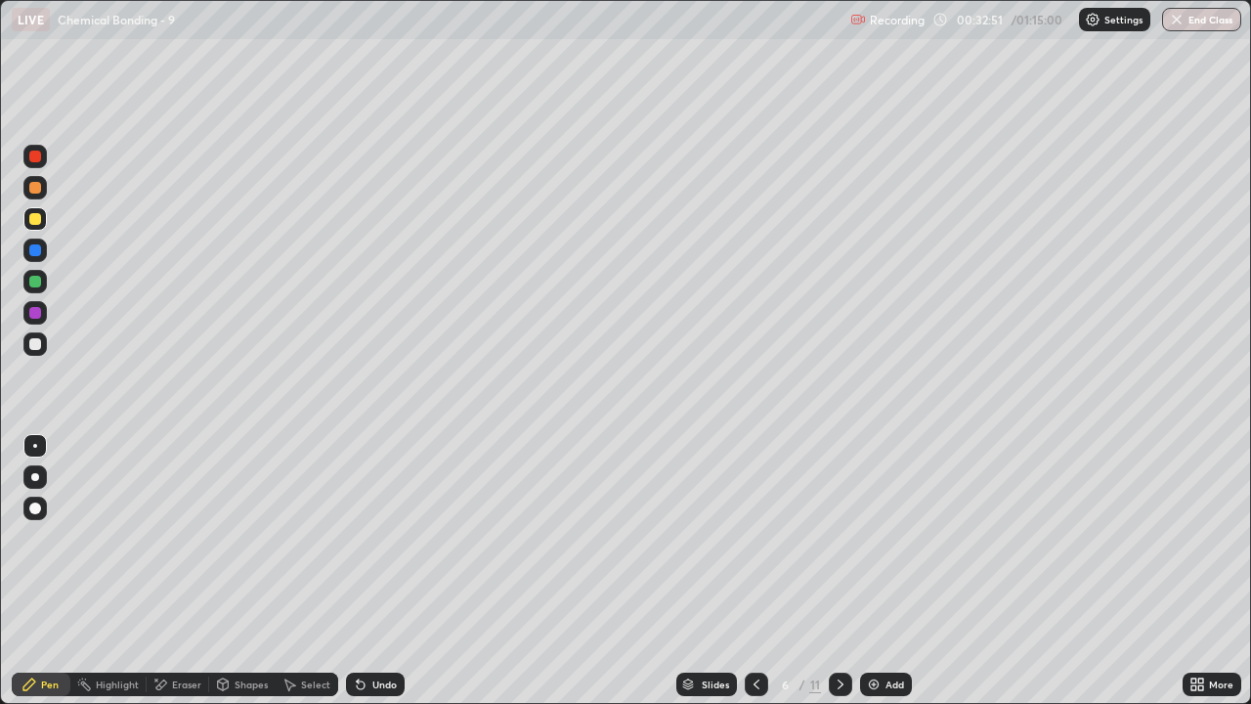
click at [386, 578] on div "Undo" at bounding box center [375, 683] width 59 height 23
click at [375, 578] on div "Undo" at bounding box center [375, 683] width 59 height 23
click at [372, 578] on div "Undo" at bounding box center [375, 683] width 59 height 23
click at [383, 578] on div "Undo" at bounding box center [384, 684] width 24 height 10
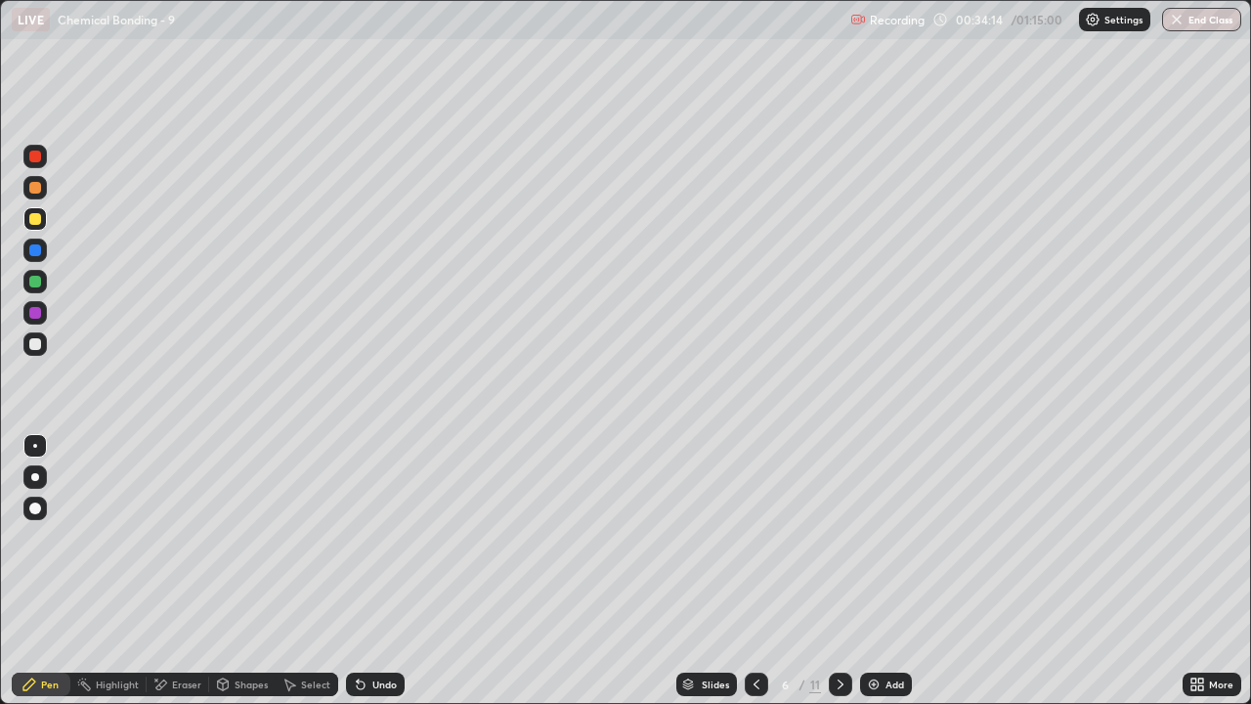
click at [376, 578] on div "Undo" at bounding box center [384, 684] width 24 height 10
click at [837, 578] on div at bounding box center [840, 683] width 23 height 23
click at [34, 219] on div at bounding box center [35, 219] width 12 height 12
click at [360, 578] on icon at bounding box center [361, 685] width 8 height 8
click at [367, 578] on div "Undo" at bounding box center [375, 683] width 59 height 23
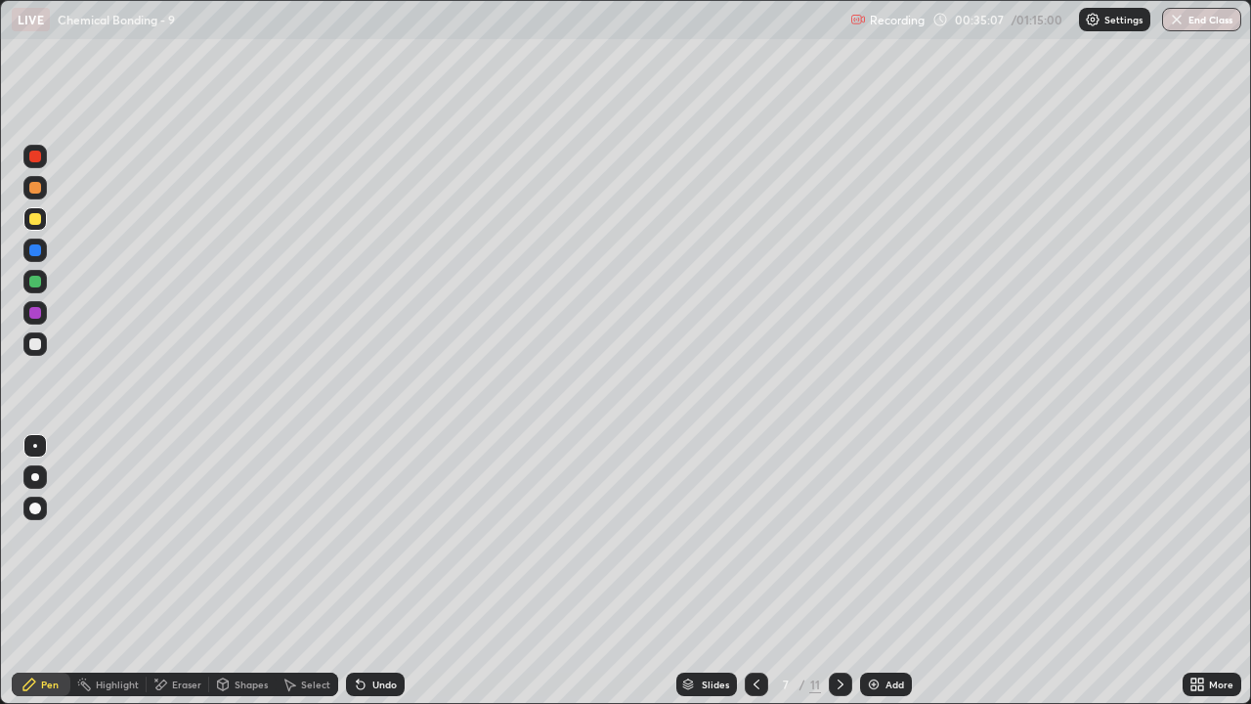
click at [369, 578] on div "Undo" at bounding box center [375, 683] width 59 height 23
click at [362, 578] on icon at bounding box center [361, 684] width 16 height 16
click at [356, 578] on icon at bounding box center [361, 684] width 16 height 16
click at [356, 578] on div "Undo" at bounding box center [375, 683] width 59 height 23
click at [346, 578] on div "Undo" at bounding box center [375, 683] width 59 height 23
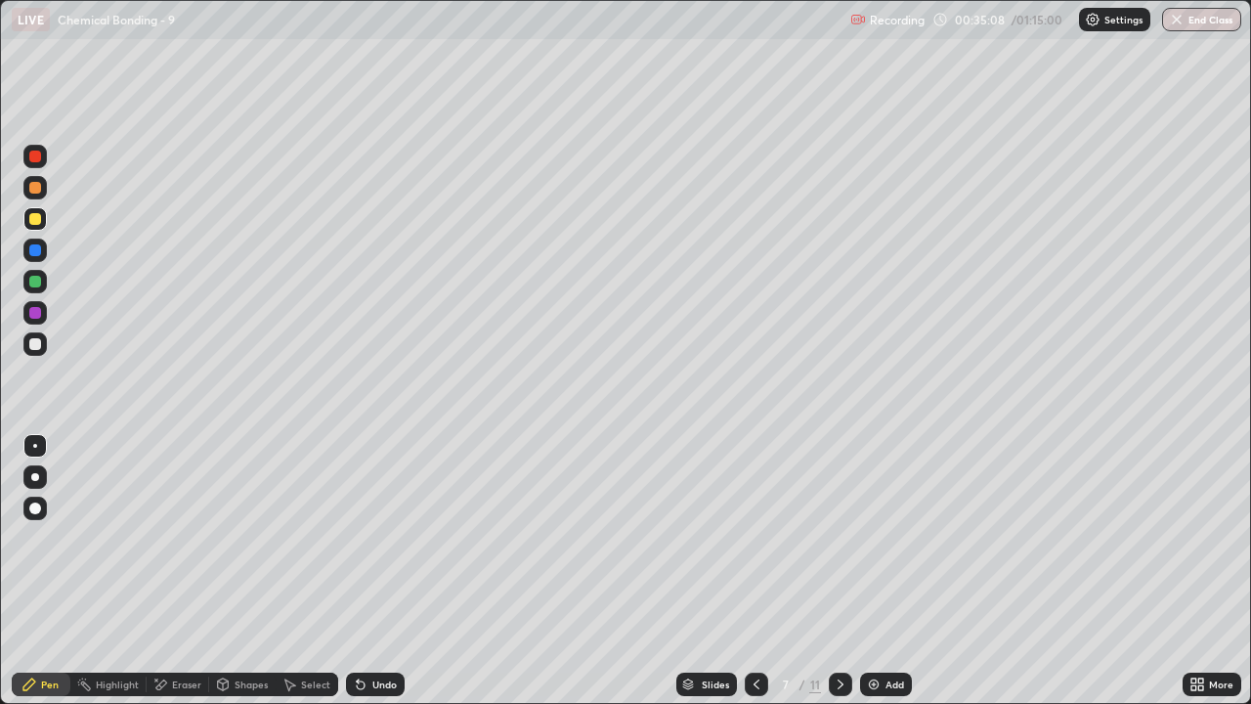
click at [340, 578] on div "Undo" at bounding box center [371, 683] width 66 height 39
click at [329, 578] on div "Select" at bounding box center [307, 683] width 63 height 23
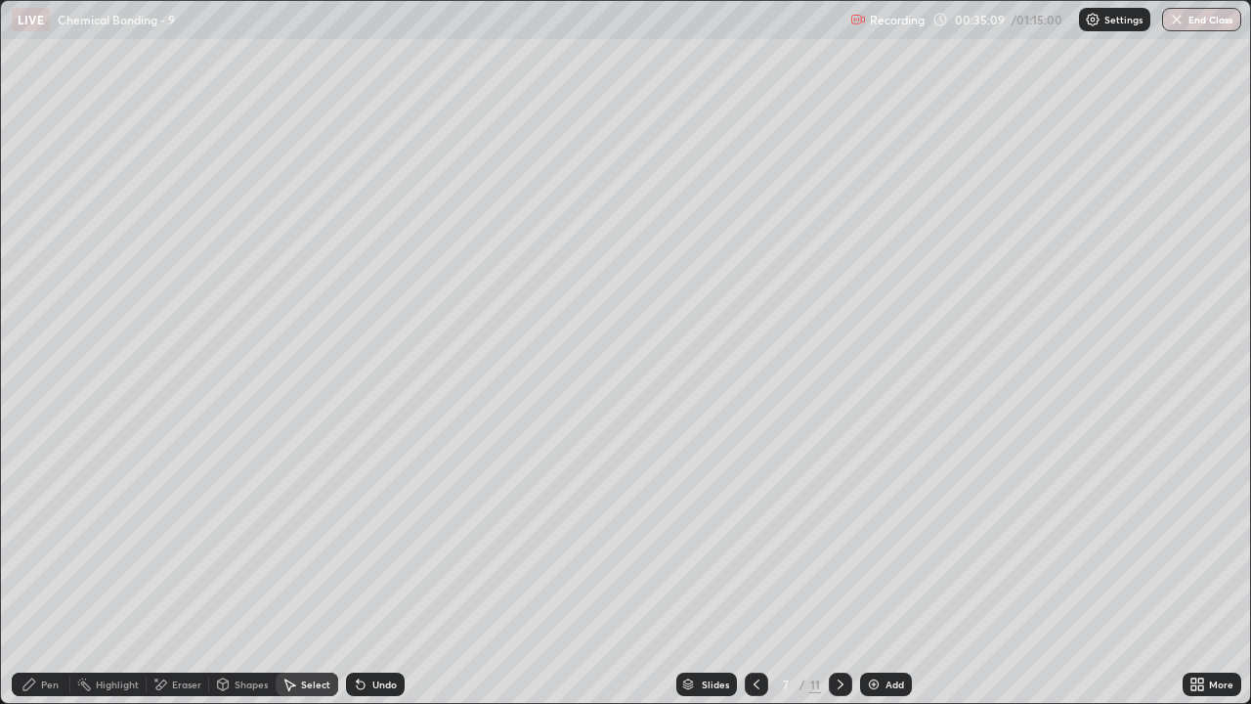
click at [328, 578] on div "Select" at bounding box center [307, 683] width 63 height 23
click at [357, 578] on icon at bounding box center [358, 680] width 2 height 2
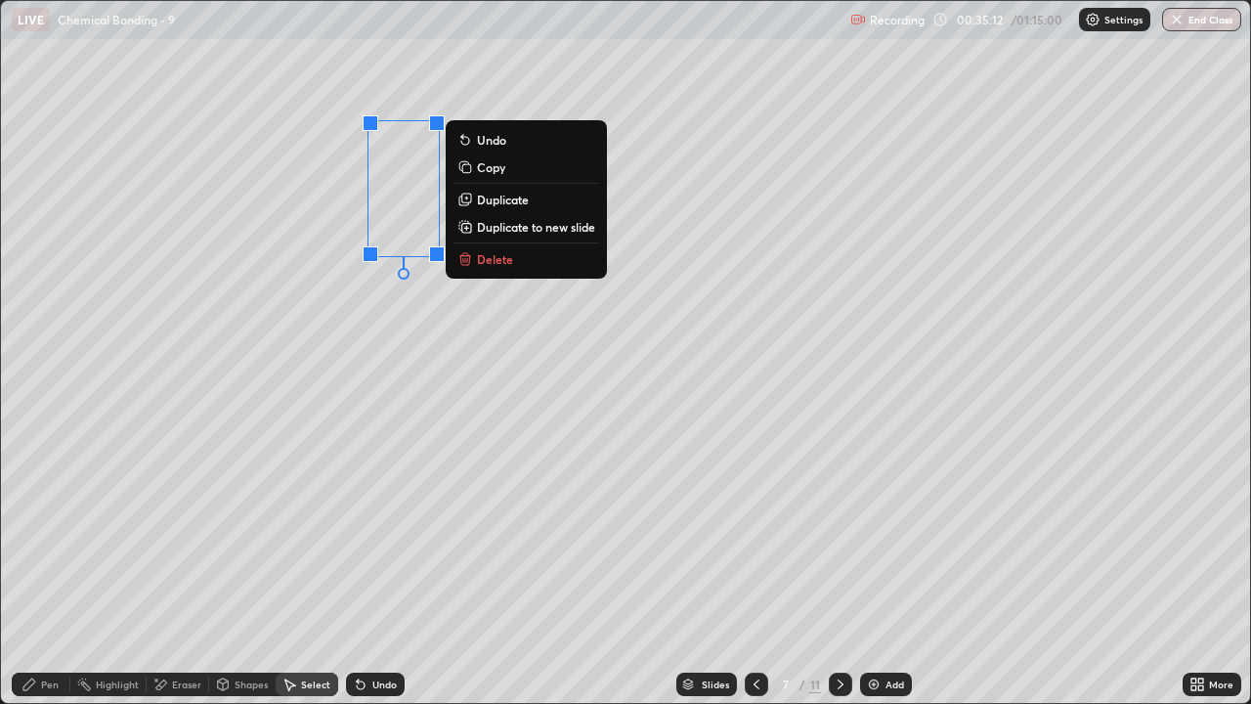
click at [488, 403] on div "0 ° Undo Copy Duplicate Duplicate to new slide Delete" at bounding box center [625, 352] width 1249 height 702
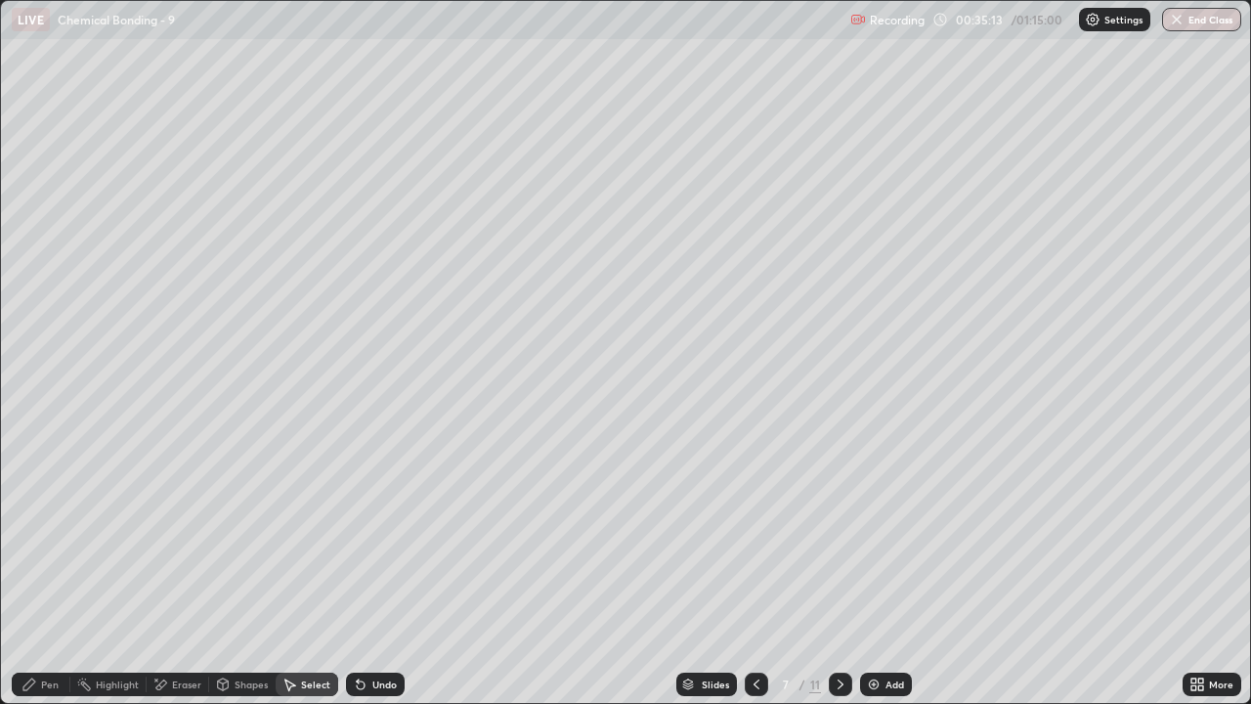
click at [28, 578] on div "Pen" at bounding box center [41, 683] width 59 height 23
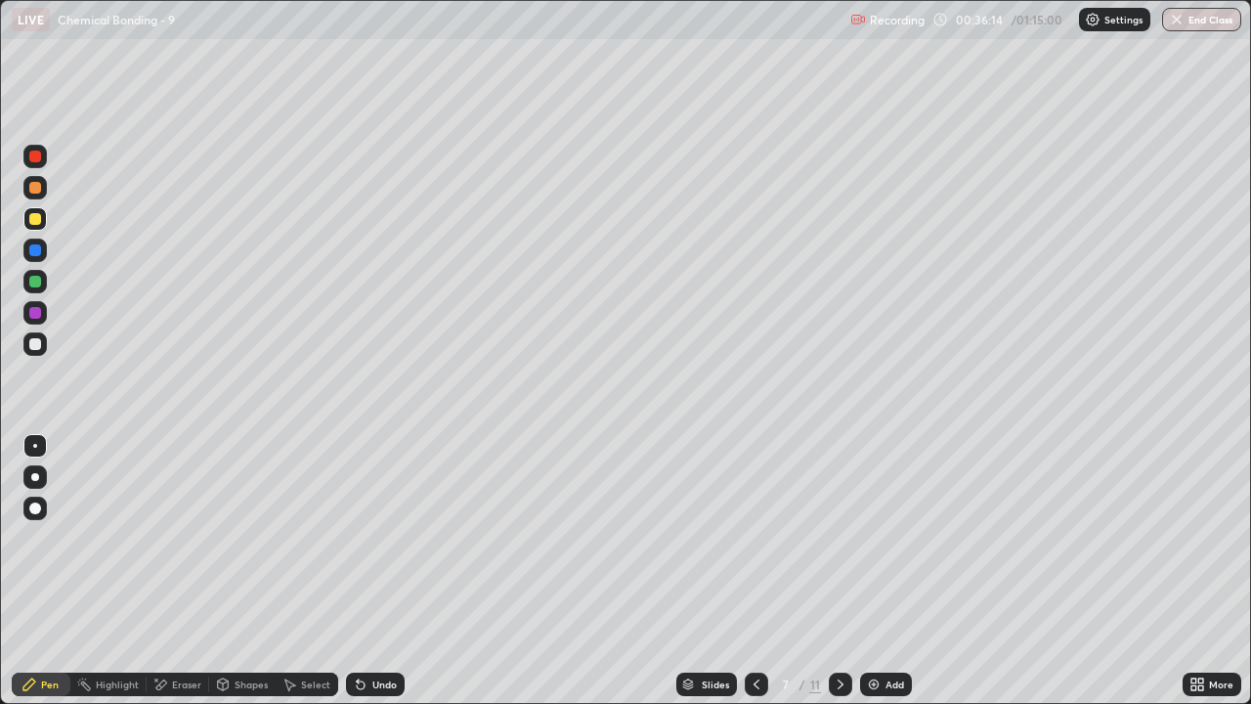
click at [38, 284] on div at bounding box center [35, 282] width 12 height 12
click at [38, 217] on div at bounding box center [35, 219] width 12 height 12
click at [381, 578] on div "Undo" at bounding box center [384, 684] width 24 height 10
click at [377, 578] on div "Undo" at bounding box center [384, 684] width 24 height 10
click at [47, 578] on div "Pen" at bounding box center [41, 683] width 59 height 23
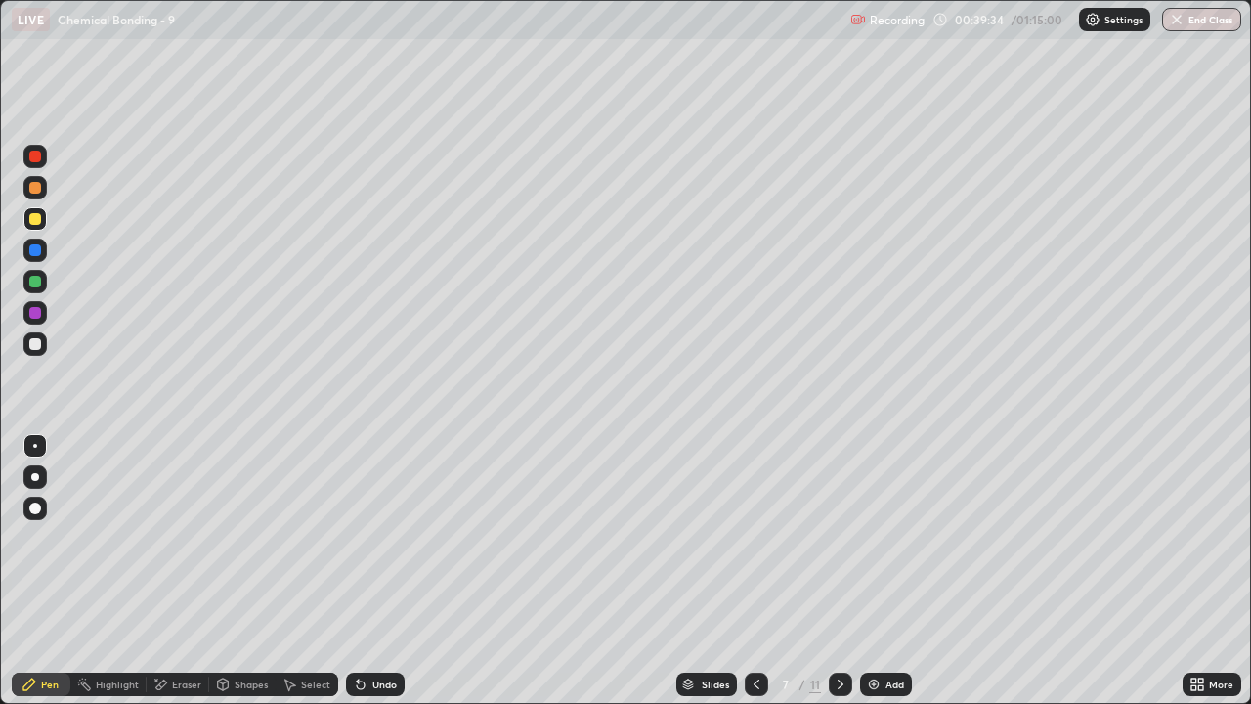
click at [105, 578] on div "Highlight" at bounding box center [117, 684] width 43 height 10
click at [172, 578] on div "Eraser" at bounding box center [186, 684] width 29 height 10
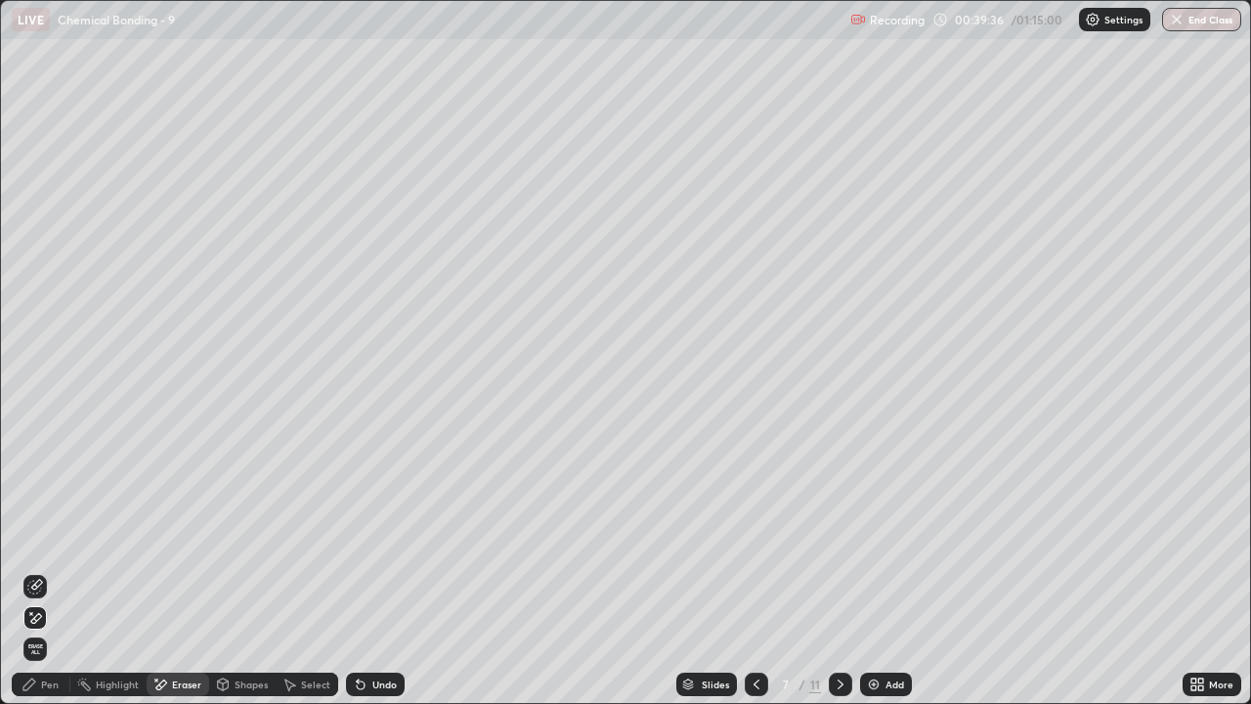
click at [237, 578] on div "Shapes" at bounding box center [251, 684] width 33 height 10
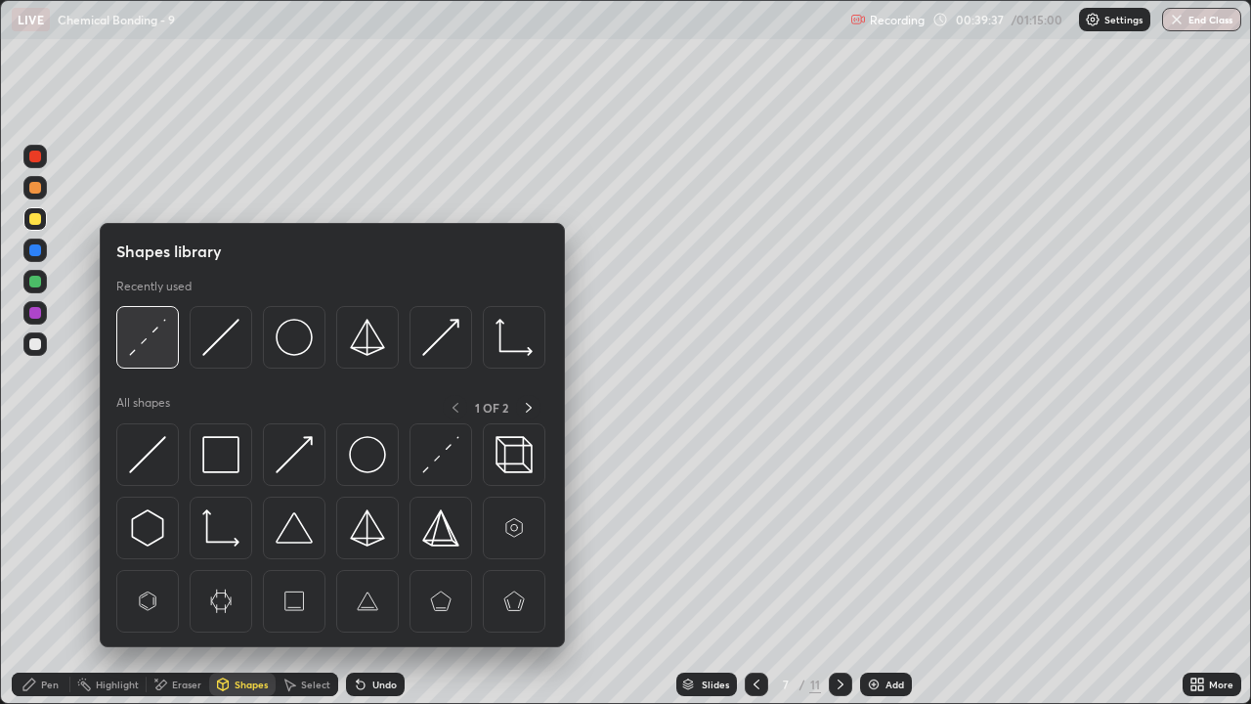
click at [134, 351] on img at bounding box center [147, 337] width 37 height 37
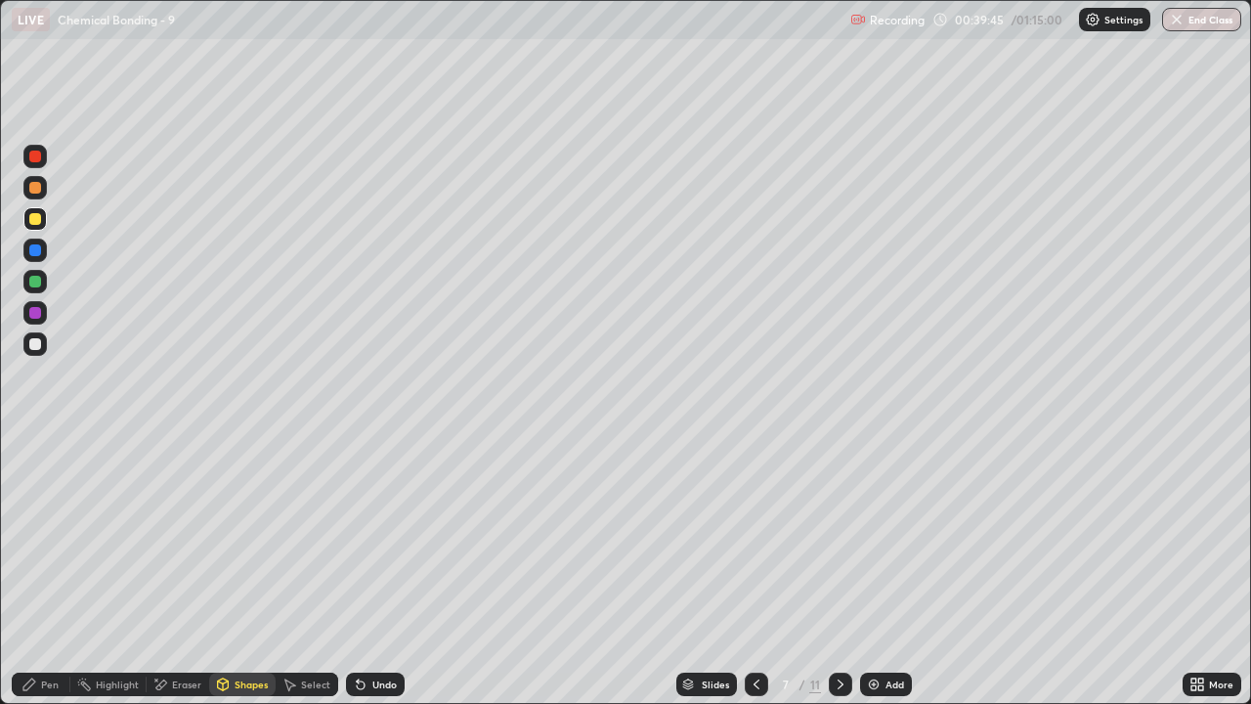
click at [351, 578] on div "Undo" at bounding box center [375, 683] width 59 height 23
click at [350, 578] on div "Undo" at bounding box center [375, 683] width 59 height 23
click at [372, 578] on div "Undo" at bounding box center [384, 684] width 24 height 10
click at [361, 578] on div "Undo" at bounding box center [375, 683] width 59 height 23
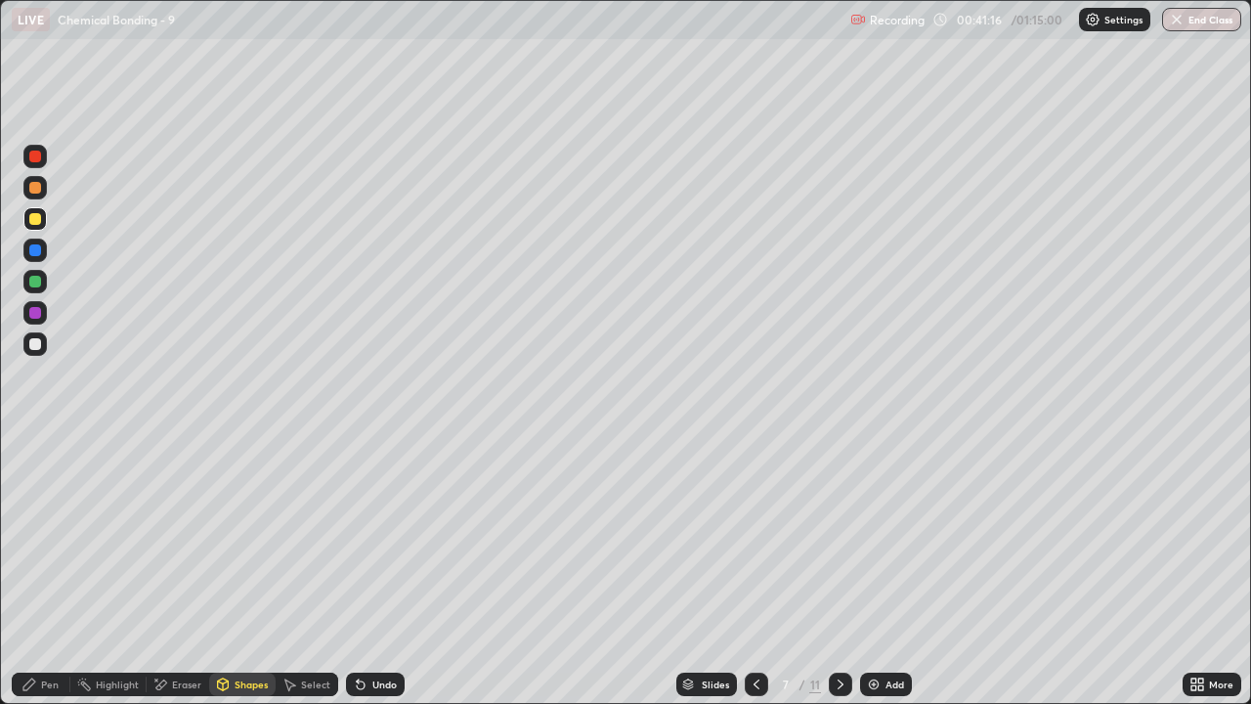
click at [27, 578] on div "Pen" at bounding box center [41, 683] width 59 height 23
click at [836, 578] on div at bounding box center [840, 683] width 23 height 23
click at [381, 578] on div "Undo" at bounding box center [384, 684] width 24 height 10
click at [383, 578] on div "Undo" at bounding box center [384, 684] width 24 height 10
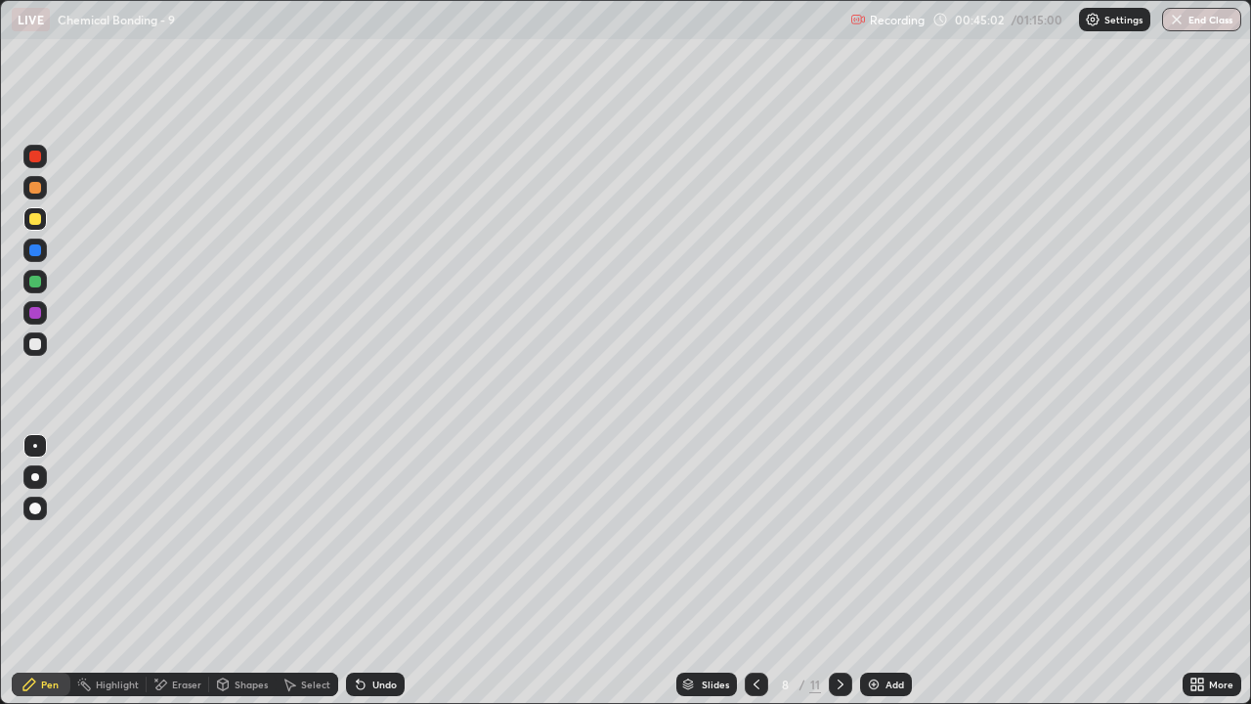
click at [386, 578] on div "Undo" at bounding box center [375, 683] width 59 height 23
click at [225, 578] on icon at bounding box center [223, 684] width 11 height 12
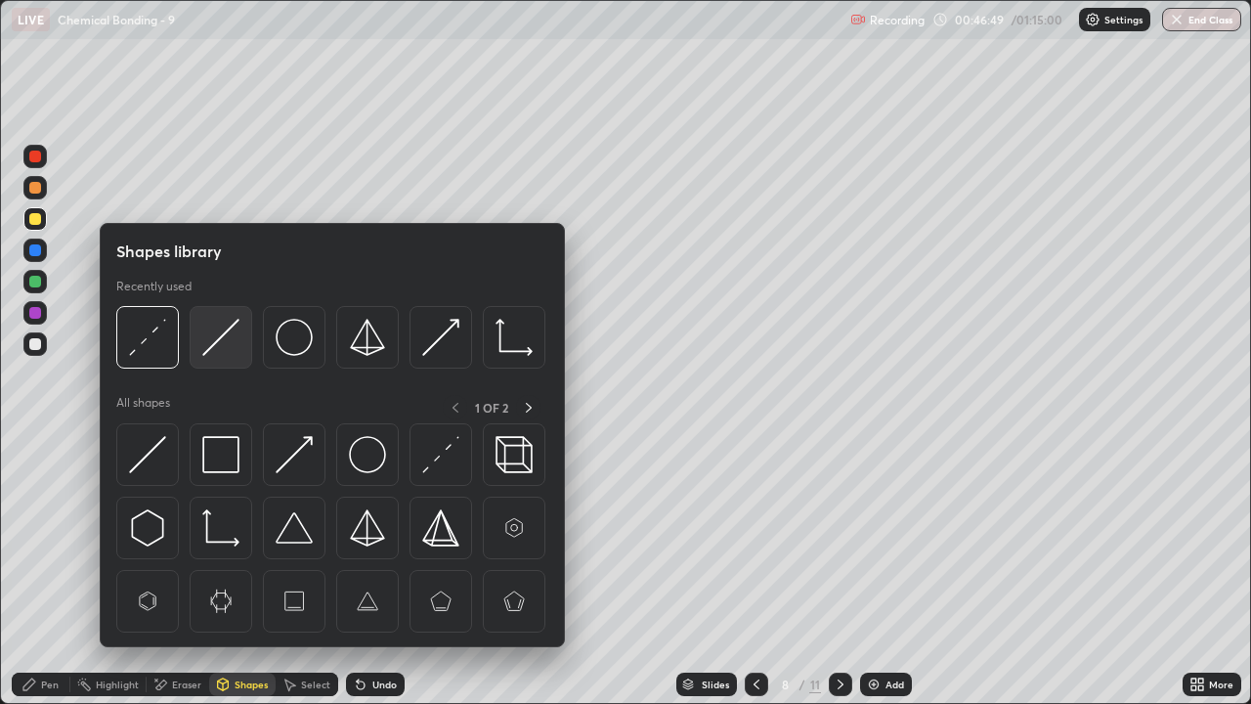
click at [213, 338] on img at bounding box center [220, 337] width 37 height 37
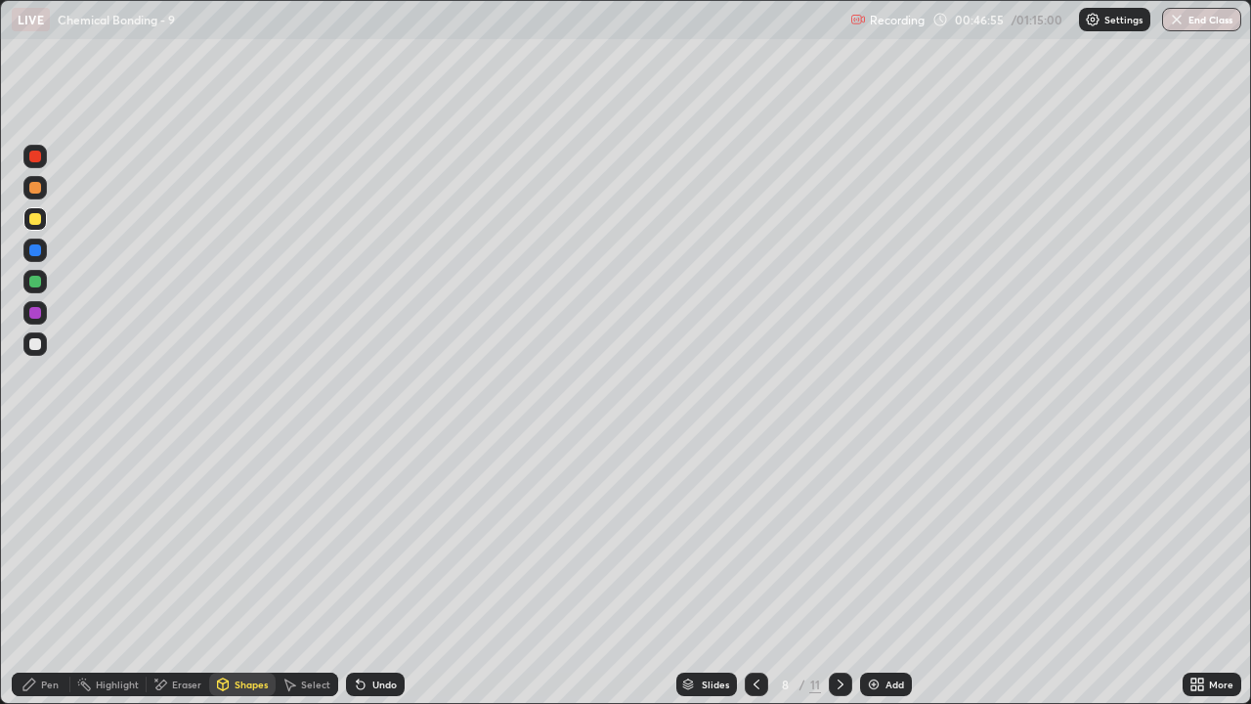
click at [53, 578] on div "Pen" at bounding box center [50, 684] width 18 height 10
click at [373, 578] on div "Undo" at bounding box center [375, 683] width 59 height 23
click at [372, 578] on div "Undo" at bounding box center [375, 683] width 59 height 23
click at [373, 578] on div "Undo" at bounding box center [384, 684] width 24 height 10
click at [116, 578] on div "Highlight" at bounding box center [108, 683] width 76 height 23
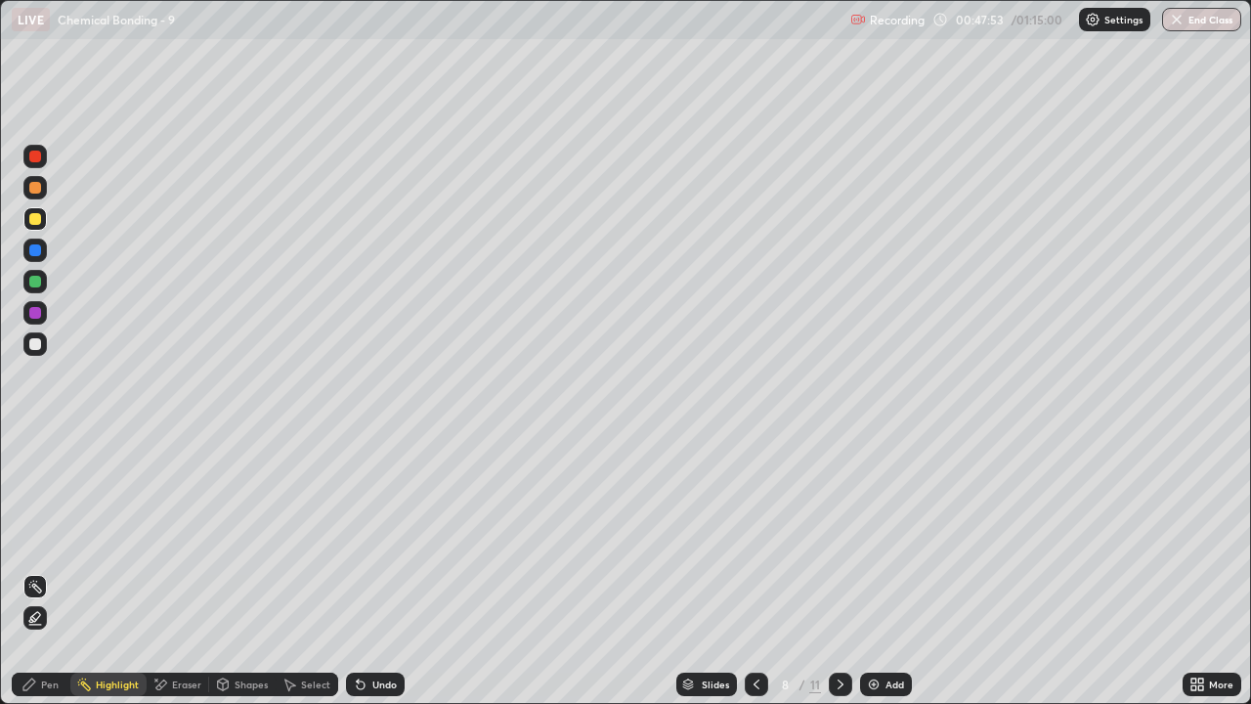
click at [173, 578] on div "Eraser" at bounding box center [186, 684] width 29 height 10
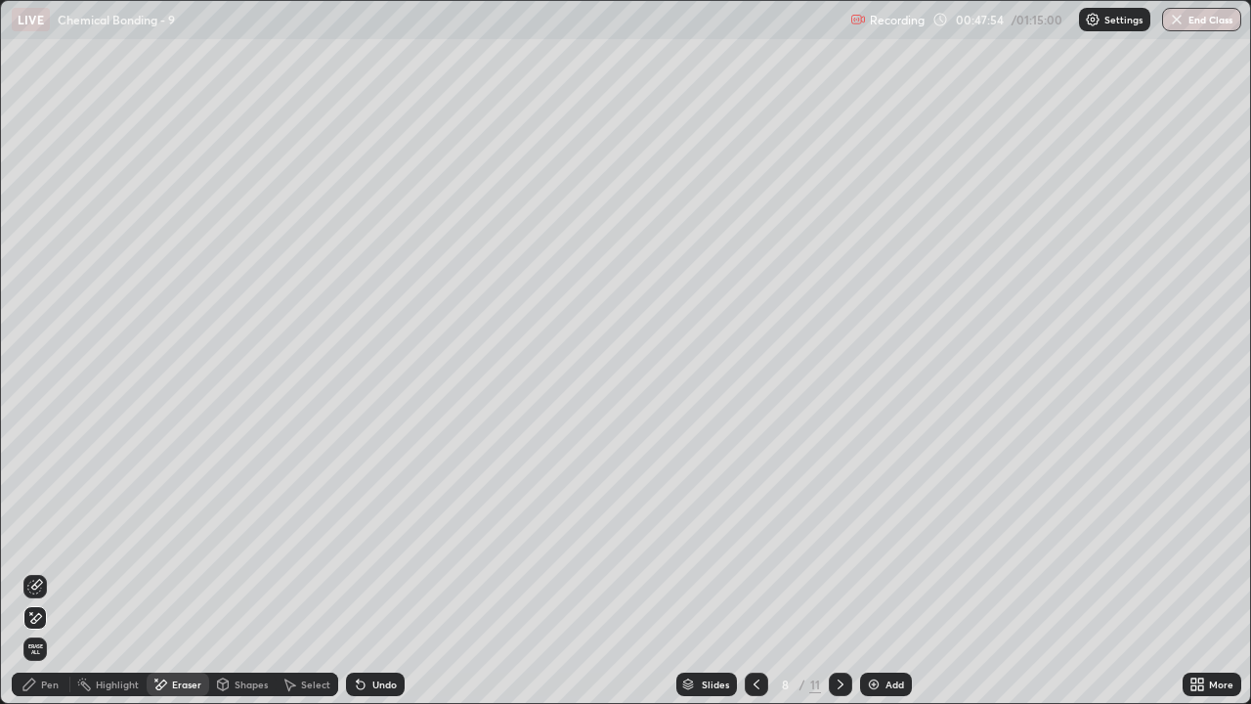
click at [310, 578] on div "Select" at bounding box center [315, 684] width 29 height 10
click at [240, 578] on div "Shapes" at bounding box center [251, 684] width 33 height 10
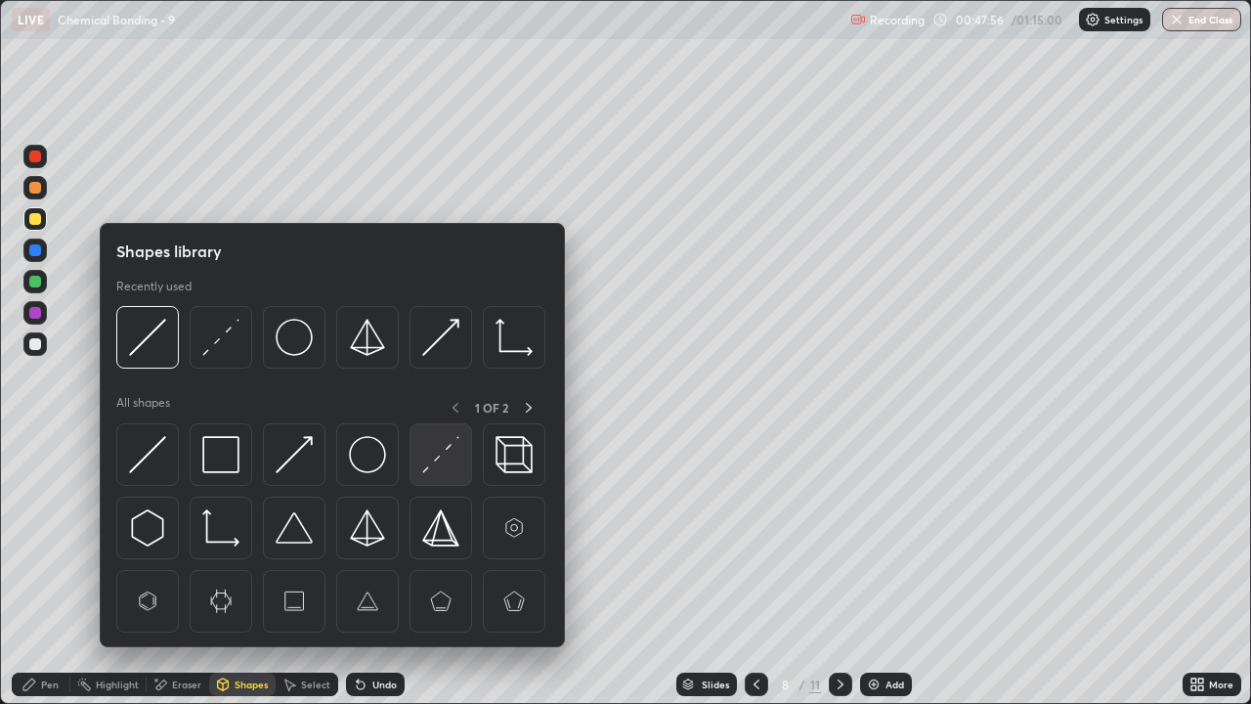
click at [434, 455] on img at bounding box center [440, 454] width 37 height 37
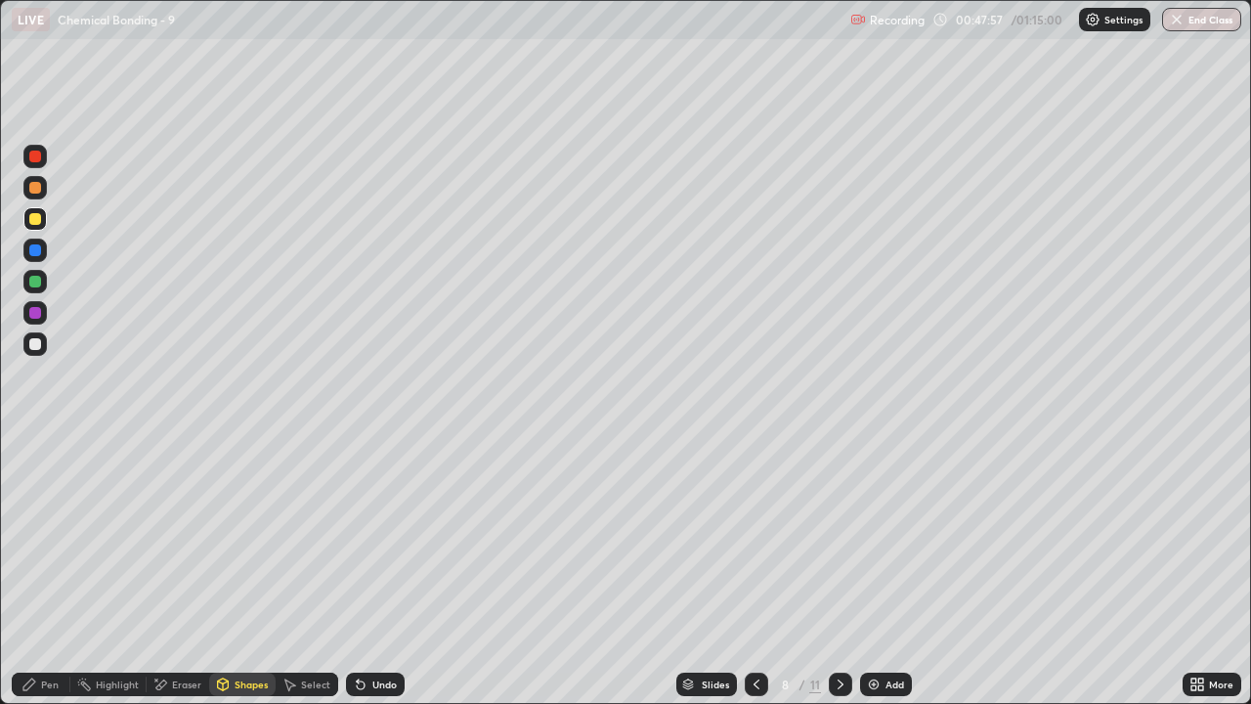
click at [35, 340] on div at bounding box center [35, 344] width 12 height 12
click at [31, 218] on div at bounding box center [35, 219] width 12 height 12
click at [386, 578] on div "Undo" at bounding box center [384, 684] width 24 height 10
click at [36, 578] on div "Pen" at bounding box center [41, 683] width 59 height 23
click at [36, 219] on div at bounding box center [35, 219] width 12 height 12
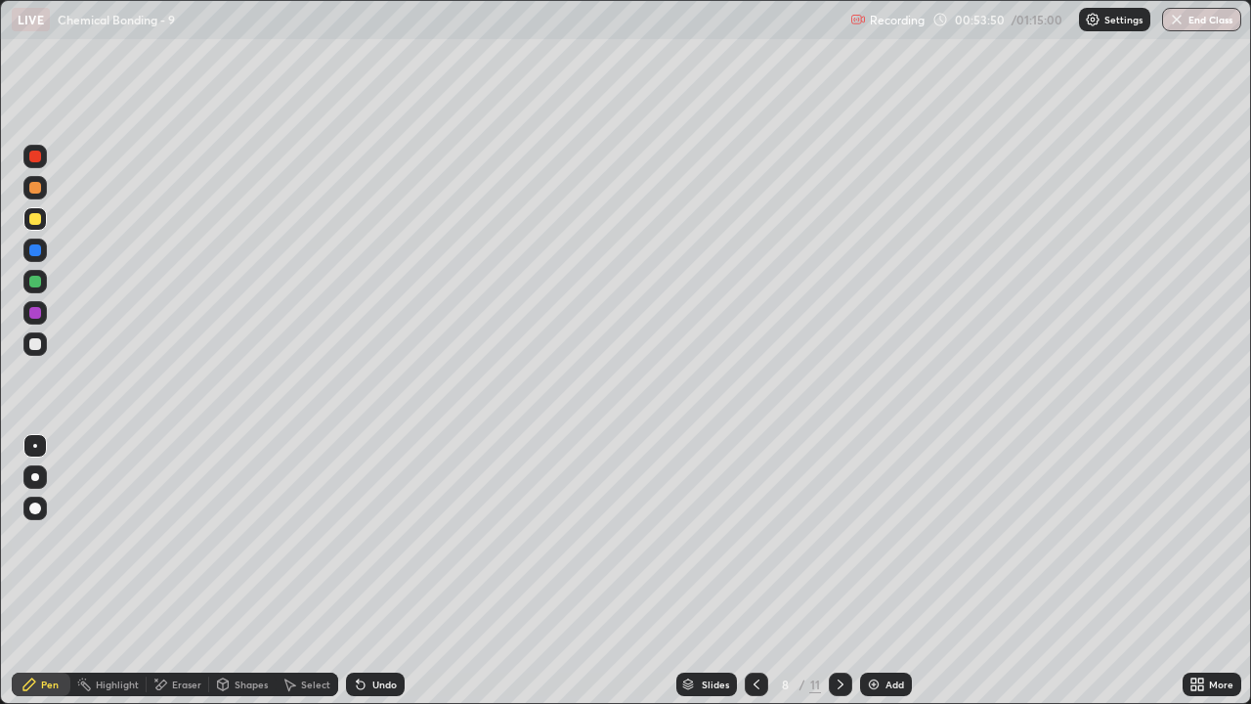
click at [385, 578] on div "Undo" at bounding box center [384, 684] width 24 height 10
click at [39, 312] on div at bounding box center [35, 313] width 12 height 12
click at [40, 182] on div at bounding box center [34, 187] width 23 height 23
click at [40, 217] on div at bounding box center [35, 219] width 12 height 12
click at [503, 578] on div "Slides 8 / 11 Add" at bounding box center [794, 683] width 778 height 39
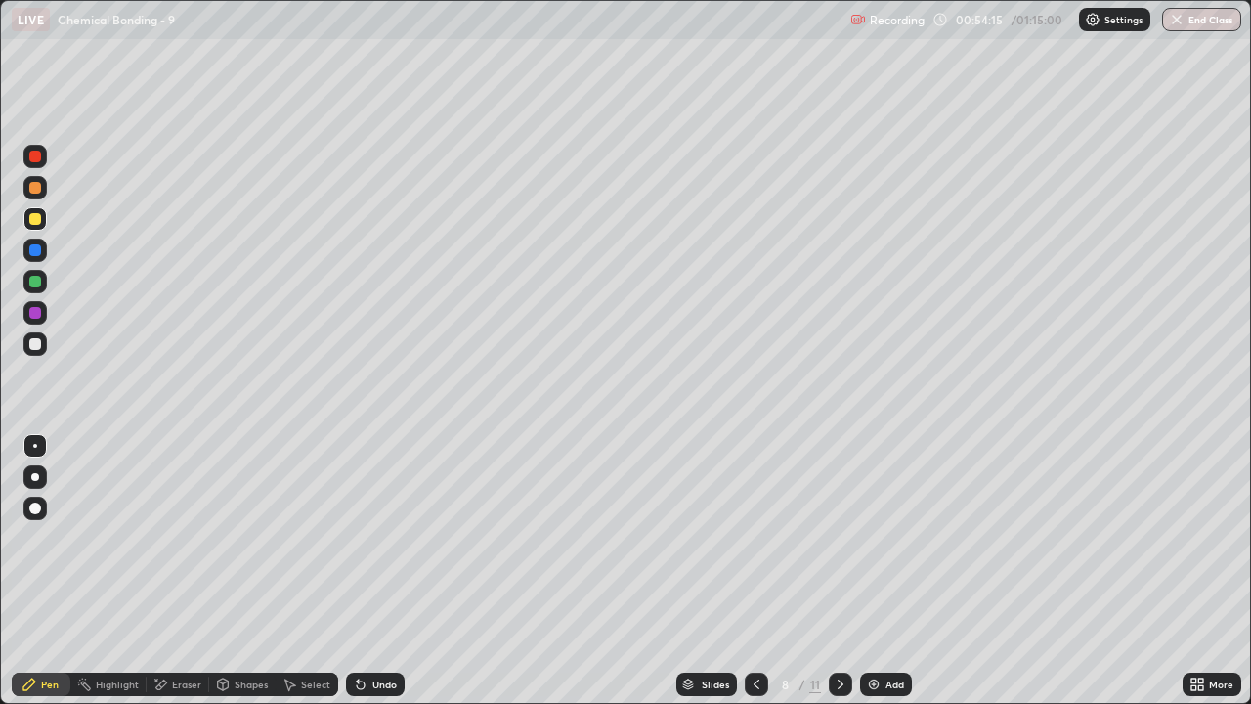
click at [45, 222] on div at bounding box center [34, 218] width 23 height 23
click at [370, 578] on div "Undo" at bounding box center [375, 683] width 59 height 23
click at [368, 578] on div "Undo" at bounding box center [375, 683] width 59 height 23
click at [387, 578] on div "Undo" at bounding box center [384, 684] width 24 height 10
click at [382, 578] on div "Undo" at bounding box center [384, 684] width 24 height 10
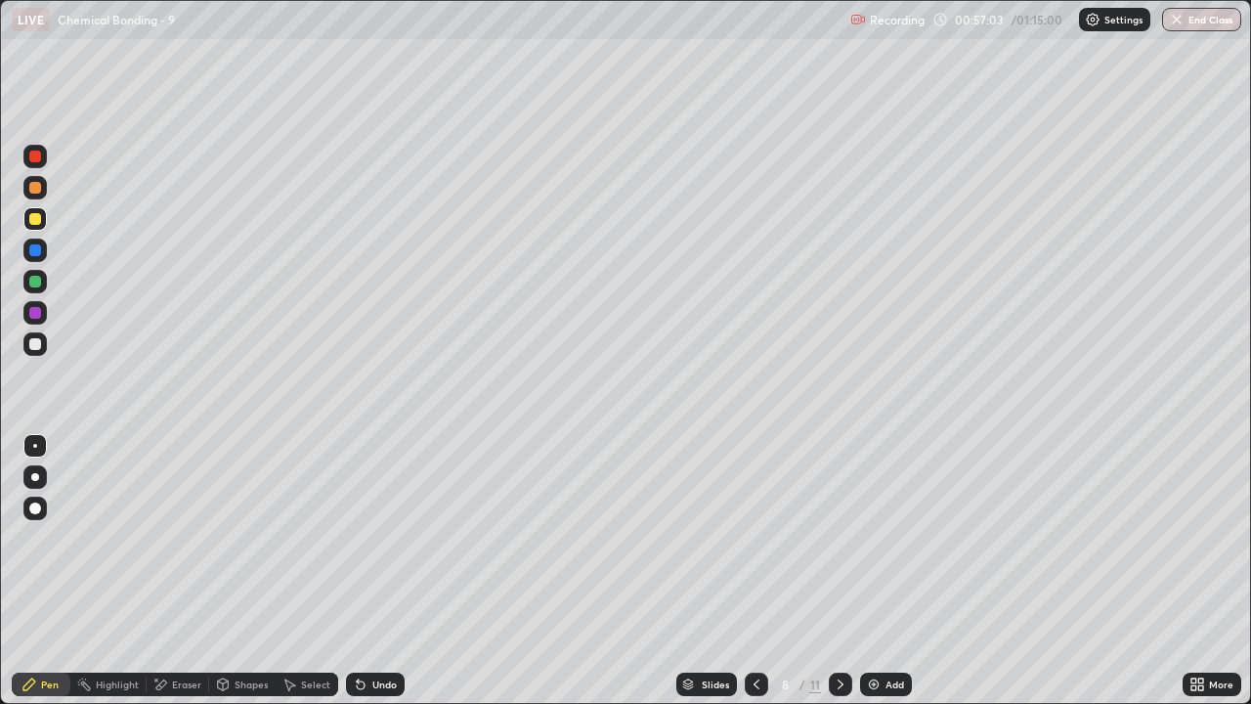
click at [837, 578] on icon at bounding box center [841, 684] width 16 height 16
click at [35, 220] on div at bounding box center [35, 219] width 12 height 12
click at [752, 578] on icon at bounding box center [757, 684] width 16 height 16
click at [839, 578] on icon at bounding box center [841, 684] width 16 height 16
click at [376, 578] on div "Undo" at bounding box center [384, 684] width 24 height 10
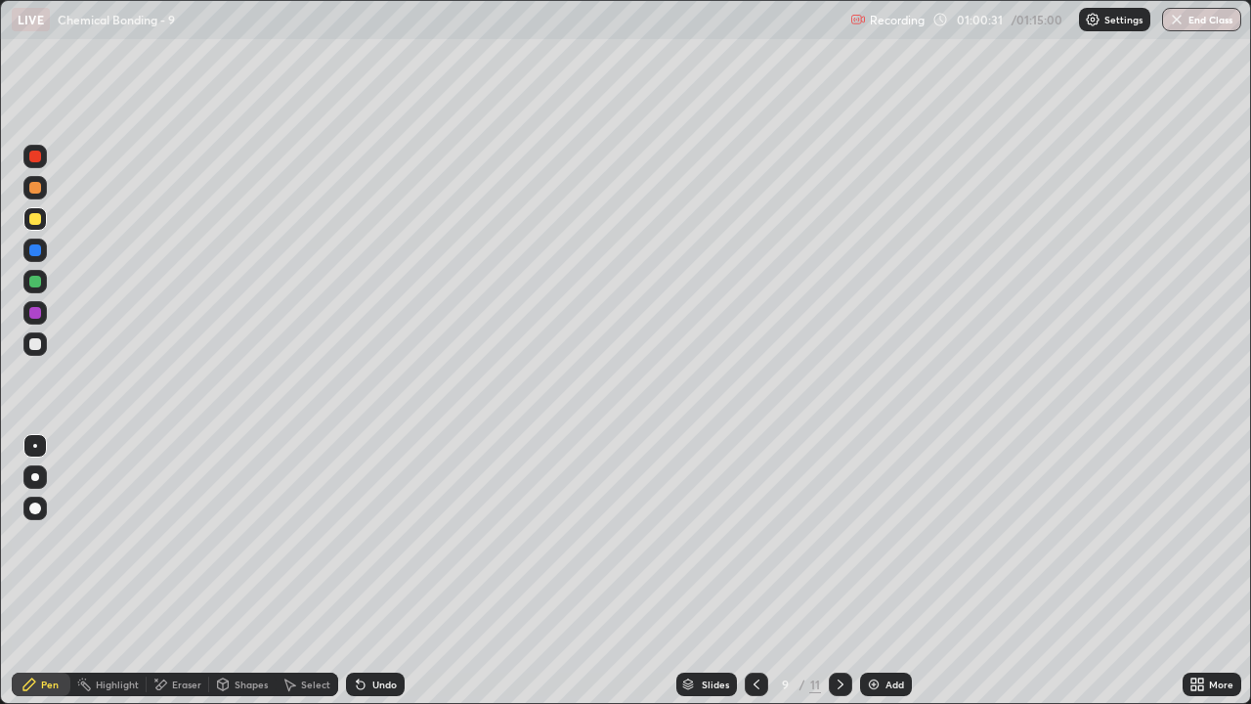
click at [372, 578] on div "Undo" at bounding box center [384, 684] width 24 height 10
click at [367, 578] on div "Undo" at bounding box center [375, 683] width 59 height 23
click at [364, 578] on icon at bounding box center [361, 684] width 16 height 16
click at [357, 578] on icon at bounding box center [358, 680] width 2 height 2
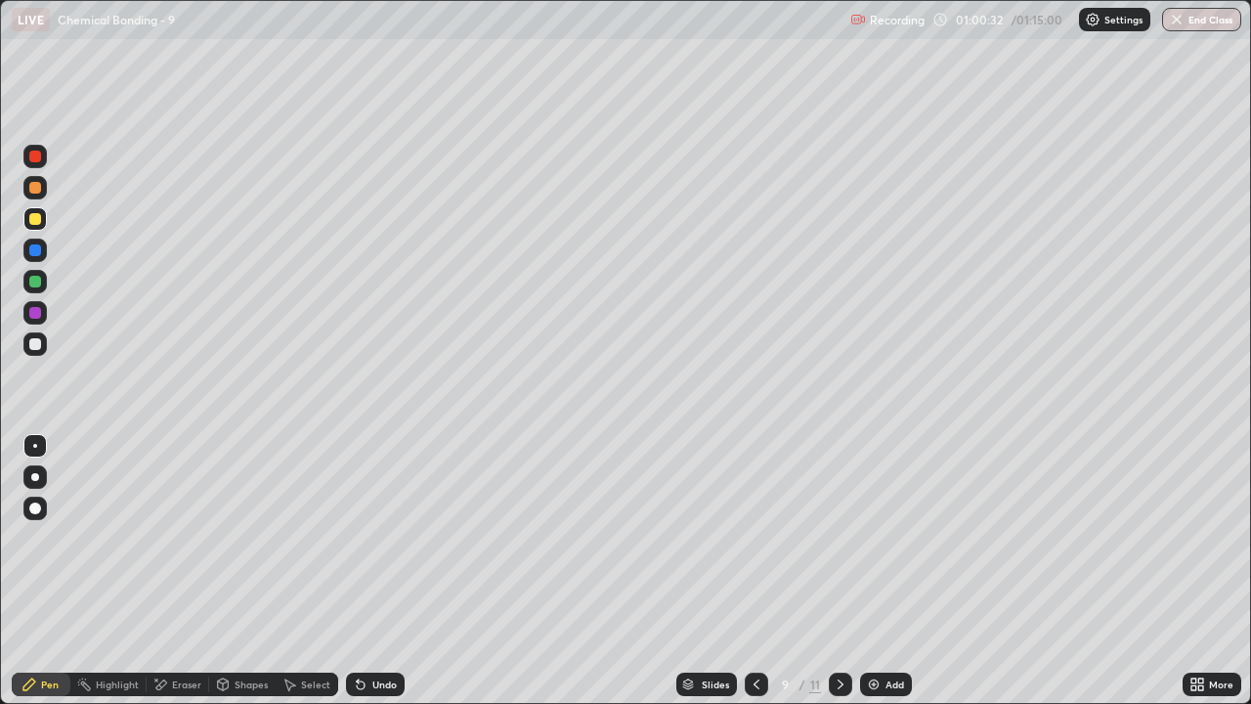
click at [357, 578] on icon at bounding box center [358, 680] width 2 height 2
click at [362, 578] on icon at bounding box center [361, 685] width 8 height 8
click at [364, 578] on icon at bounding box center [361, 684] width 16 height 16
click at [357, 578] on icon at bounding box center [358, 680] width 2 height 2
click at [372, 578] on div "Undo" at bounding box center [384, 684] width 24 height 10
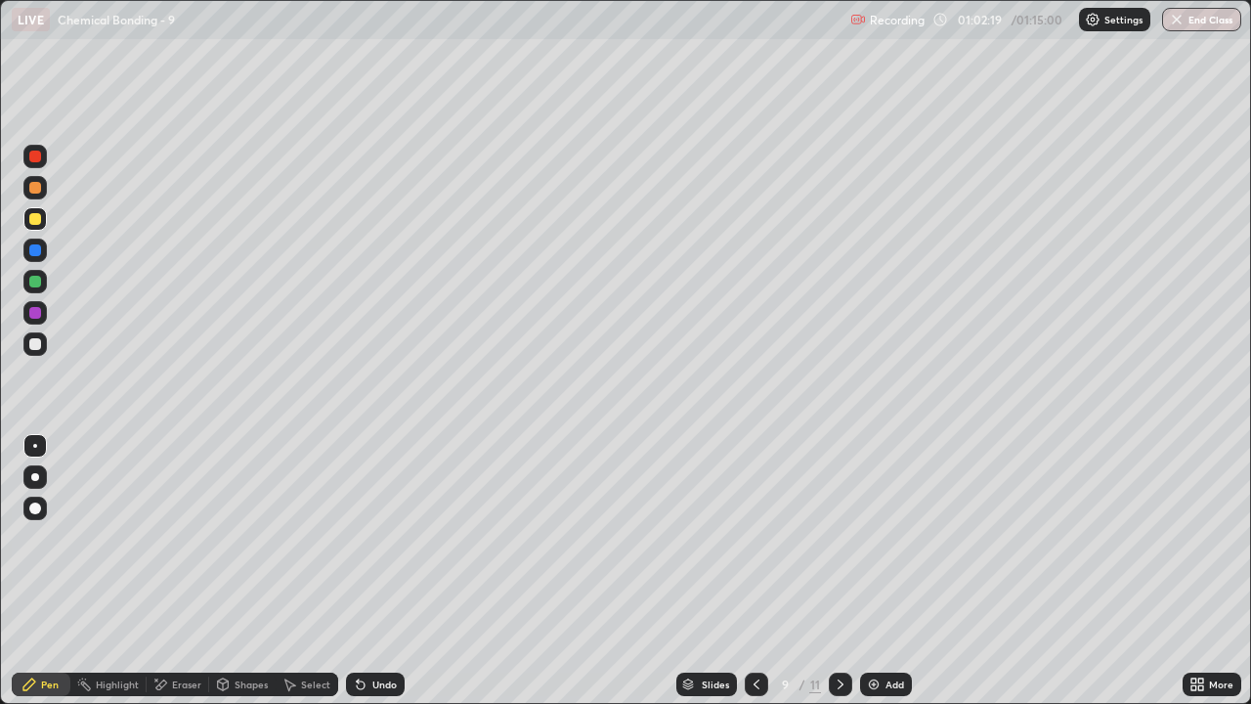
click at [364, 578] on div "Undo" at bounding box center [375, 683] width 59 height 23
click at [357, 578] on icon at bounding box center [358, 680] width 2 height 2
click at [187, 578] on div "Eraser" at bounding box center [186, 684] width 29 height 10
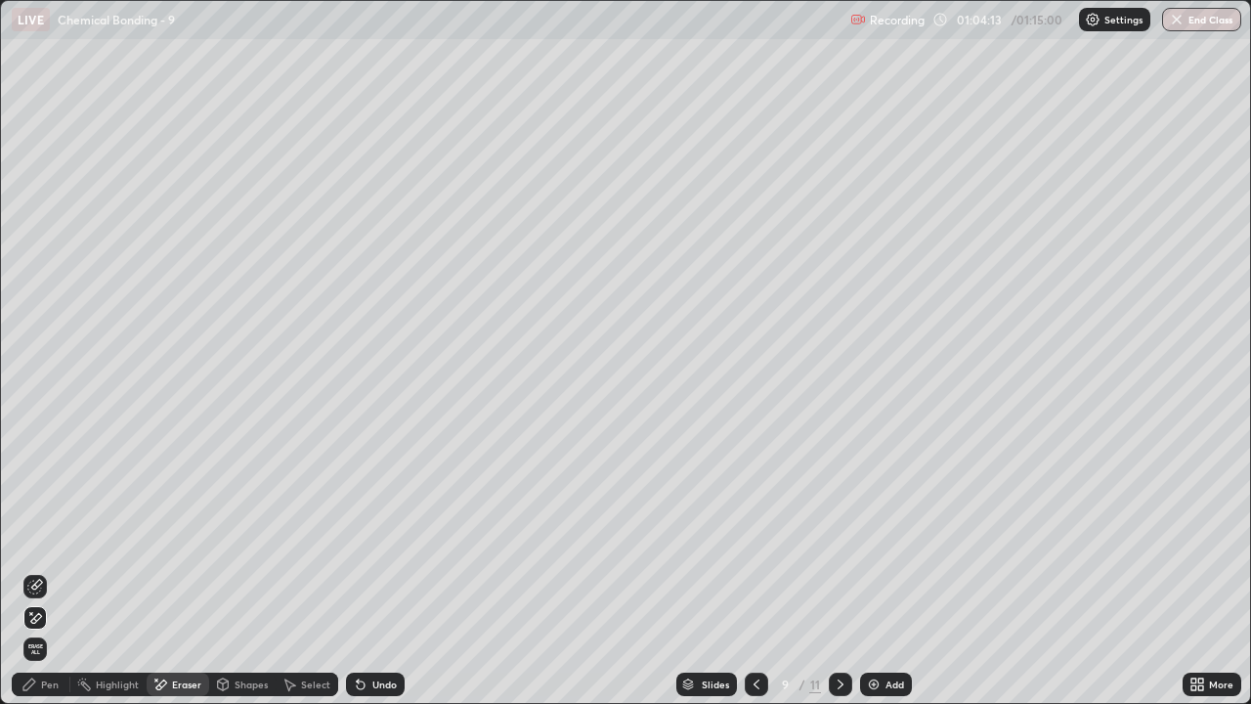
click at [365, 578] on div "Undo" at bounding box center [375, 683] width 59 height 23
click at [364, 578] on icon at bounding box center [361, 684] width 16 height 16
click at [373, 578] on div "Undo" at bounding box center [375, 683] width 59 height 23
click at [377, 578] on div "Undo" at bounding box center [375, 683] width 59 height 23
click at [41, 578] on div "Pen" at bounding box center [50, 684] width 18 height 10
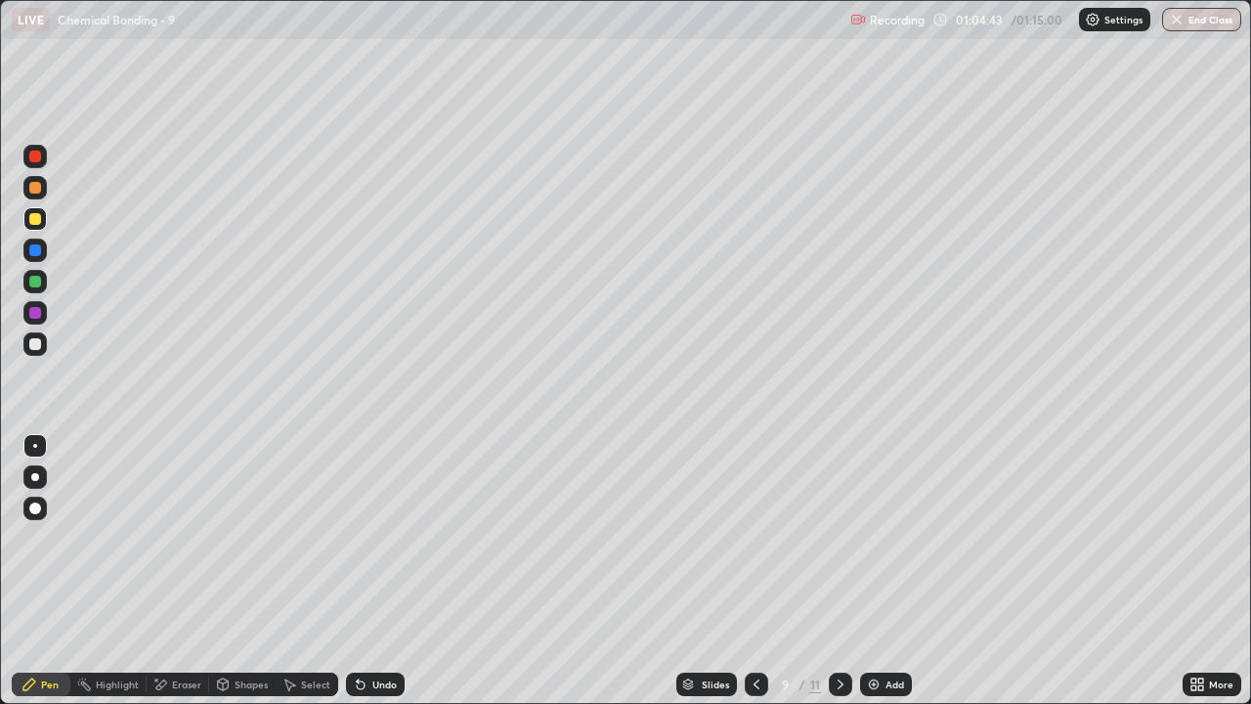
click at [746, 578] on div at bounding box center [756, 683] width 23 height 23
click at [749, 578] on icon at bounding box center [757, 684] width 16 height 16
click at [754, 578] on icon at bounding box center [757, 684] width 16 height 16
click at [840, 578] on icon at bounding box center [841, 684] width 16 height 16
click at [837, 578] on icon at bounding box center [841, 684] width 16 height 16
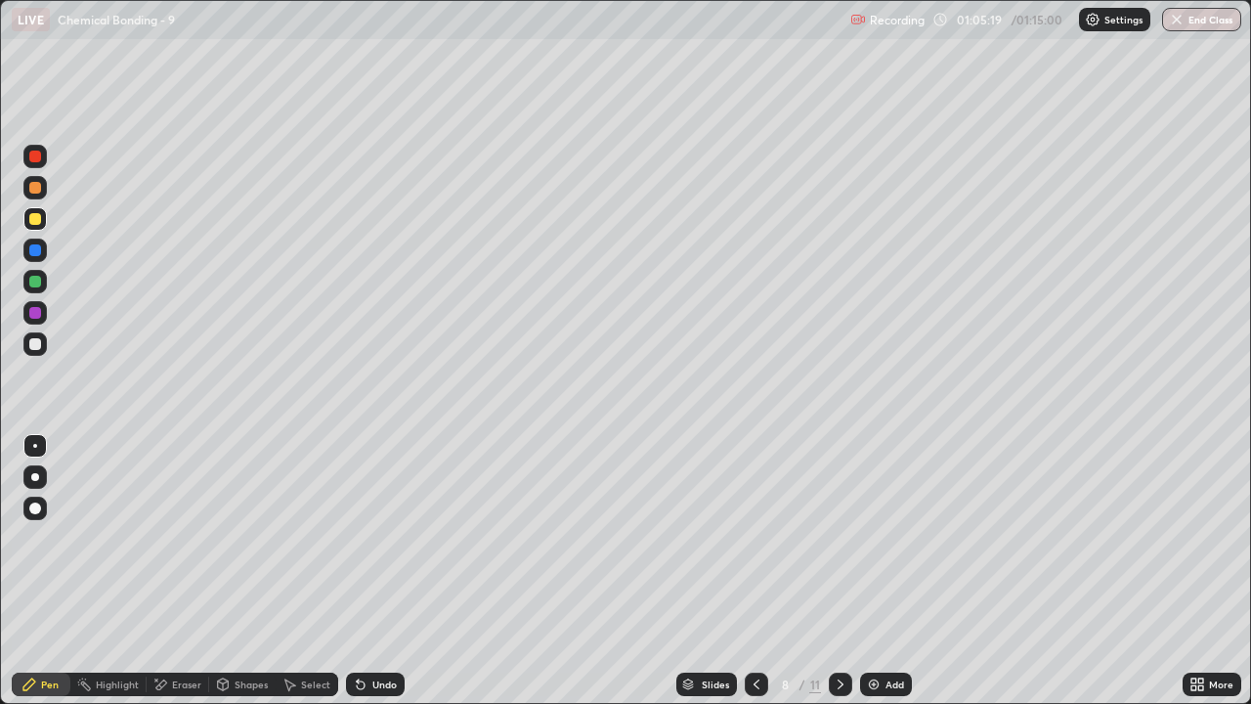
click at [839, 578] on div at bounding box center [840, 683] width 23 height 39
click at [836, 578] on icon at bounding box center [841, 684] width 16 height 16
click at [763, 578] on div at bounding box center [756, 683] width 23 height 39
click at [840, 578] on div at bounding box center [840, 683] width 23 height 23
click at [754, 578] on icon at bounding box center [757, 684] width 16 height 16
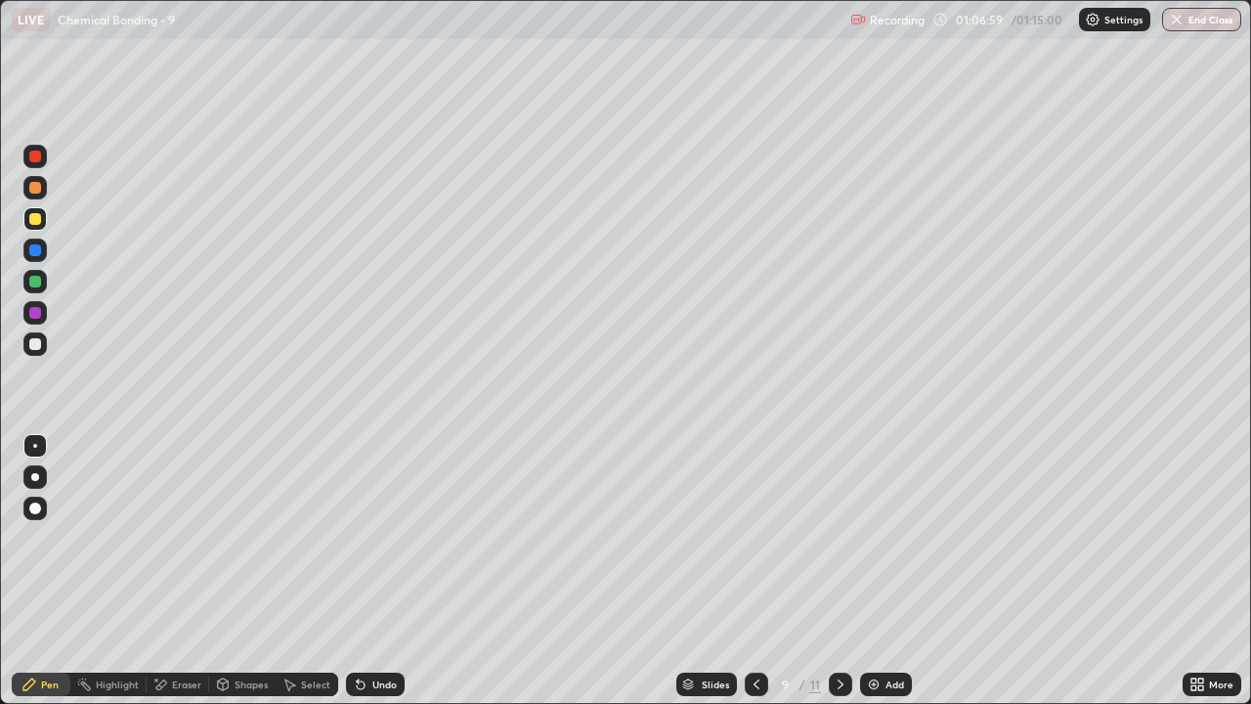
click at [839, 578] on div at bounding box center [840, 683] width 23 height 23
click at [881, 578] on div "Add" at bounding box center [886, 683] width 52 height 23
click at [747, 578] on div at bounding box center [756, 683] width 23 height 23
click at [837, 578] on icon at bounding box center [840, 684] width 6 height 10
click at [838, 578] on icon at bounding box center [841, 684] width 16 height 16
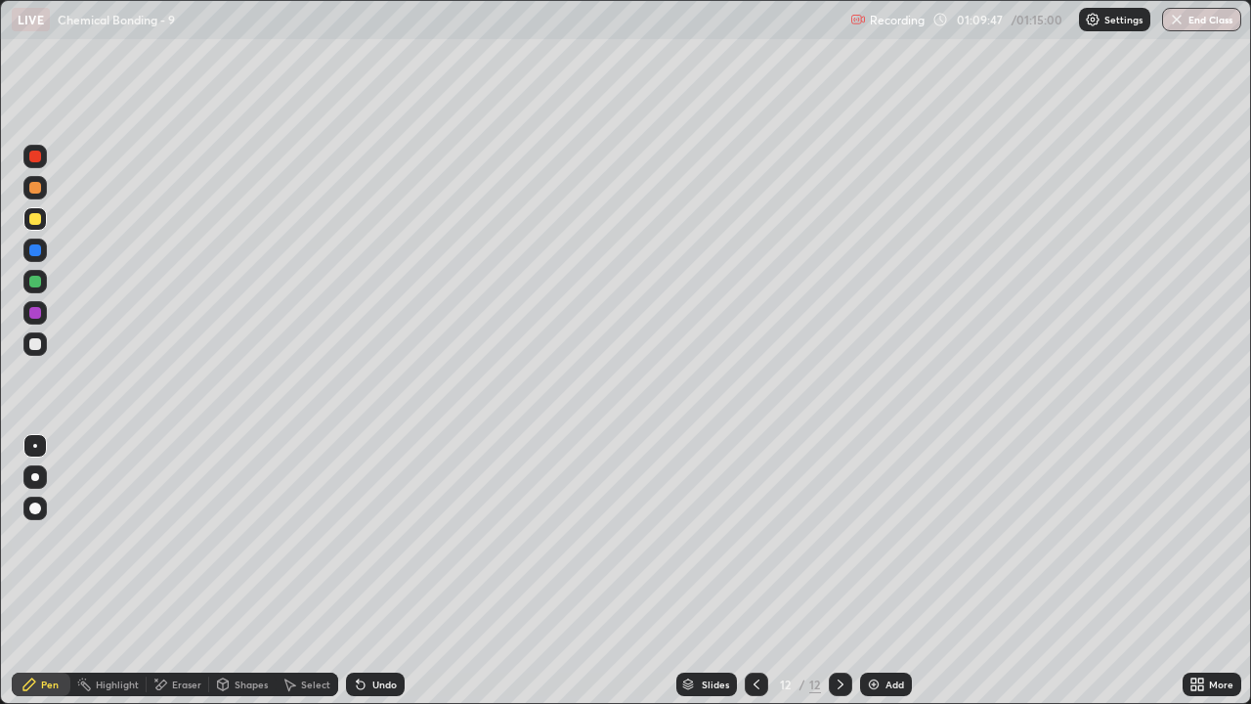
click at [312, 578] on div "Select" at bounding box center [315, 684] width 29 height 10
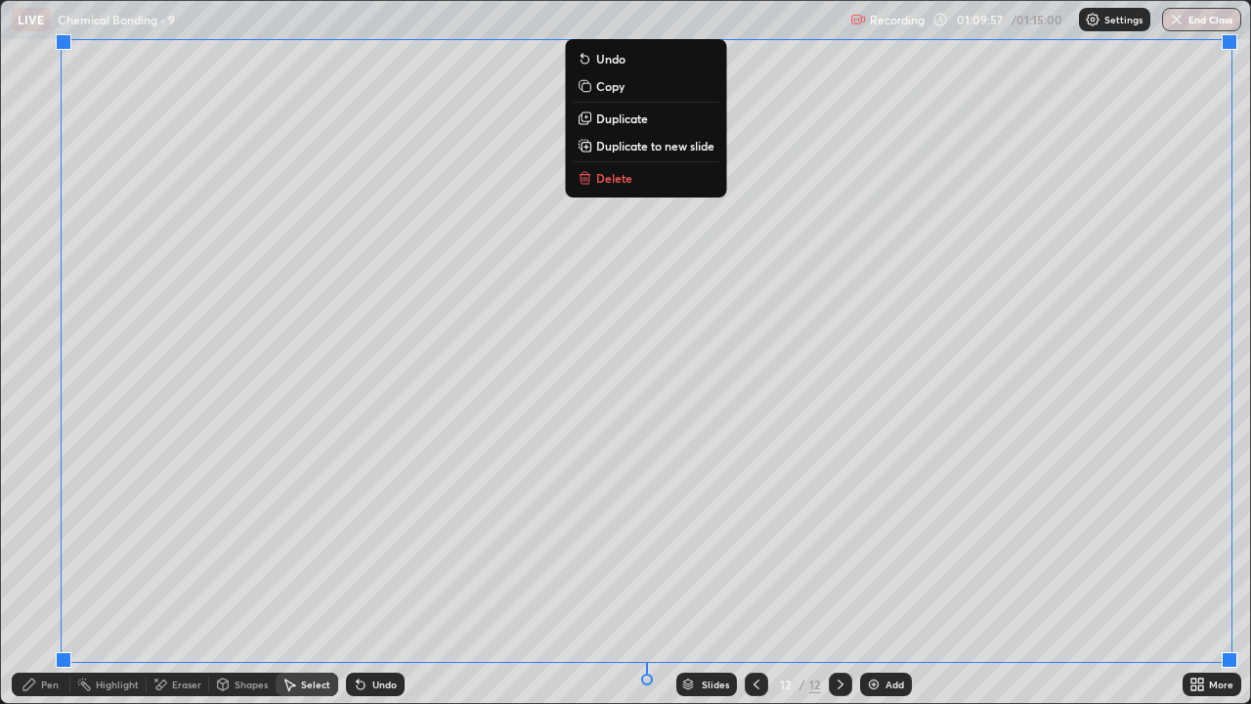
click at [698, 142] on p "Duplicate to new slide" at bounding box center [655, 146] width 118 height 16
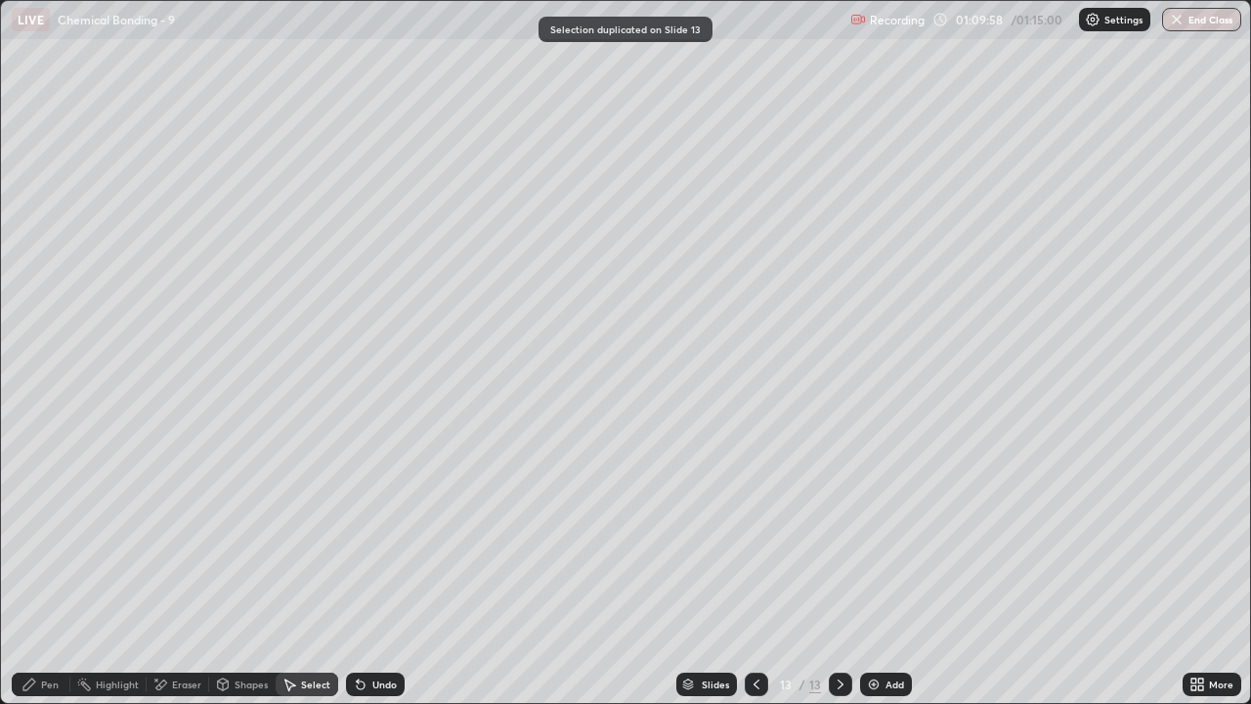
click at [756, 578] on icon at bounding box center [757, 684] width 16 height 16
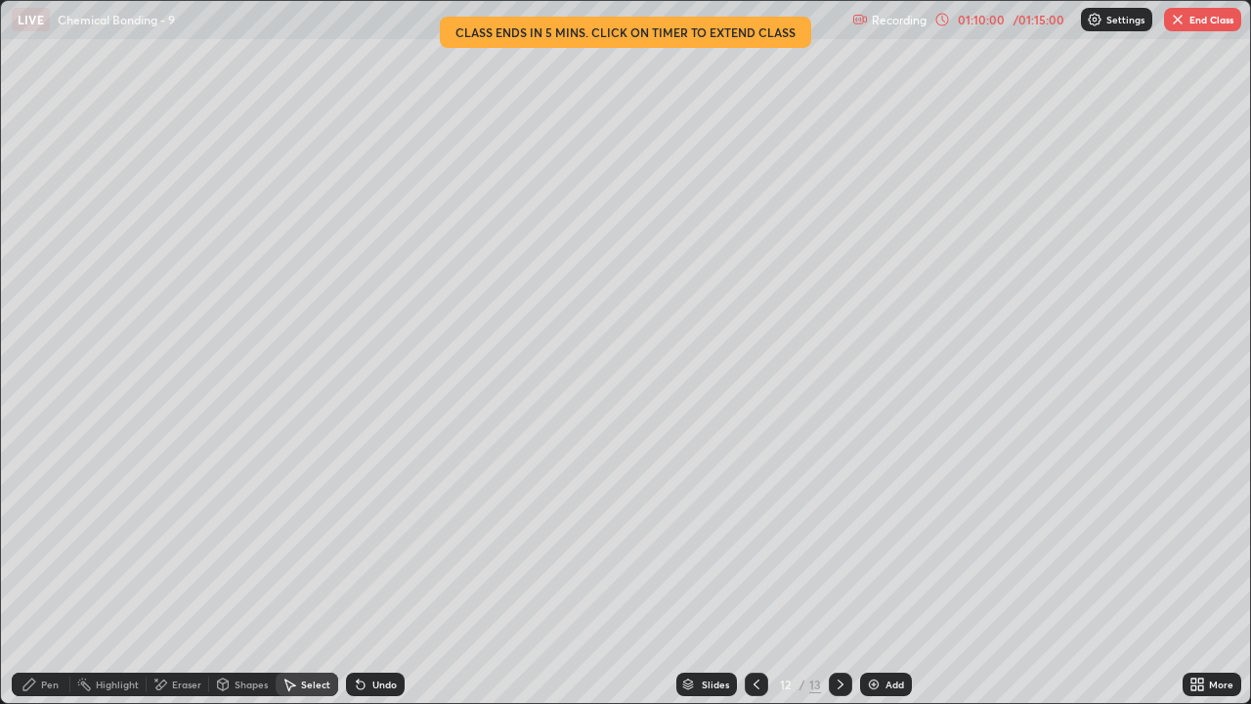
click at [42, 578] on div "Pen" at bounding box center [50, 684] width 18 height 10
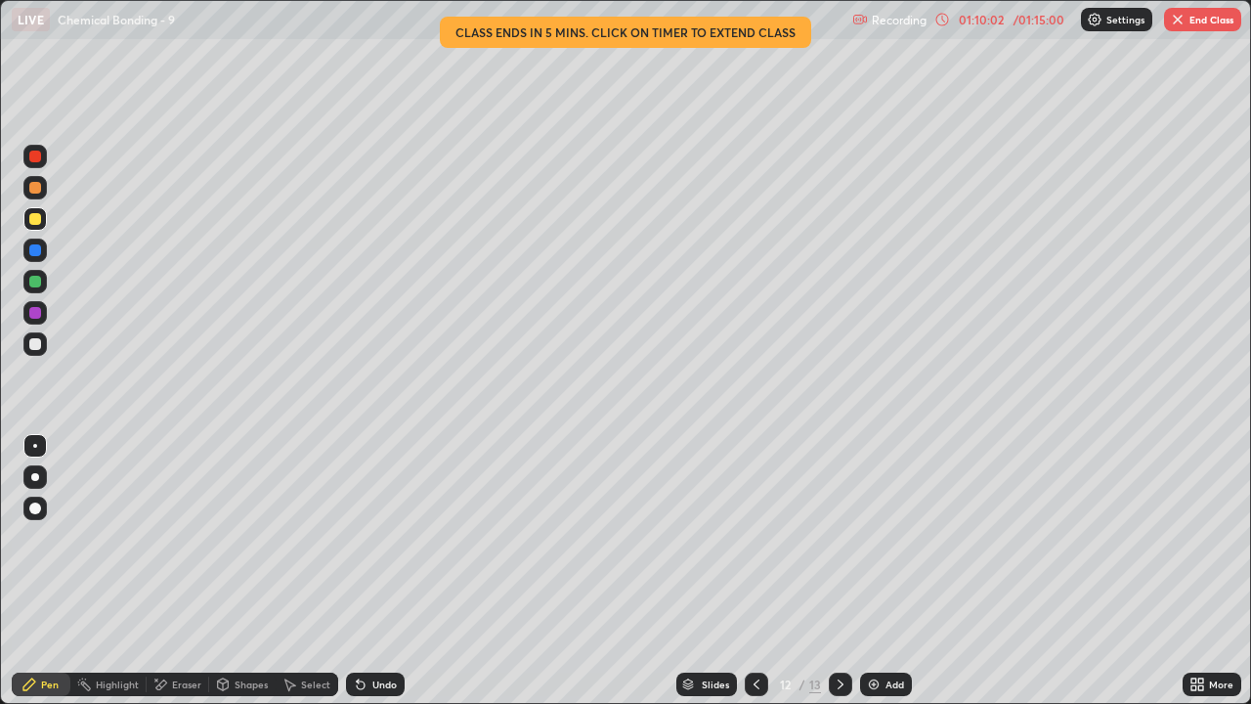
click at [36, 219] on div at bounding box center [35, 219] width 12 height 12
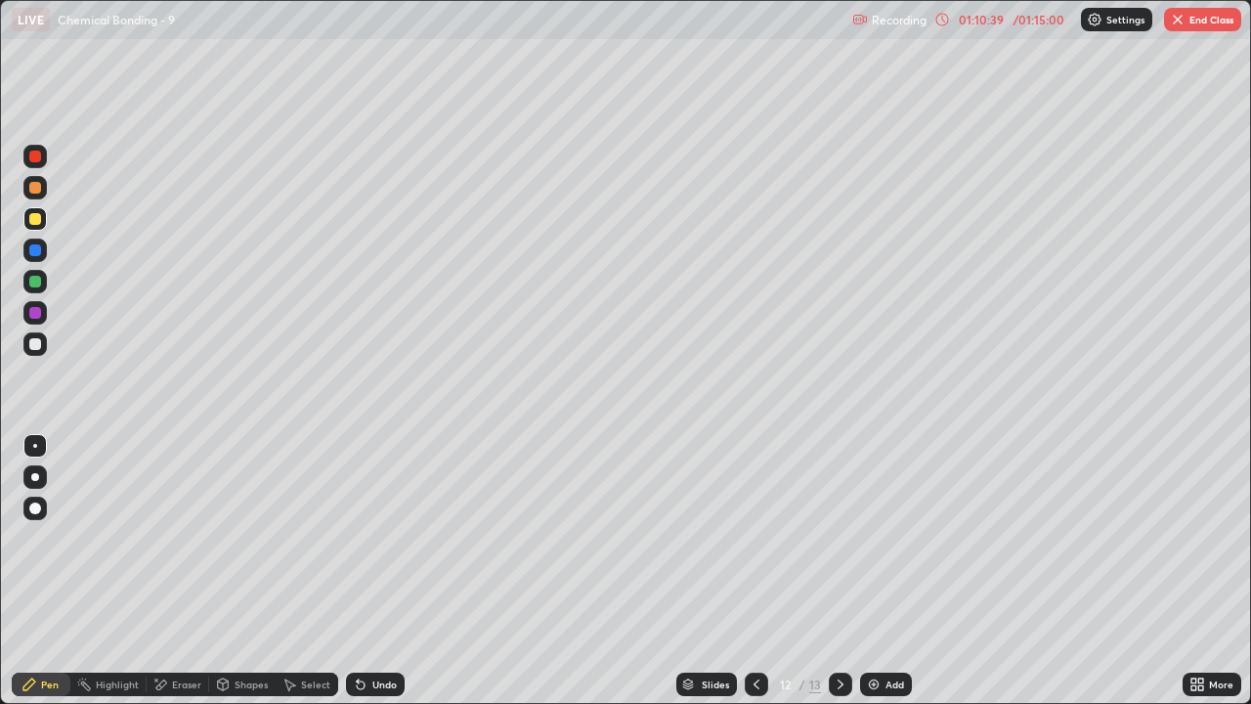
click at [364, 578] on icon at bounding box center [361, 684] width 16 height 16
click at [361, 578] on icon at bounding box center [361, 685] width 8 height 8
click at [377, 578] on div "Undo" at bounding box center [384, 684] width 24 height 10
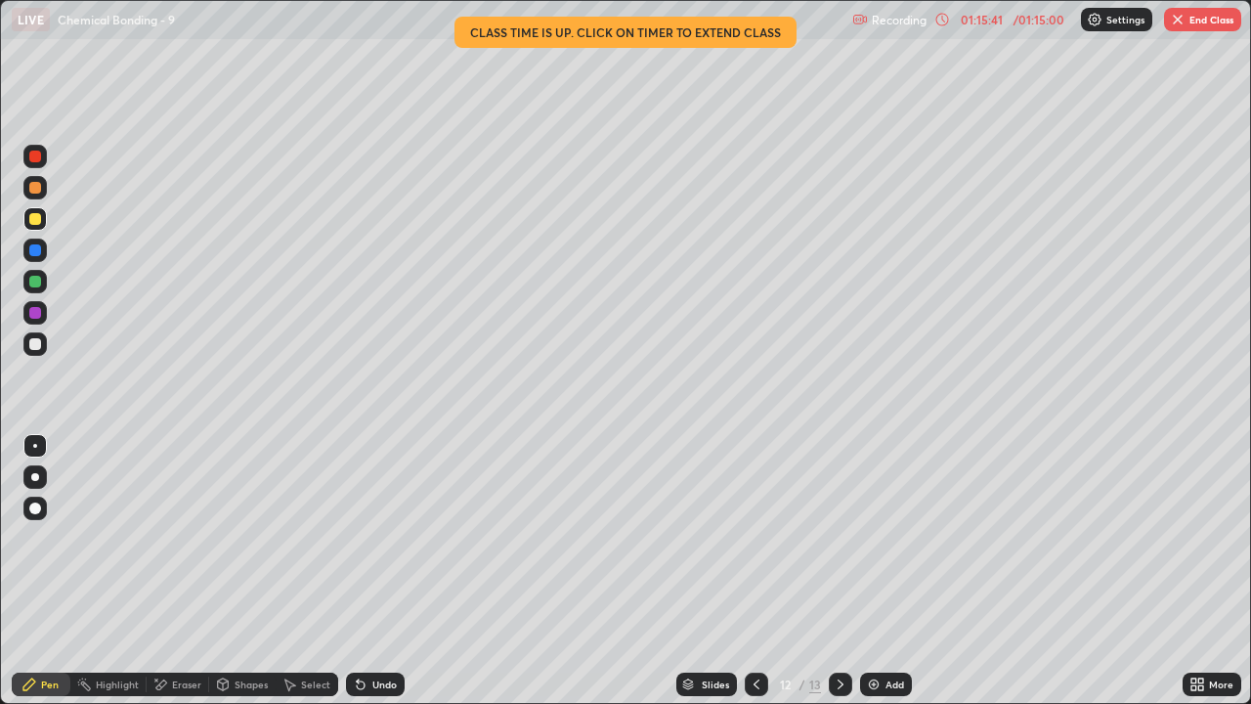
click at [378, 578] on div "Undo" at bounding box center [384, 684] width 24 height 10
click at [376, 578] on div "Undo" at bounding box center [384, 684] width 24 height 10
click at [400, 578] on div "Undo" at bounding box center [375, 683] width 59 height 23
click at [1201, 19] on button "End Class" at bounding box center [1202, 19] width 77 height 23
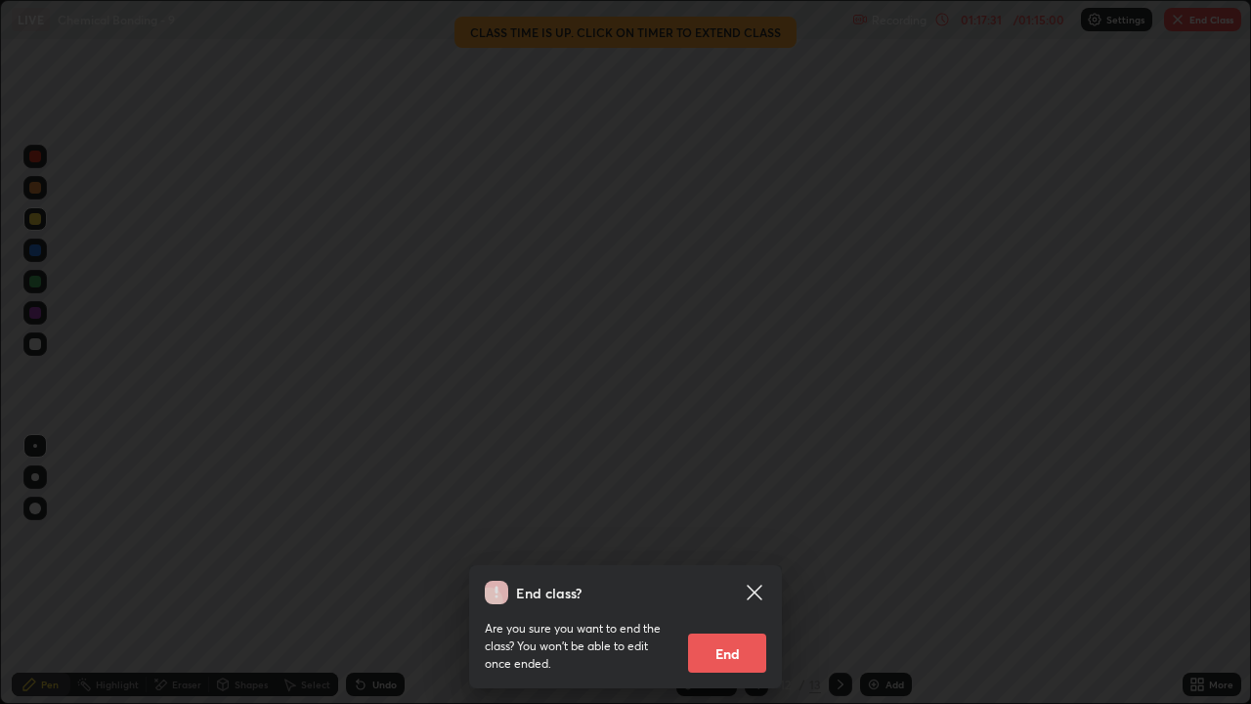
click at [732, 578] on button "End" at bounding box center [727, 652] width 78 height 39
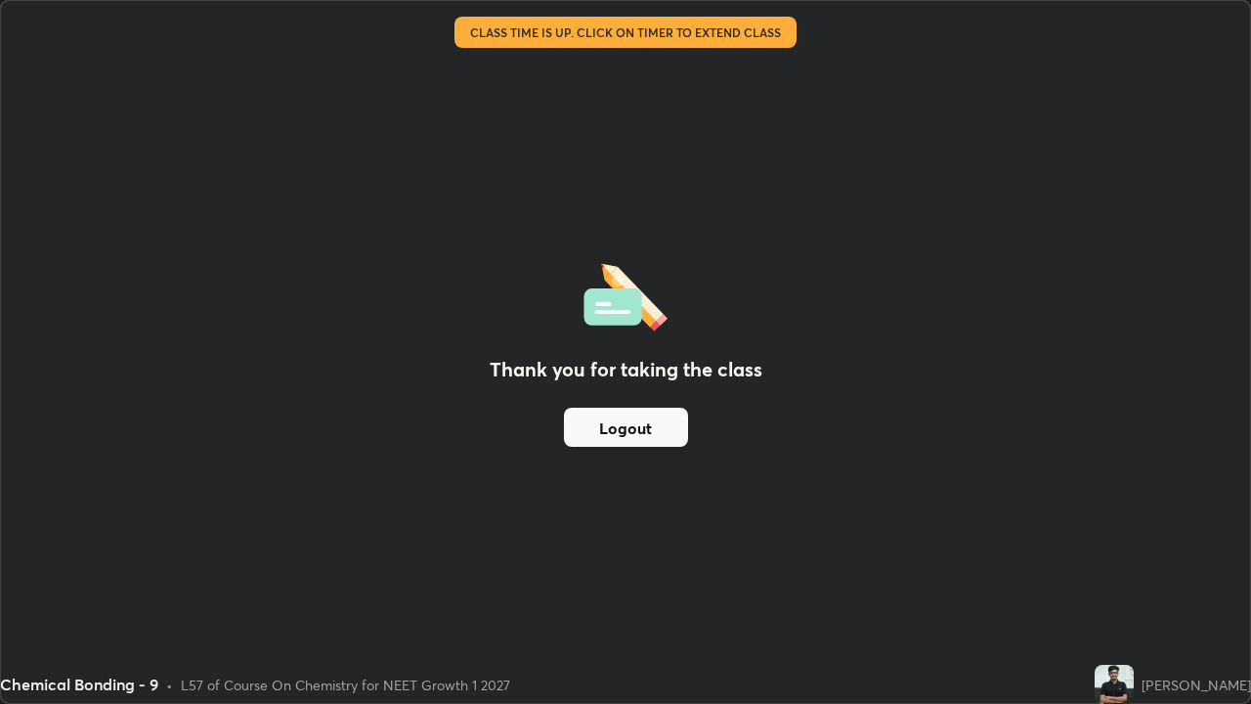
click at [601, 408] on button "Logout" at bounding box center [626, 426] width 124 height 39
